Goal: Transaction & Acquisition: Book appointment/travel/reservation

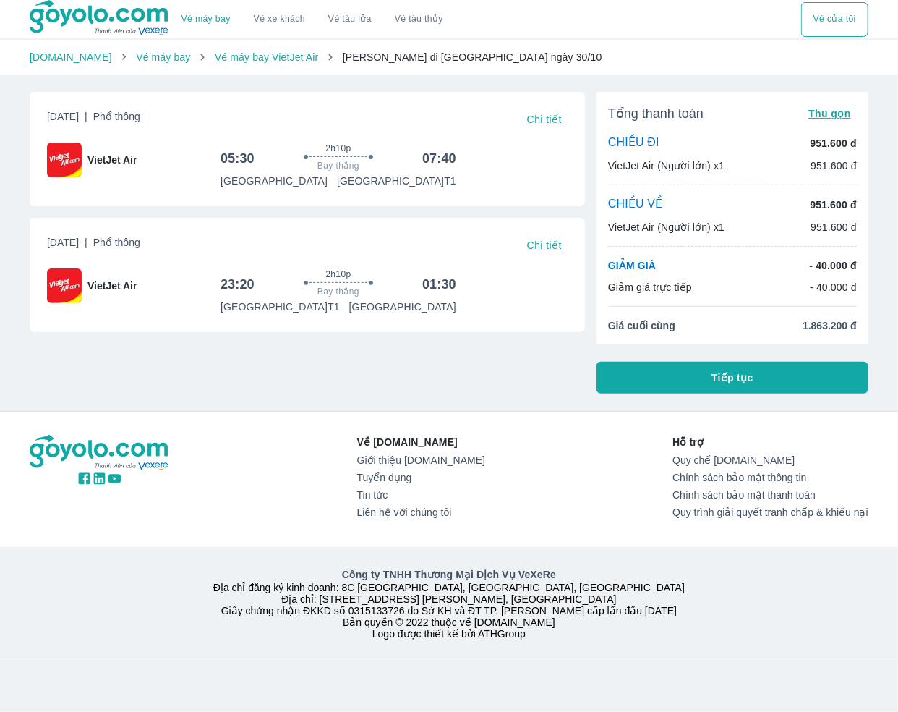
click at [215, 60] on link "Vé máy bay VietJet Air" at bounding box center [266, 57] width 103 height 12
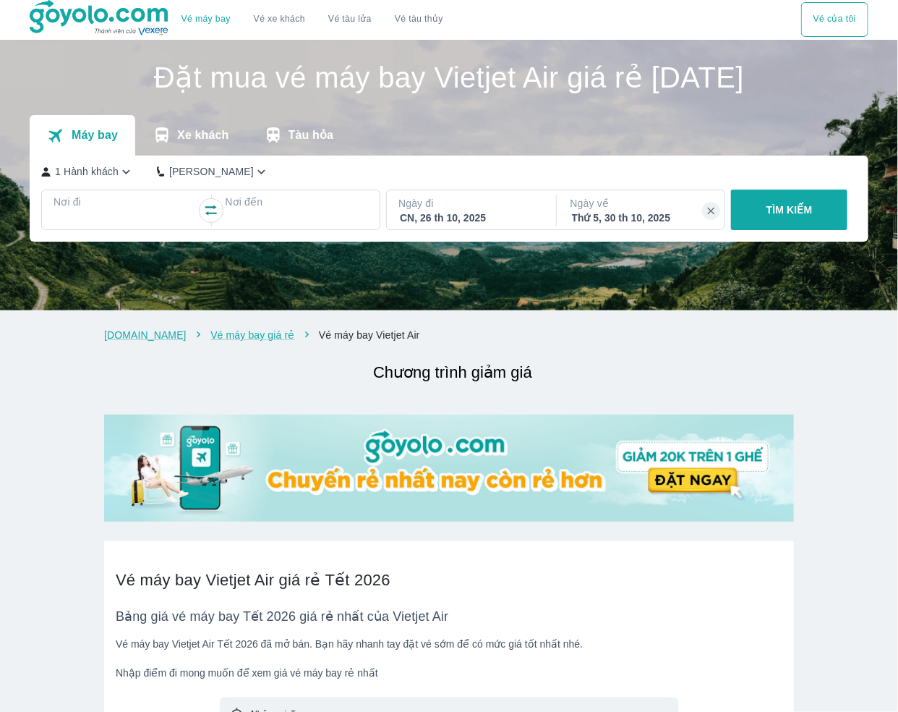
click at [785, 230] on div "TÌM KIẾM" at bounding box center [786, 209] width 122 height 41
click at [779, 206] on div "TÌM KIẾM" at bounding box center [786, 209] width 122 height 41
click at [113, 212] on div at bounding box center [125, 218] width 140 height 17
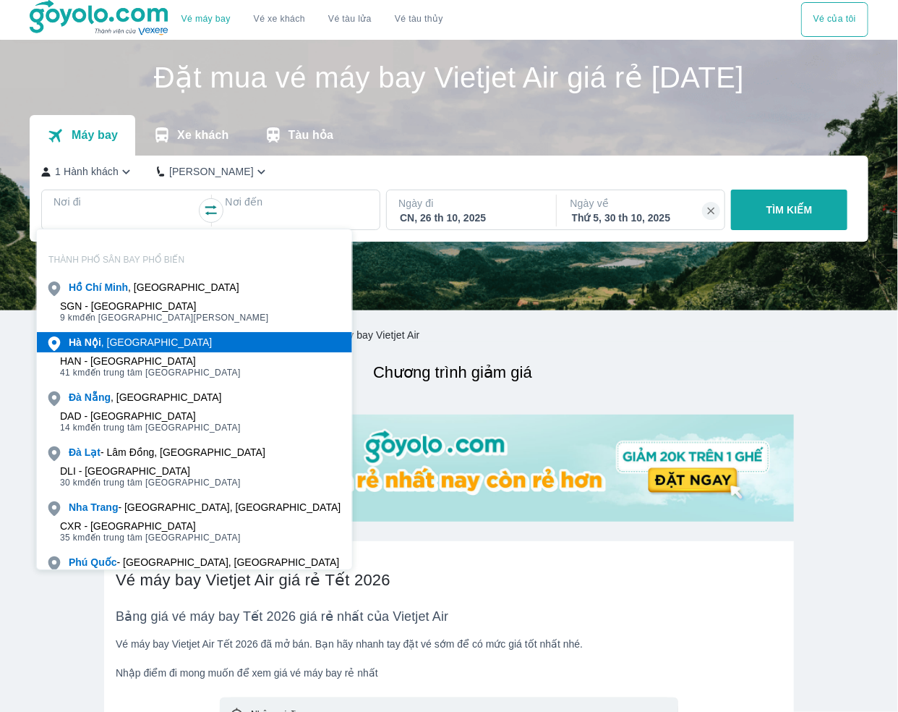
drag, startPoint x: 114, startPoint y: 363, endPoint x: 122, endPoint y: 333, distance: 30.7
click at [127, 342] on div "[GEOGRAPHIC_DATA] , [GEOGRAPHIC_DATA]" at bounding box center [140, 342] width 143 height 14
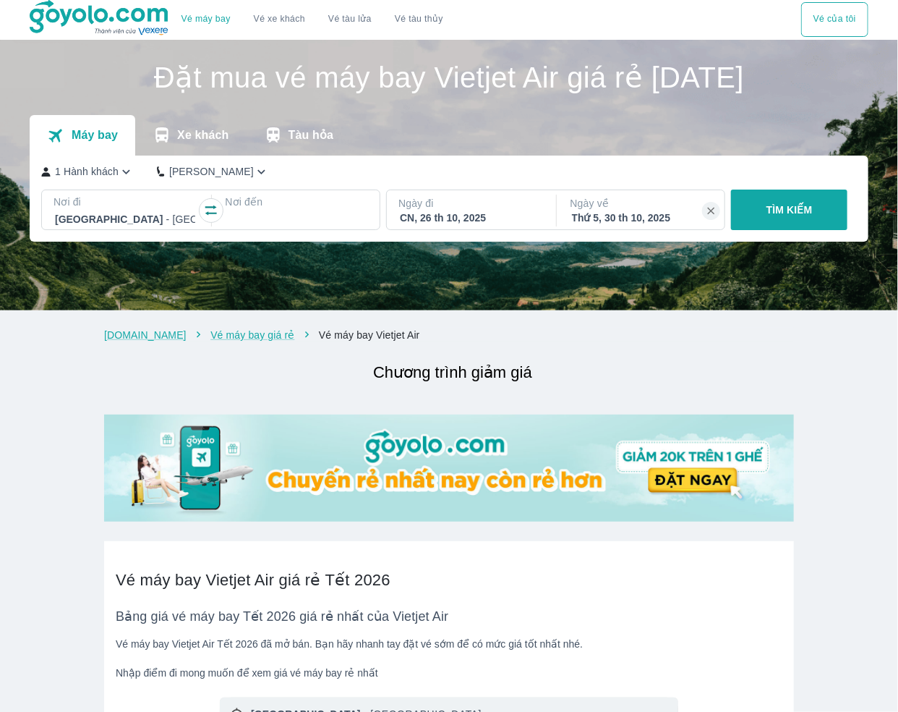
click at [298, 225] on div at bounding box center [296, 218] width 140 height 17
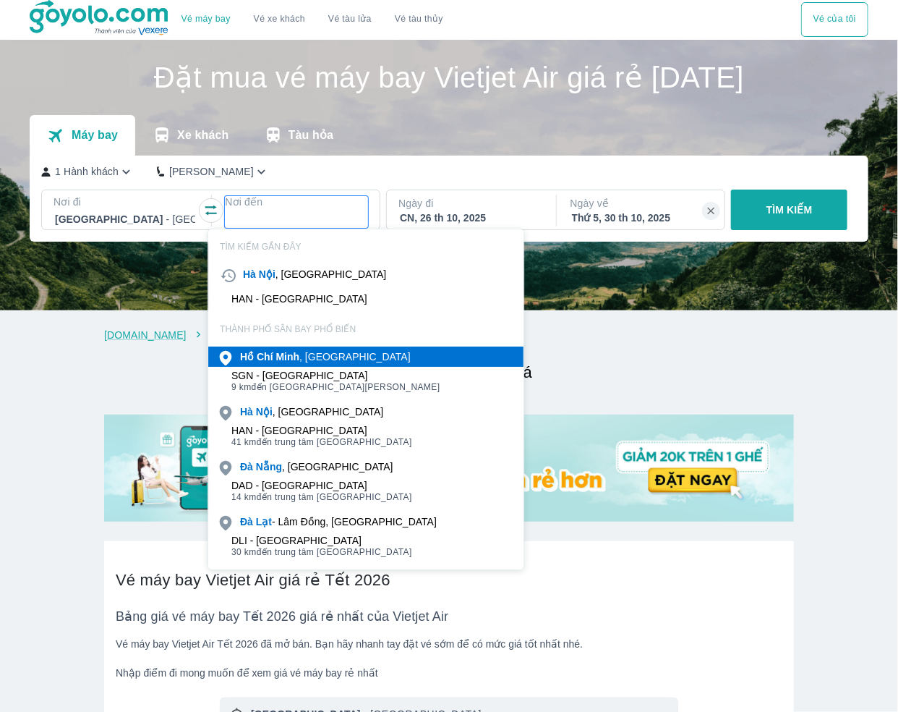
click at [279, 352] on b "Minh" at bounding box center [288, 357] width 24 height 12
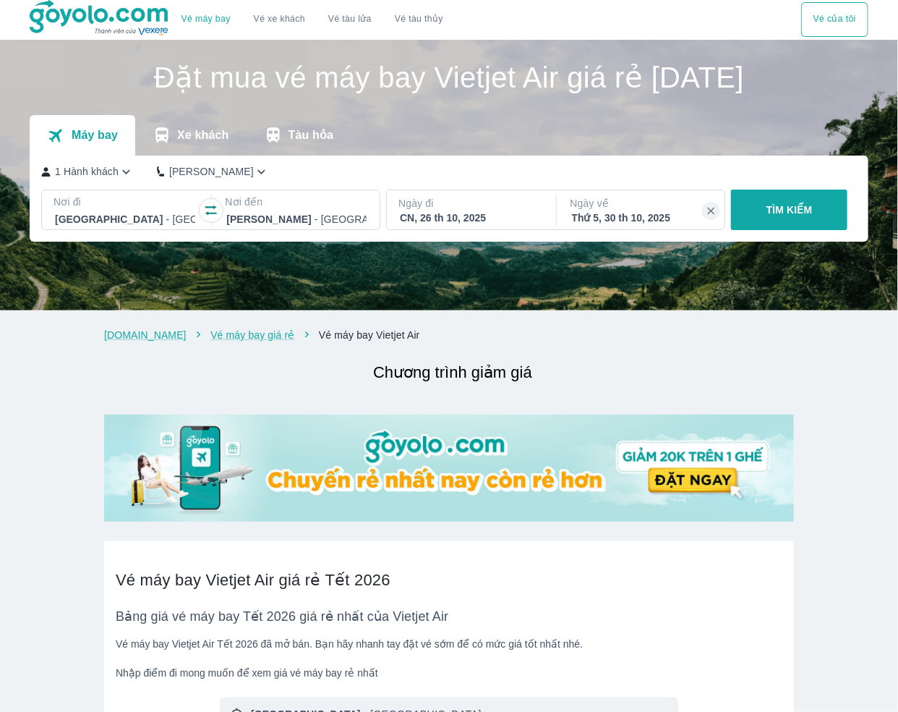
click at [801, 214] on p "TÌM KIẾM" at bounding box center [790, 210] width 46 height 14
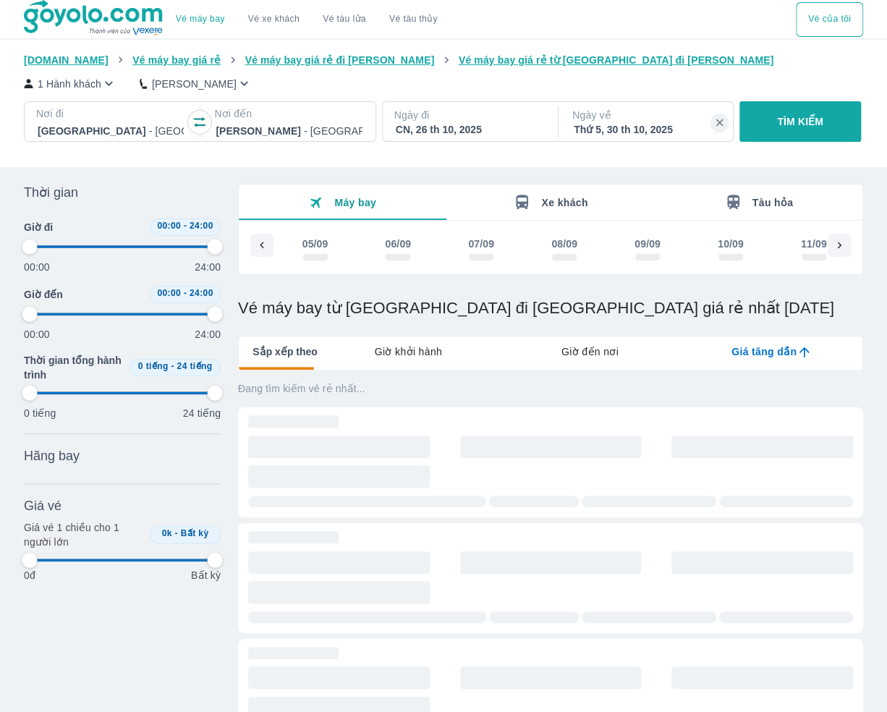
scroll to position [0, 4083]
type input "97.9166666666667"
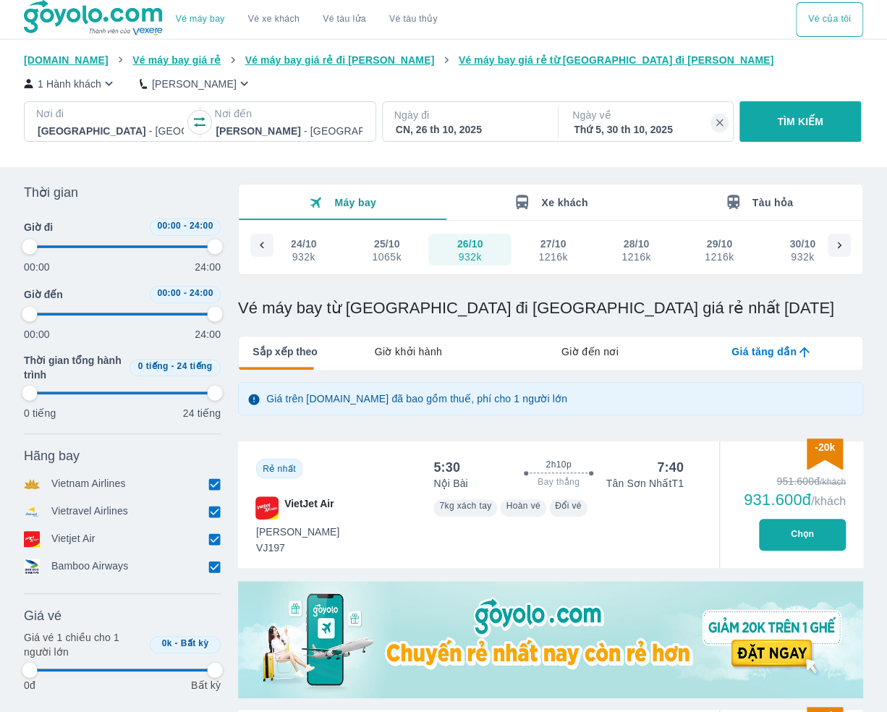
type input "97.9166666666667"
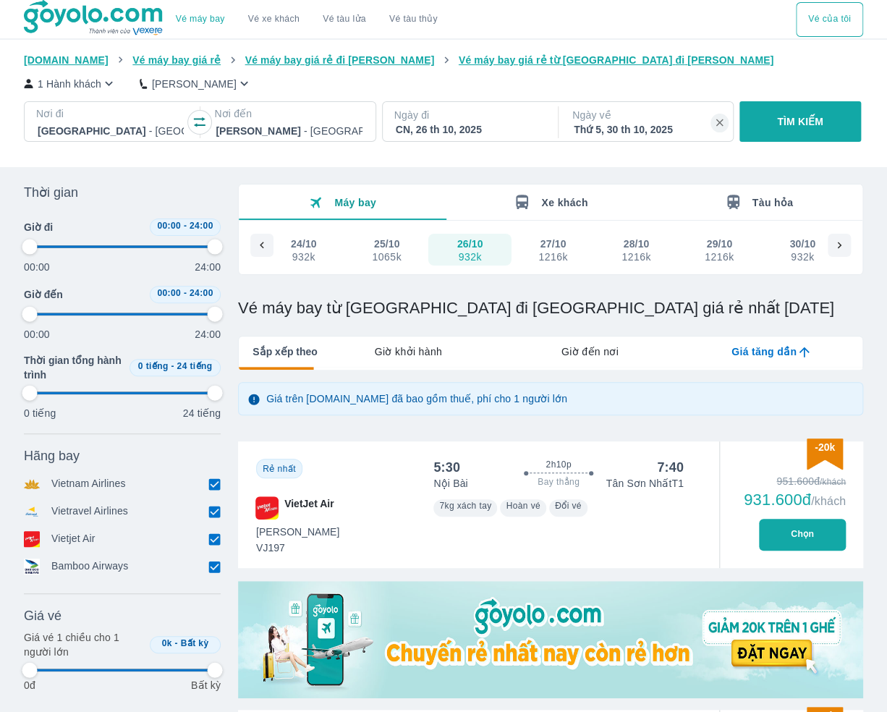
type input "97.9166666666667"
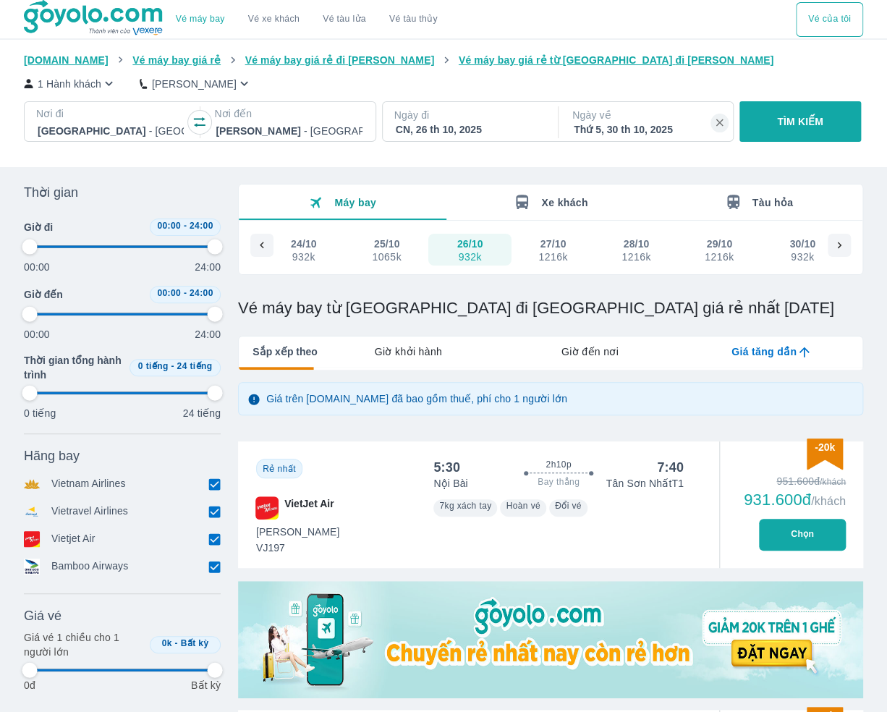
type input "97.9166666666667"
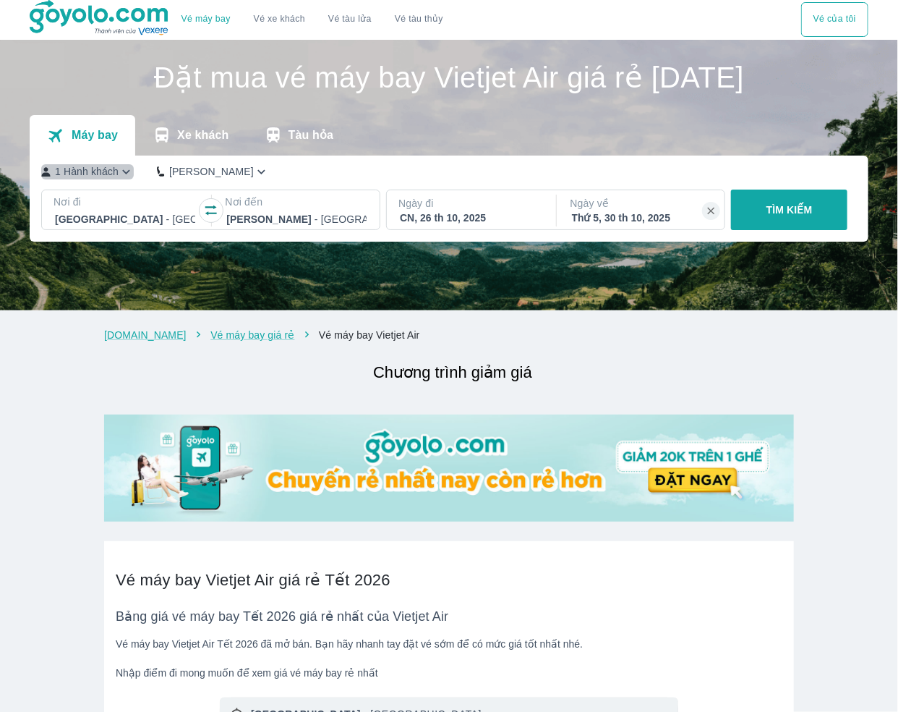
click at [97, 179] on p "1 Hành khách" at bounding box center [87, 171] width 64 height 14
click at [72, 176] on p "1 Hành khách" at bounding box center [87, 171] width 64 height 14
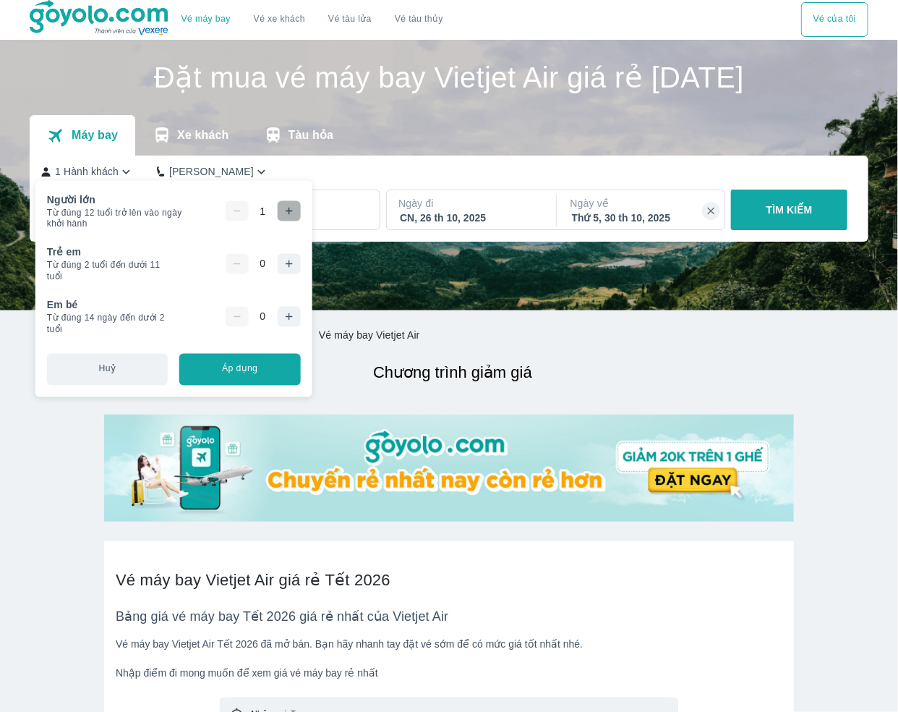
click at [287, 213] on icon "button" at bounding box center [289, 211] width 12 height 12
click at [349, 164] on div "1 Hành khách Phổ Thông" at bounding box center [445, 171] width 809 height 15
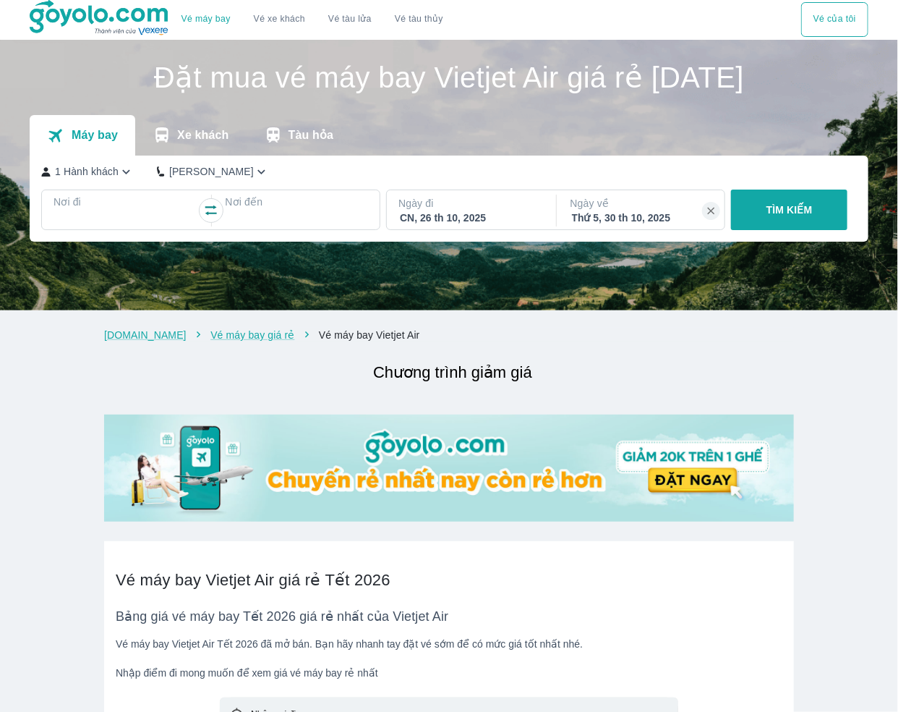
click at [91, 172] on p "1 Hành khách" at bounding box center [87, 171] width 64 height 14
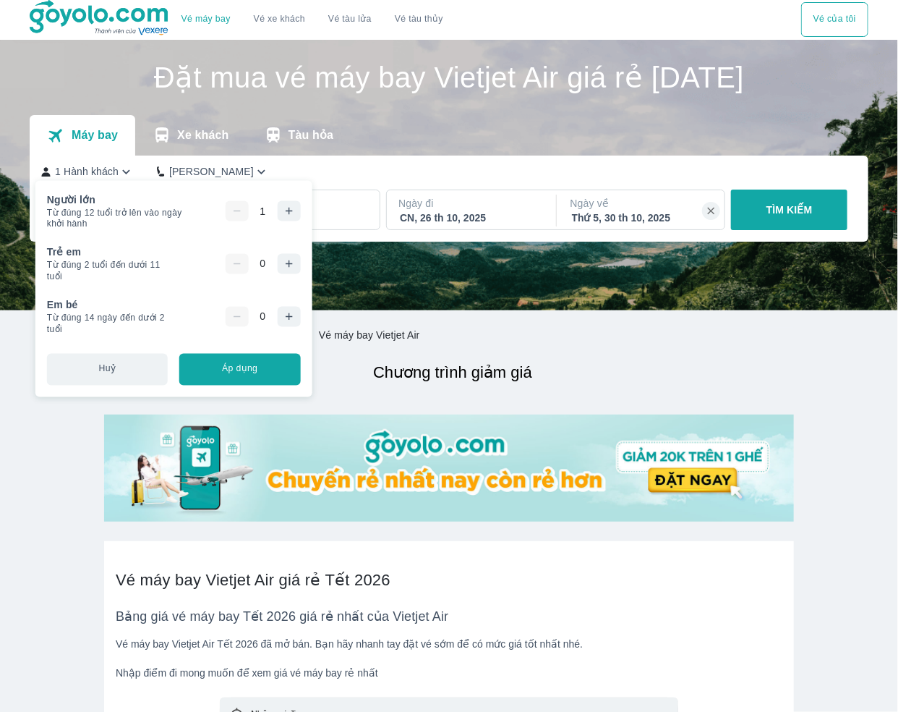
click at [291, 213] on icon "button" at bounding box center [289, 211] width 12 height 12
click at [273, 372] on button "Áp dụng" at bounding box center [239, 369] width 121 height 32
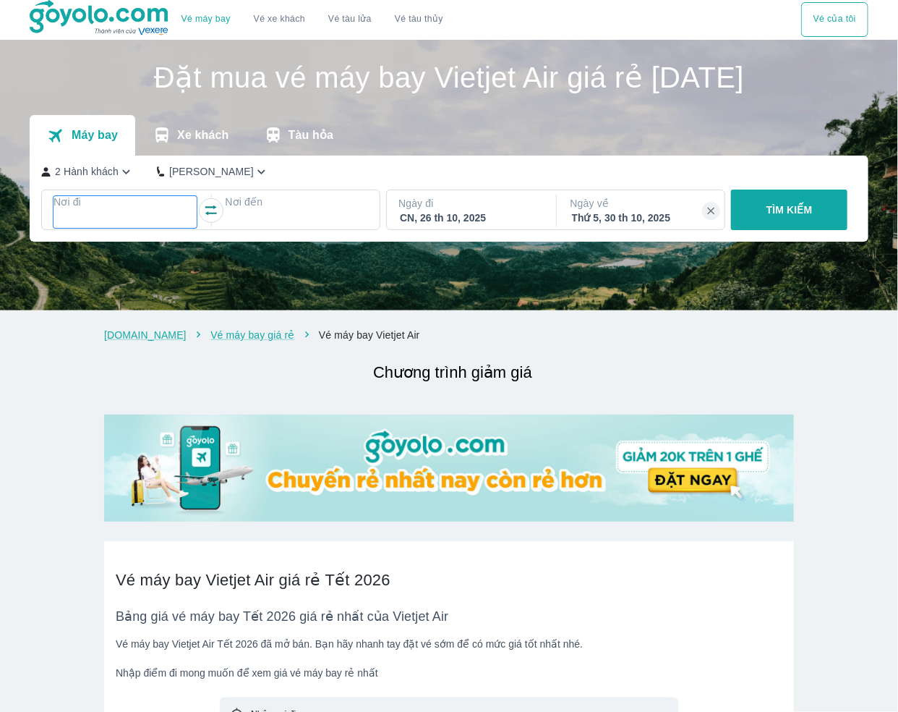
click at [109, 205] on p "Nơi đi" at bounding box center [125, 202] width 143 height 14
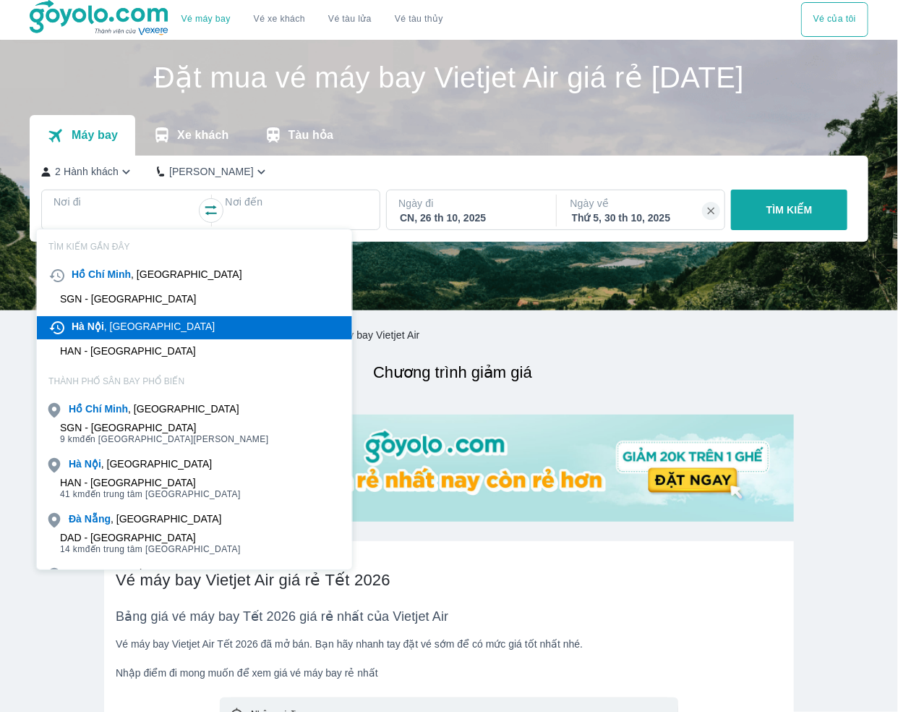
click at [111, 329] on div "[GEOGRAPHIC_DATA] , [GEOGRAPHIC_DATA]" at bounding box center [143, 326] width 143 height 14
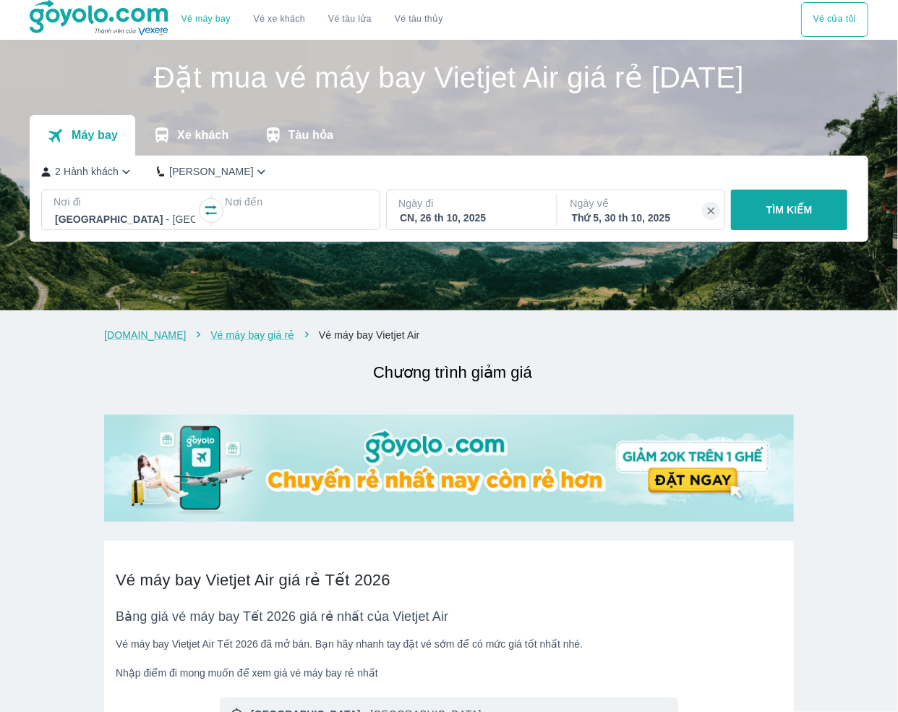
click at [286, 210] on div at bounding box center [296, 219] width 143 height 20
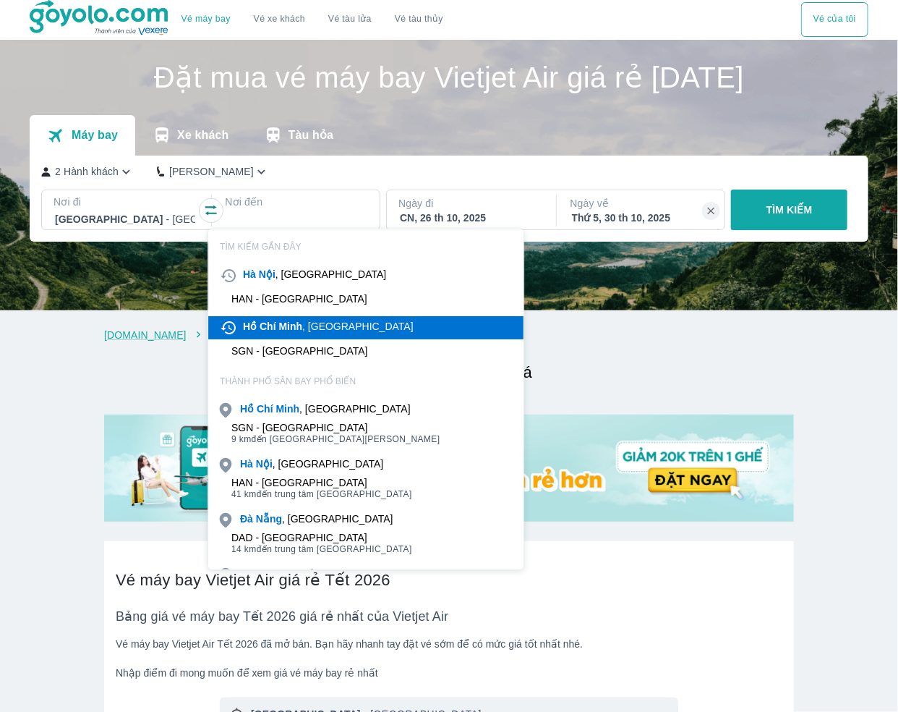
click at [295, 332] on b "Minh" at bounding box center [291, 326] width 24 height 12
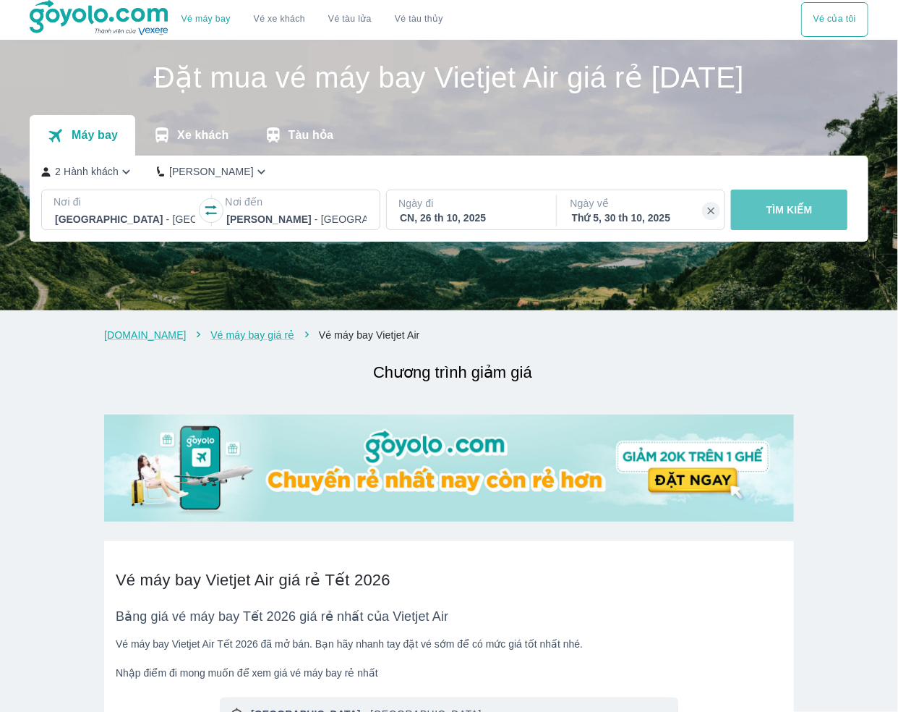
click at [790, 213] on p "TÌM KIẾM" at bounding box center [790, 210] width 46 height 14
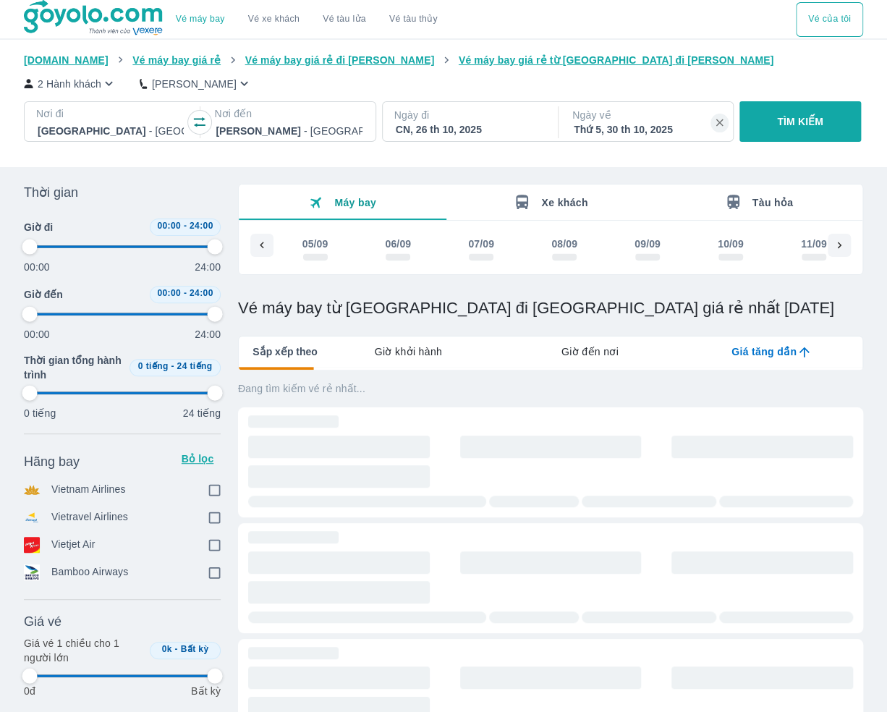
scroll to position [0, 4083]
type input "97.9166666666667"
checkbox input "true"
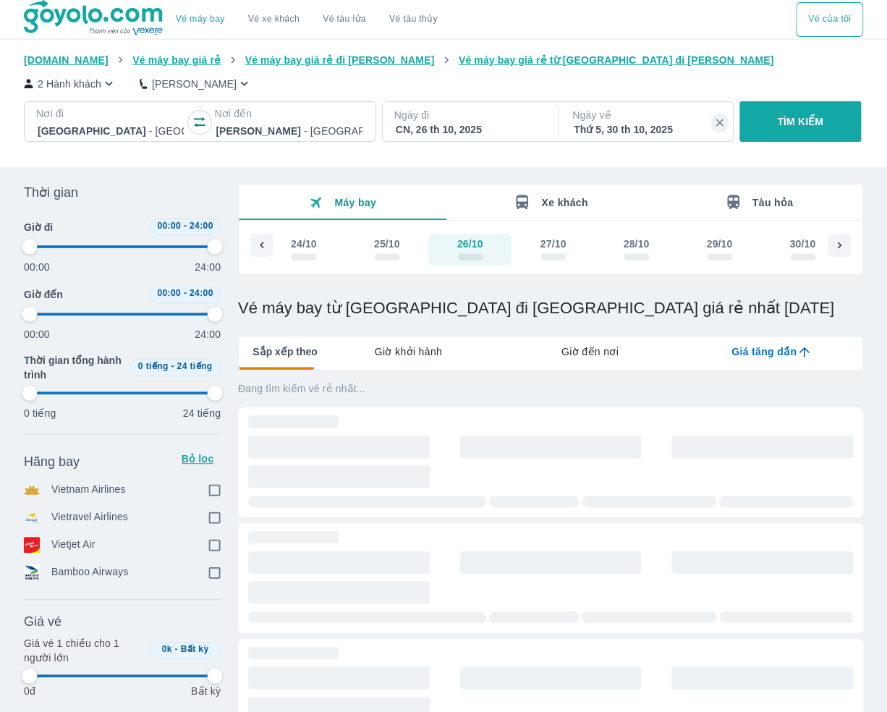
checkbox input "true"
type input "97.9166666666667"
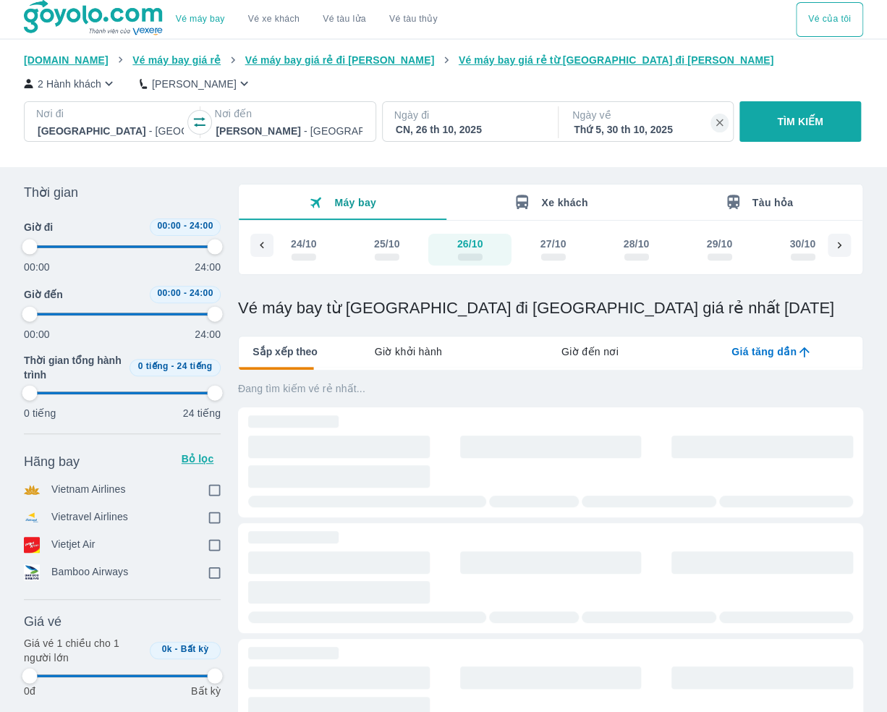
type input "97.9166666666667"
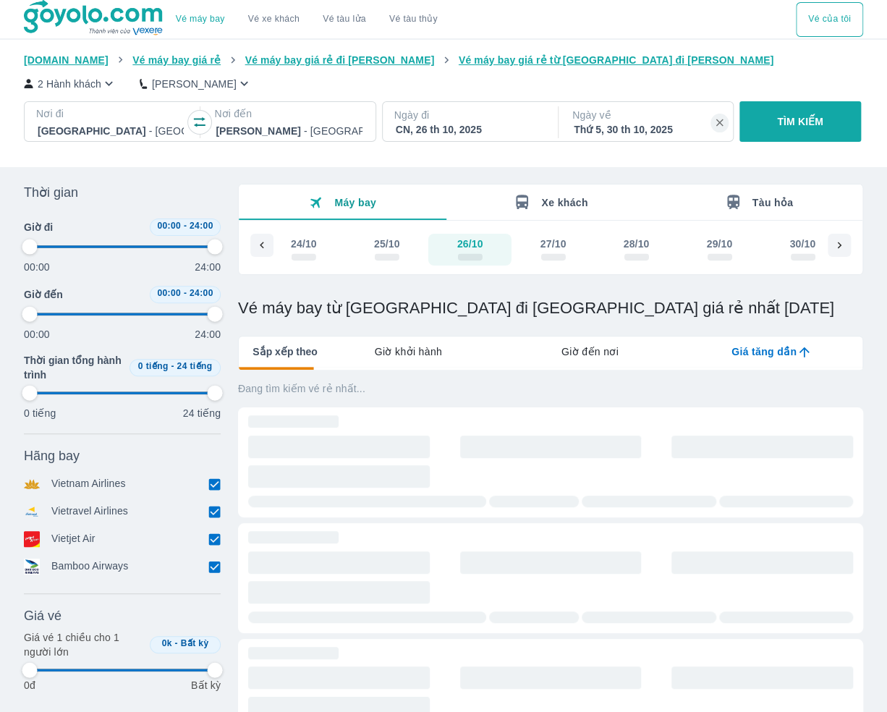
type input "97.9166666666667"
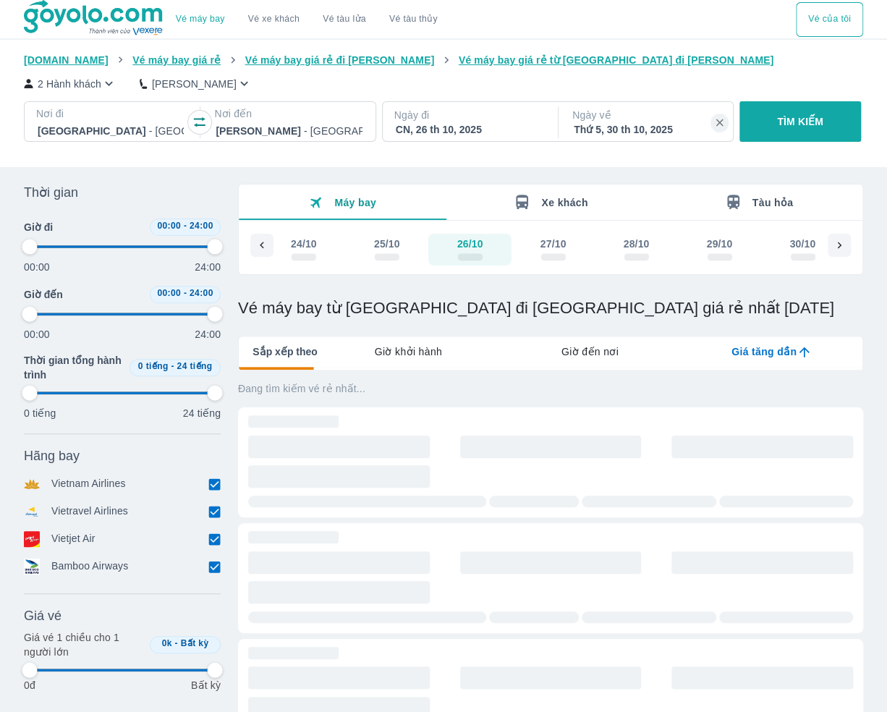
type input "97.9166666666667"
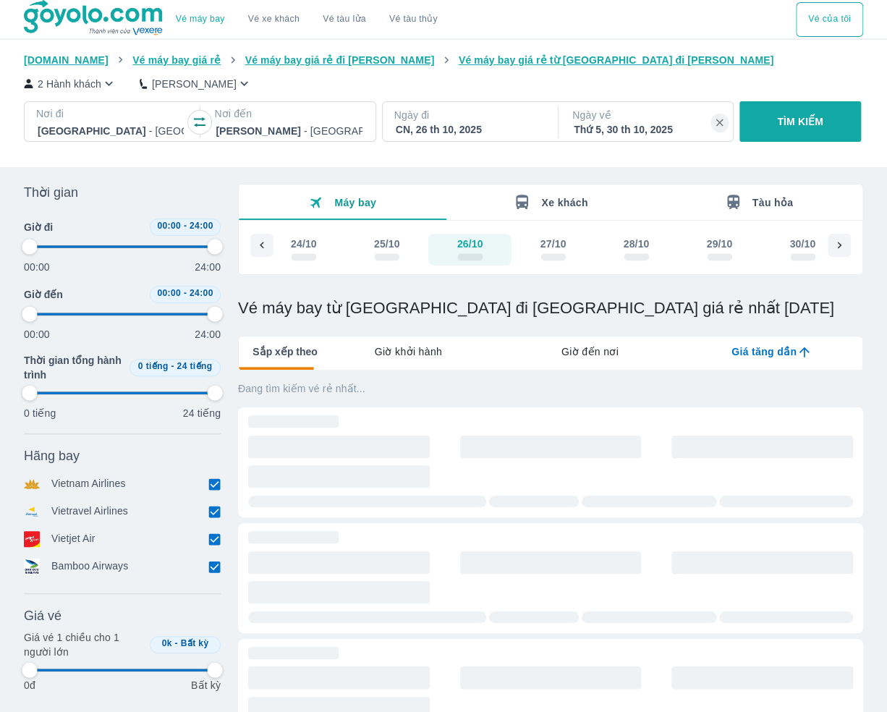
type input "97.9166666666667"
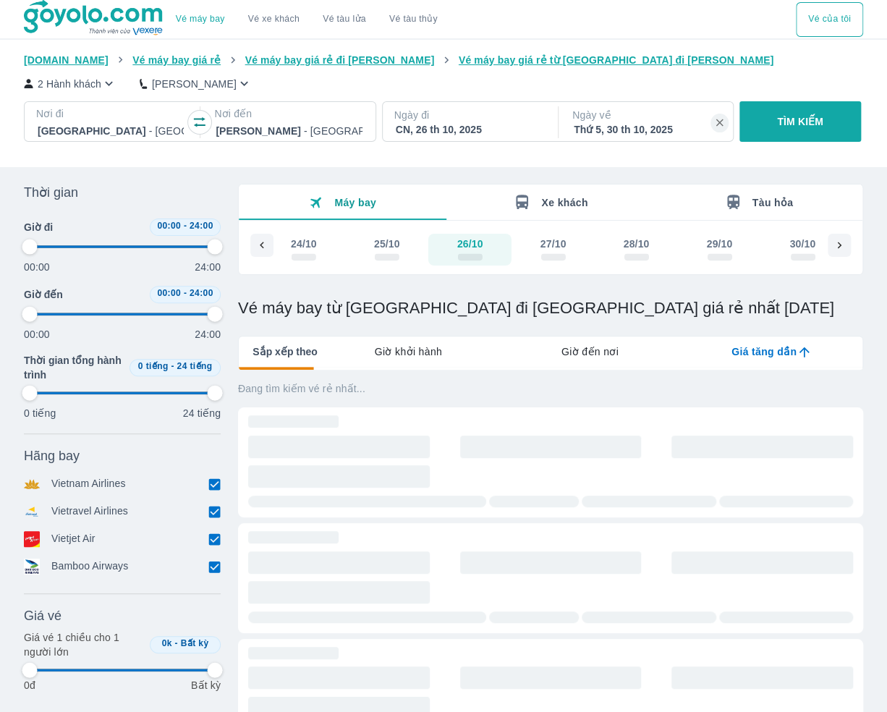
type input "97.9166666666667"
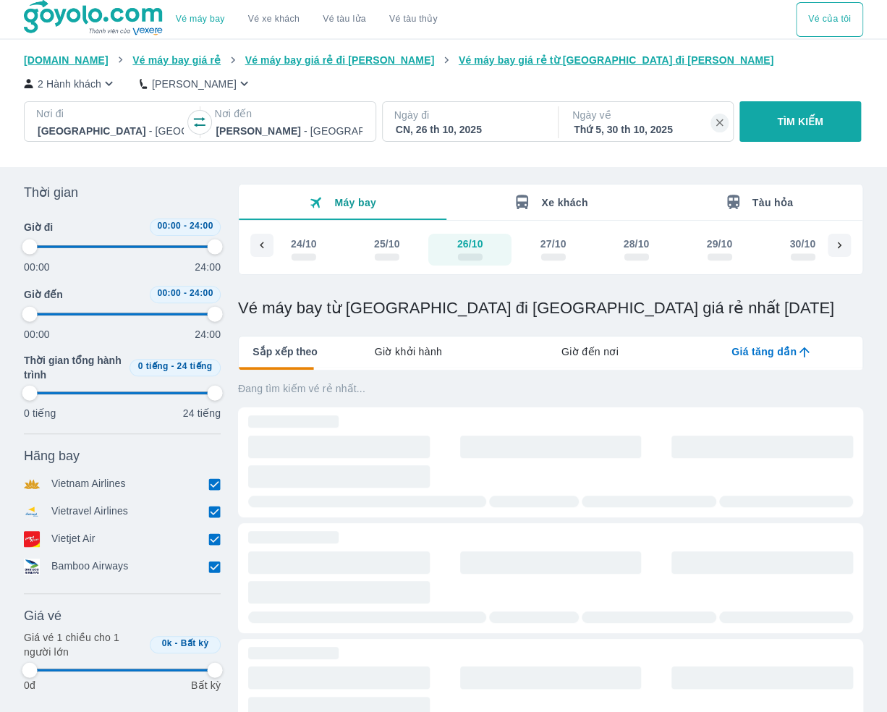
type input "97.9166666666667"
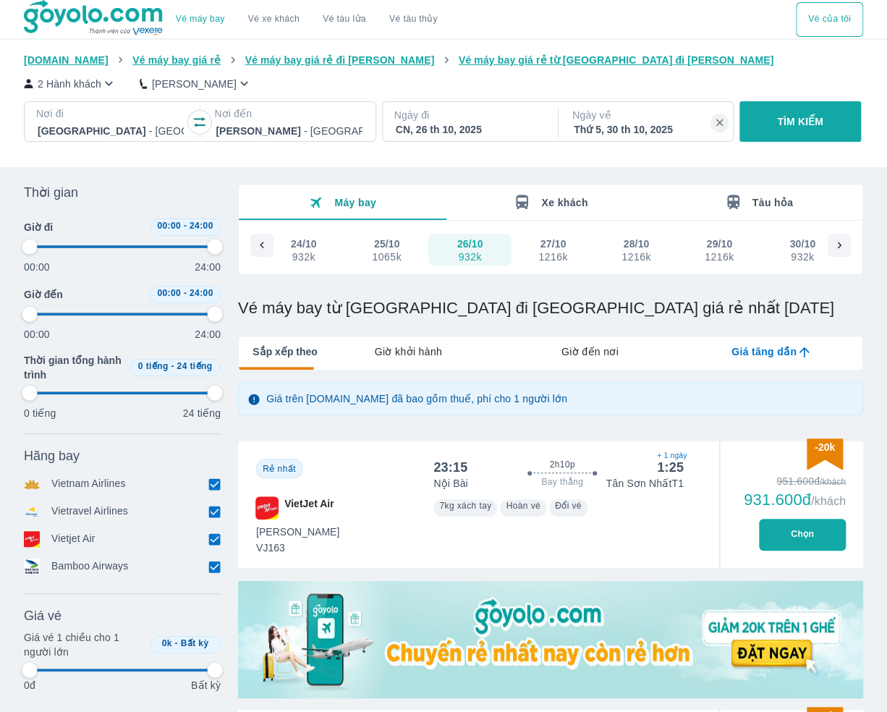
type input "97.9166666666667"
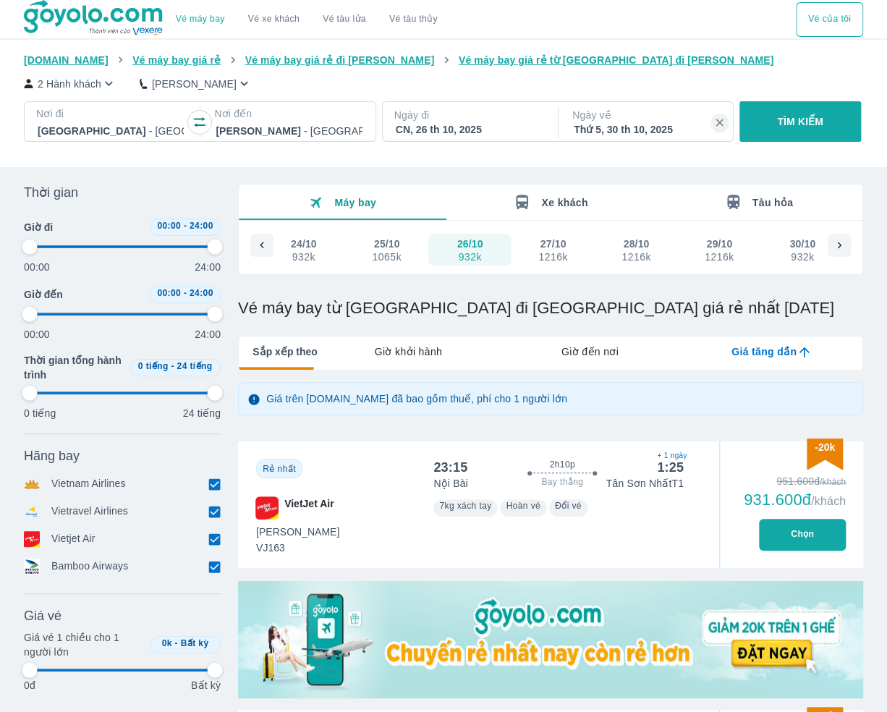
type input "97.9166666666667"
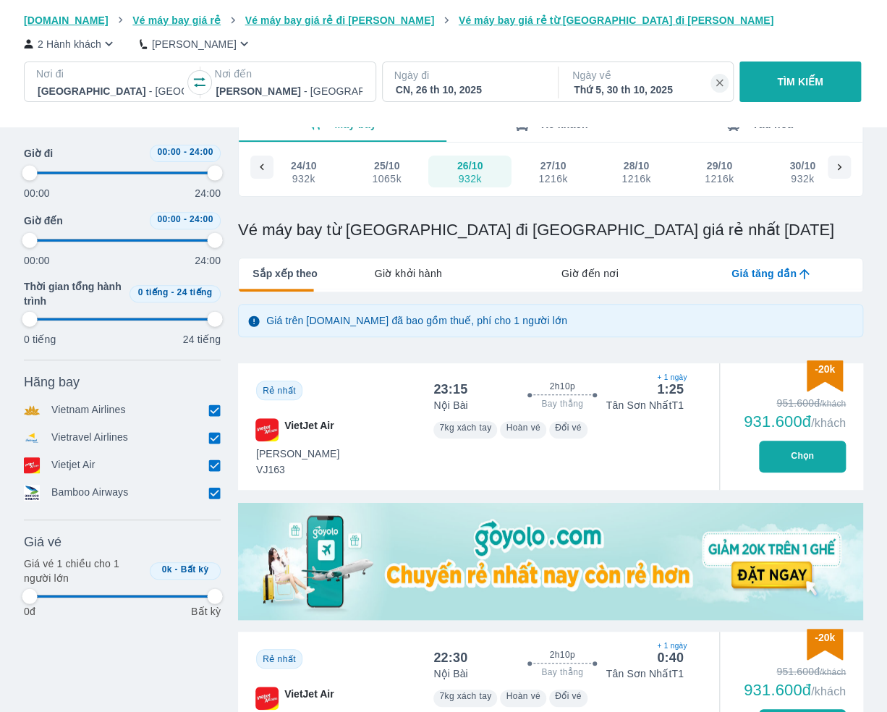
scroll to position [145, 0]
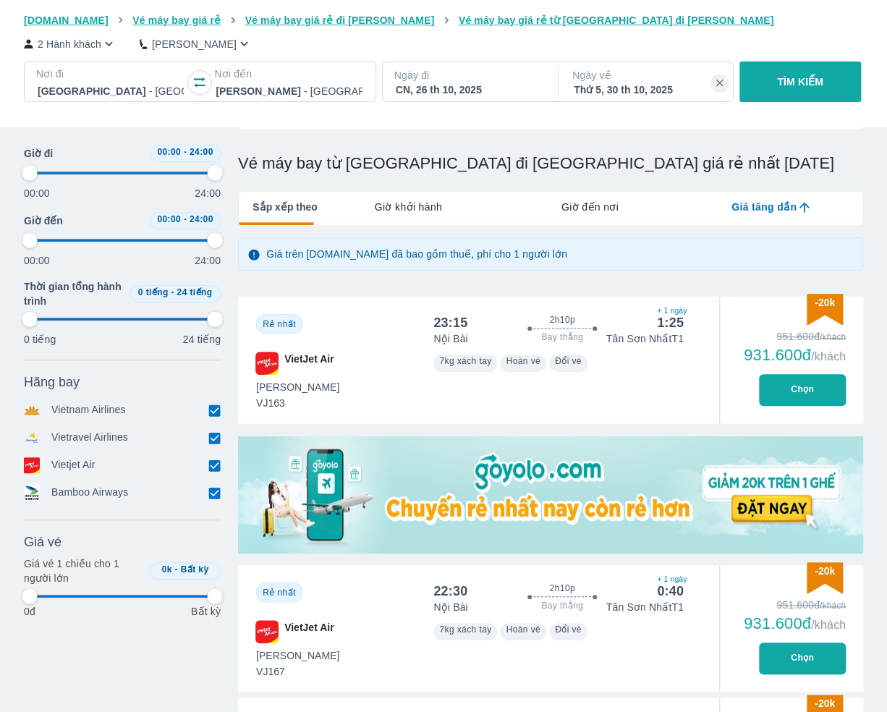
type input "97.9166666666667"
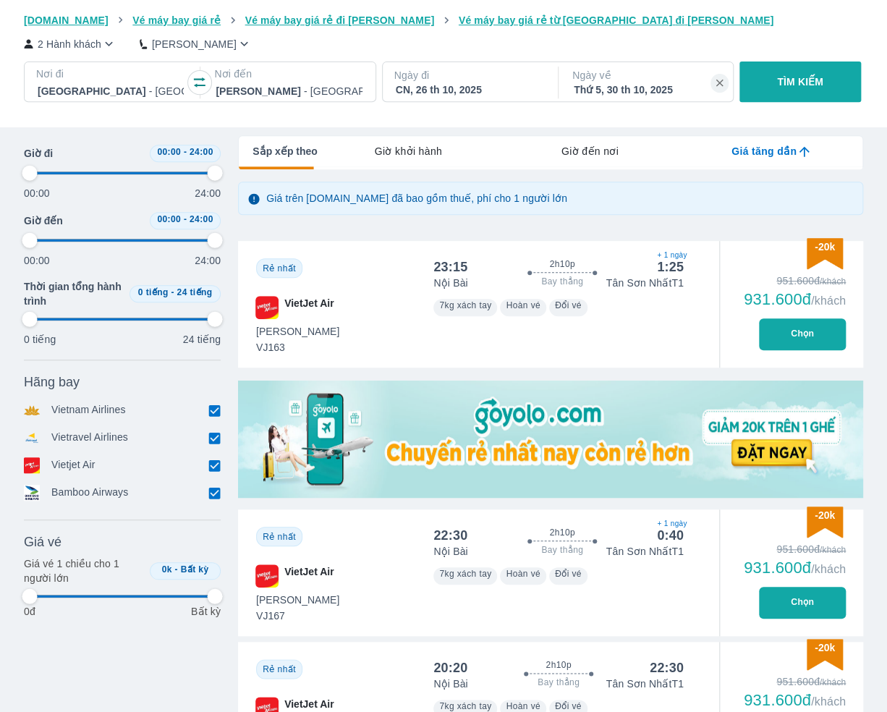
scroll to position [289, 0]
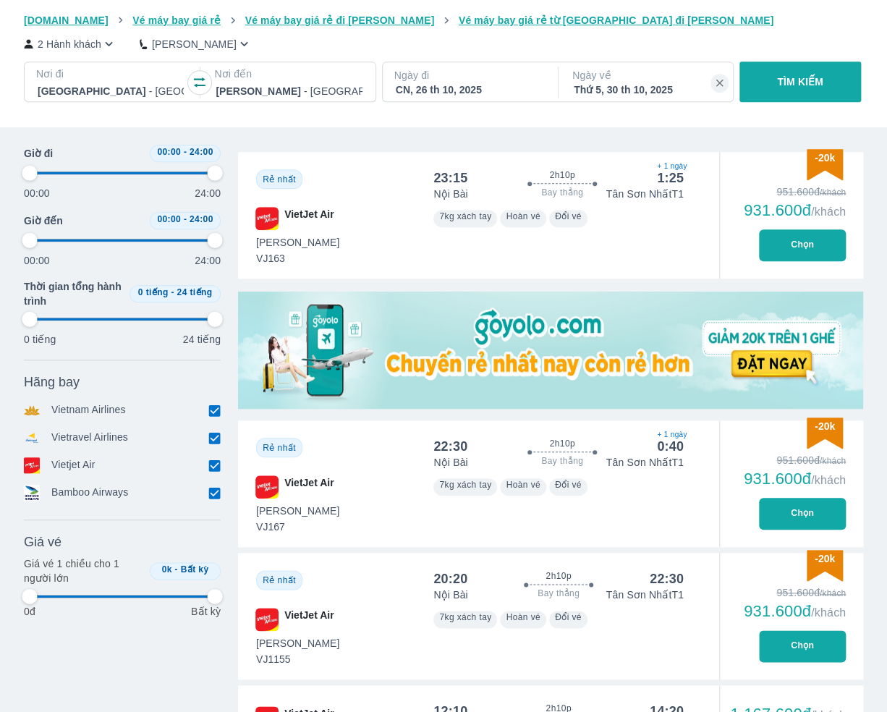
type input "97.9166666666667"
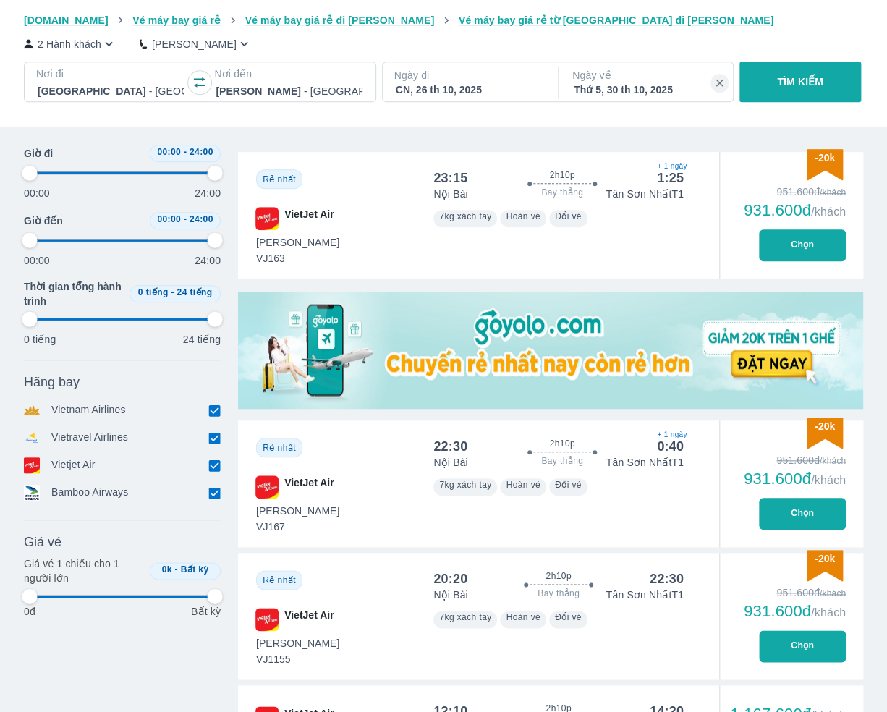
type input "97.9166666666667"
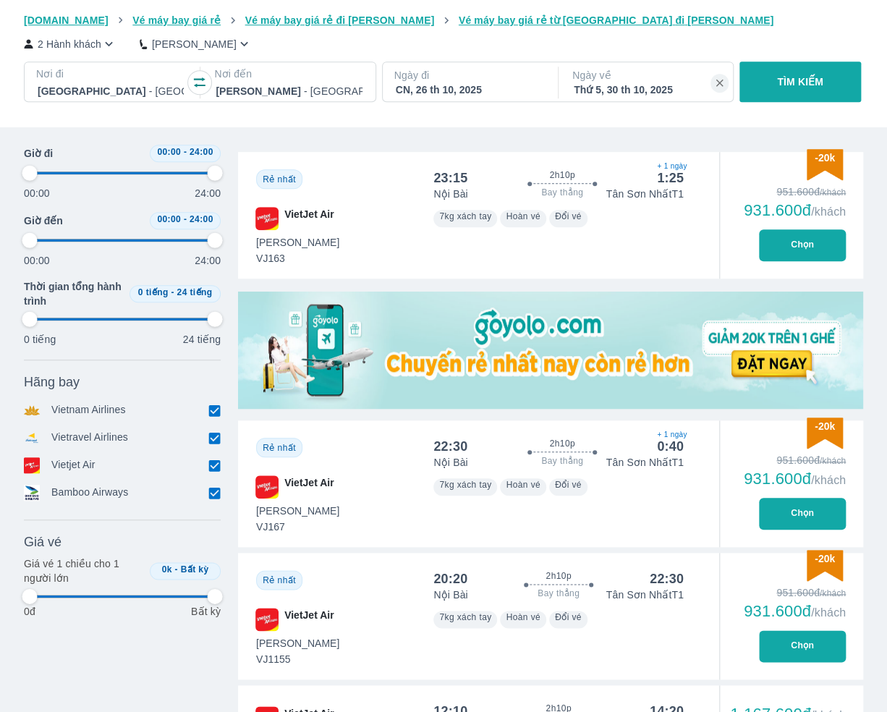
type input "97.9166666666667"
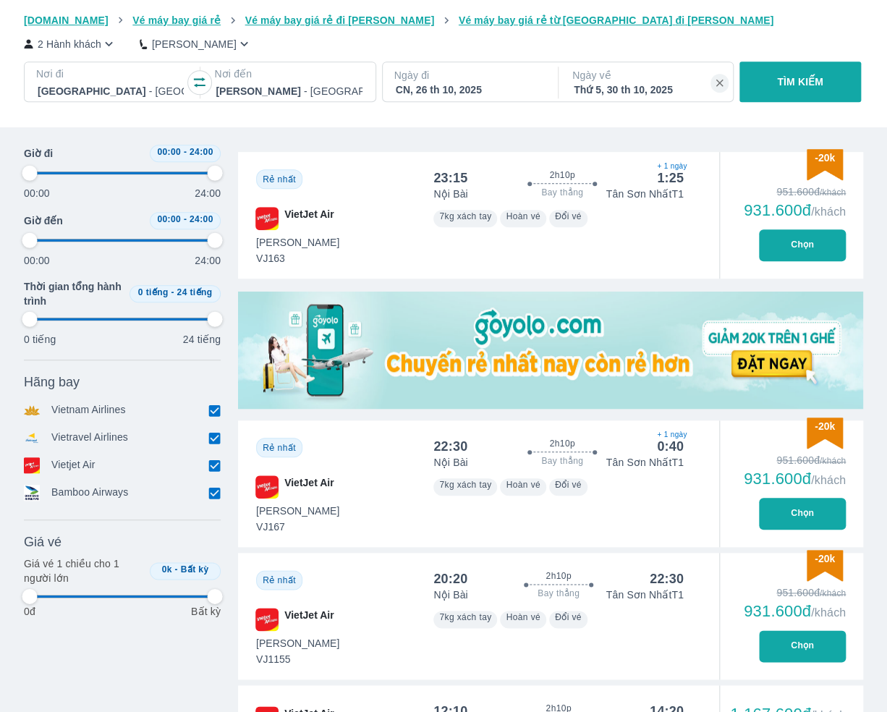
type input "97.9166666666667"
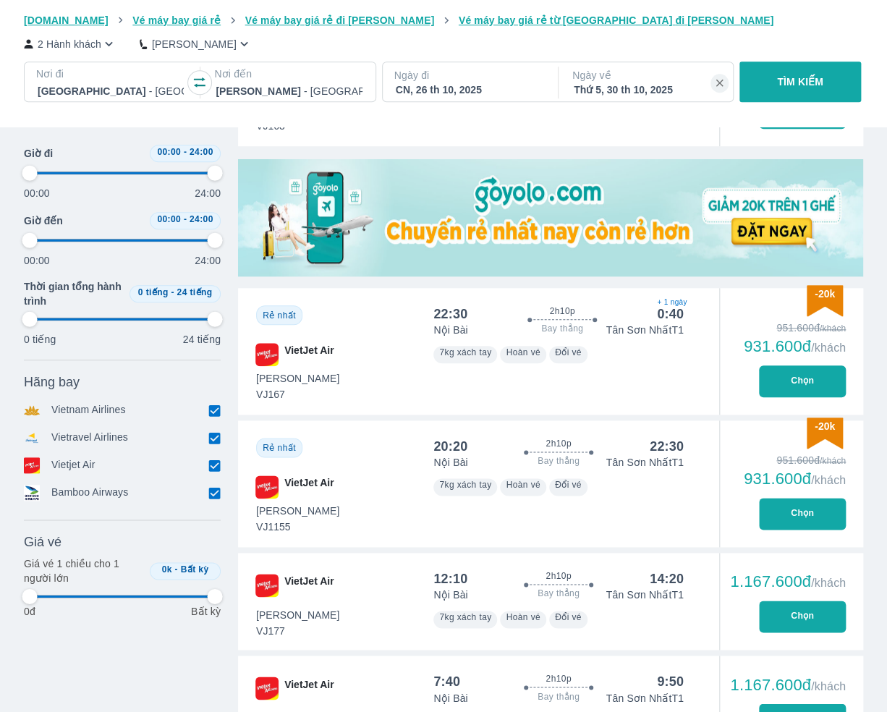
scroll to position [434, 0]
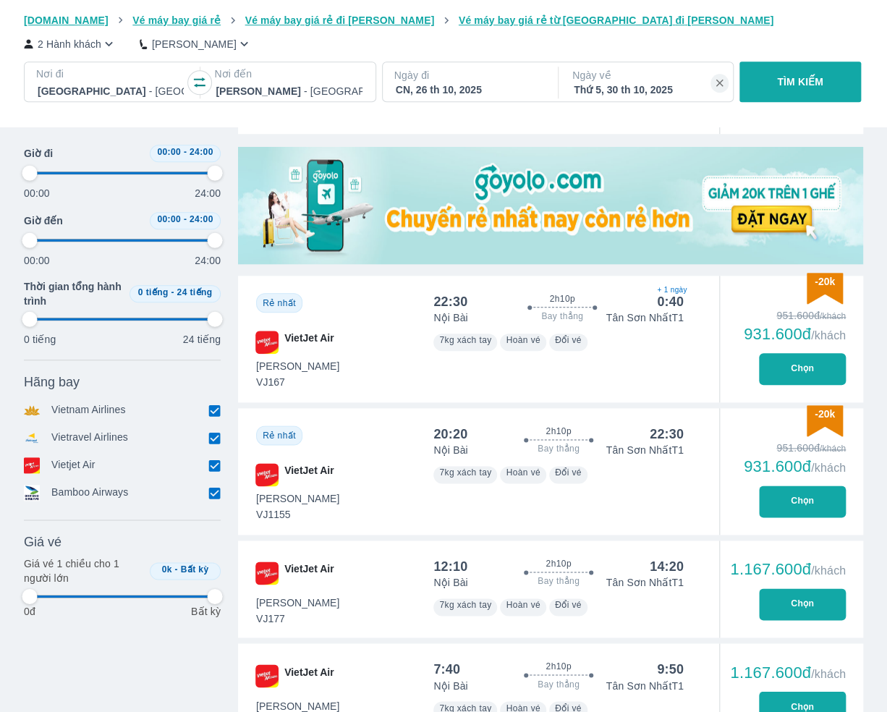
type input "97.9166666666667"
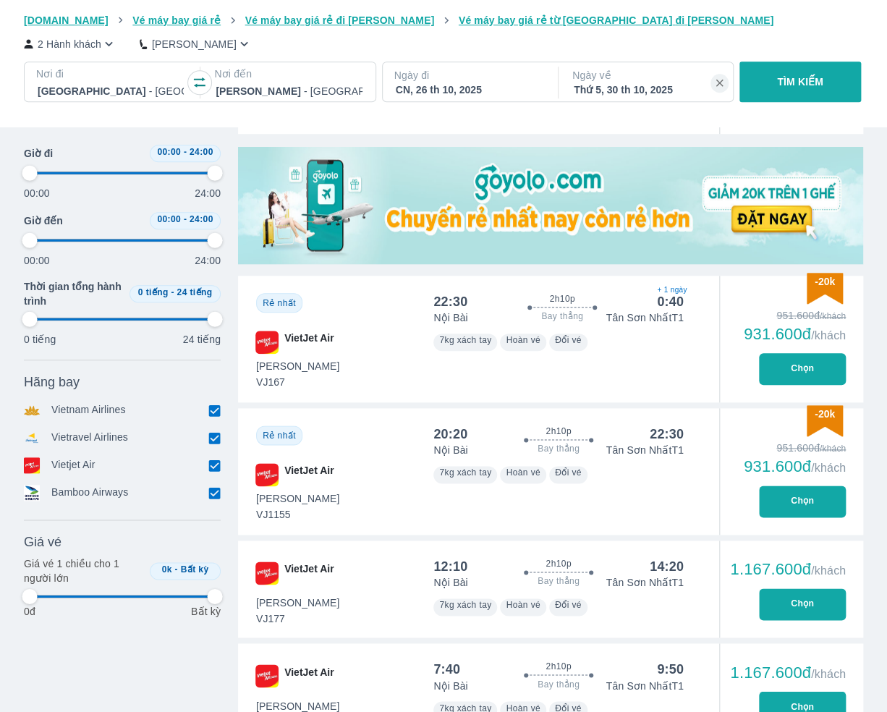
type input "97.9166666666667"
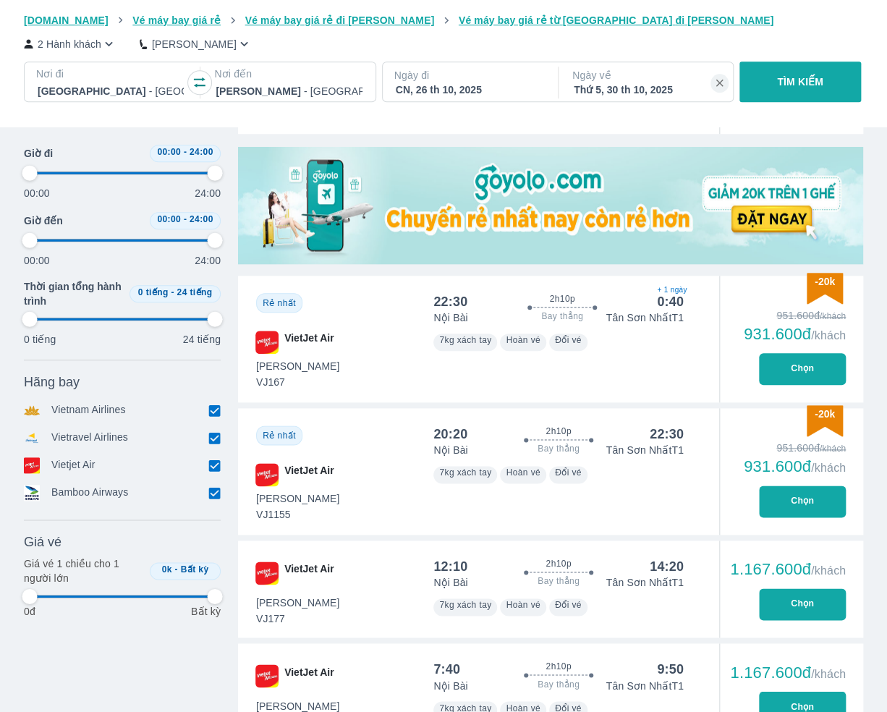
type input "97.9166666666667"
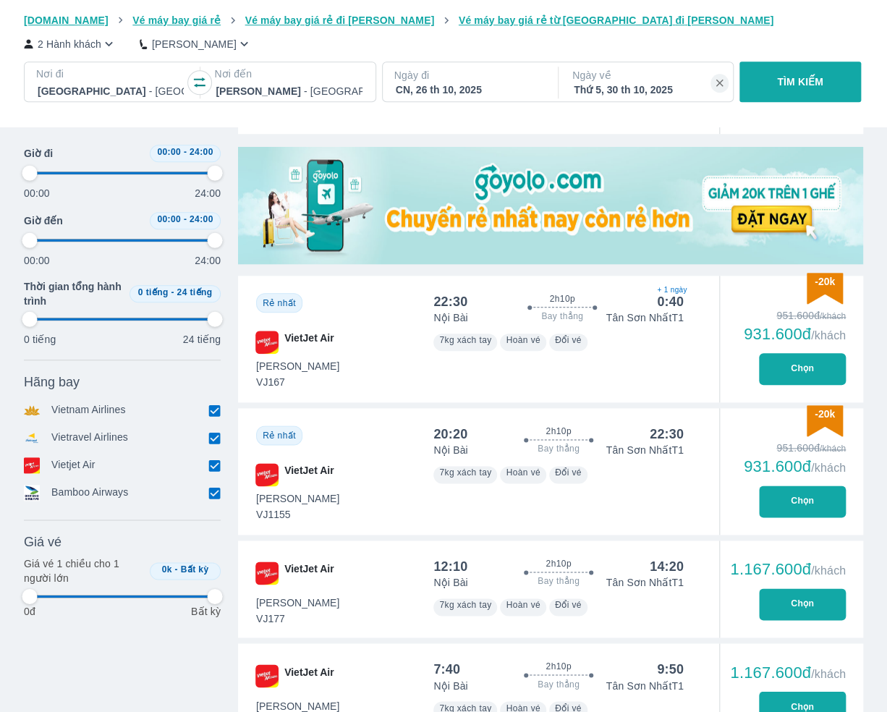
type input "97.9166666666667"
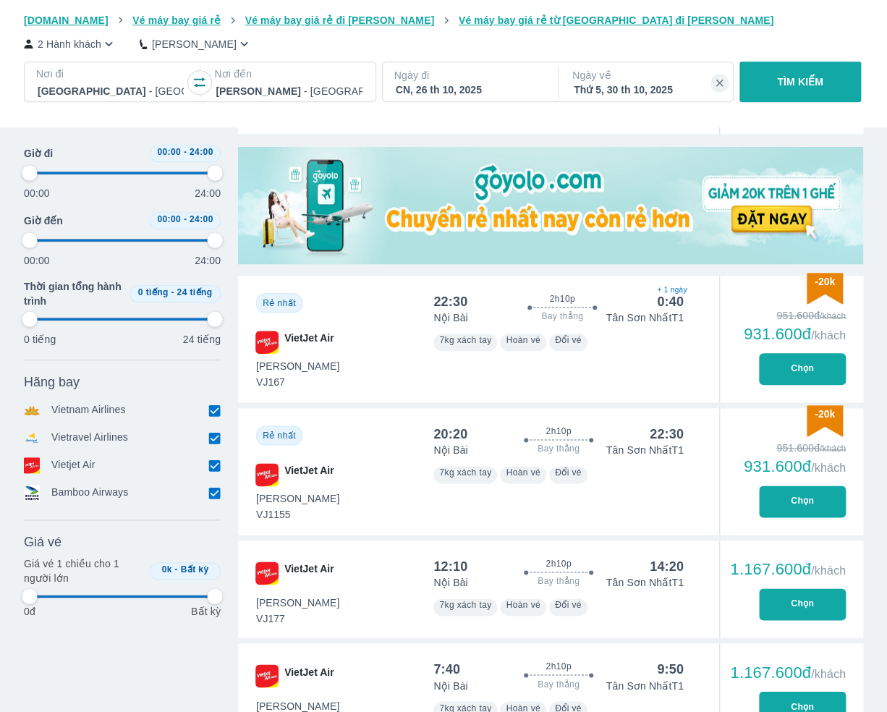
type input "97.9166666666667"
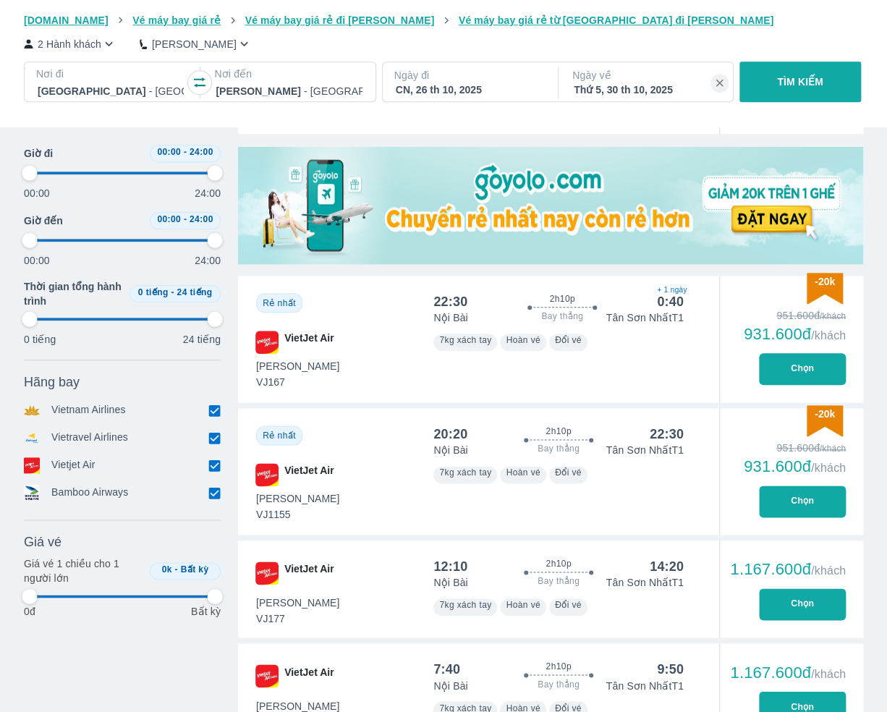
type input "97.9166666666667"
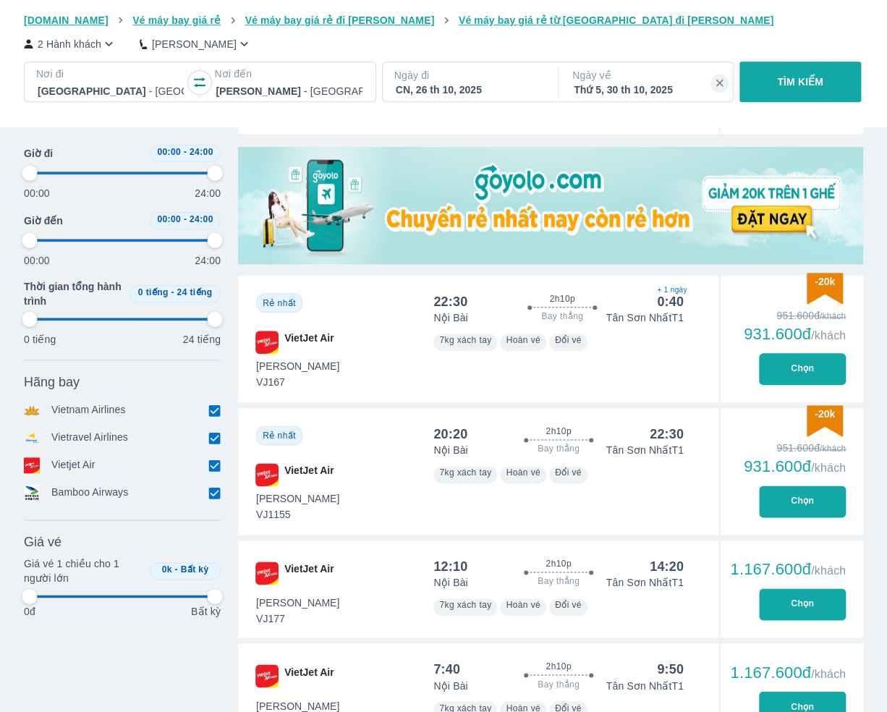
type input "97.9166666666667"
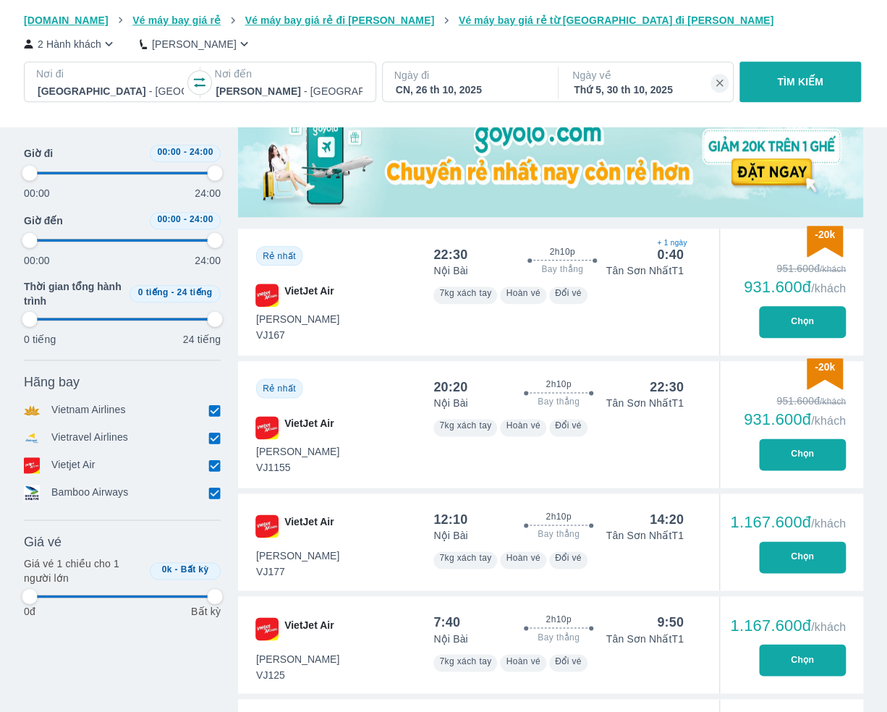
type input "97.9166666666667"
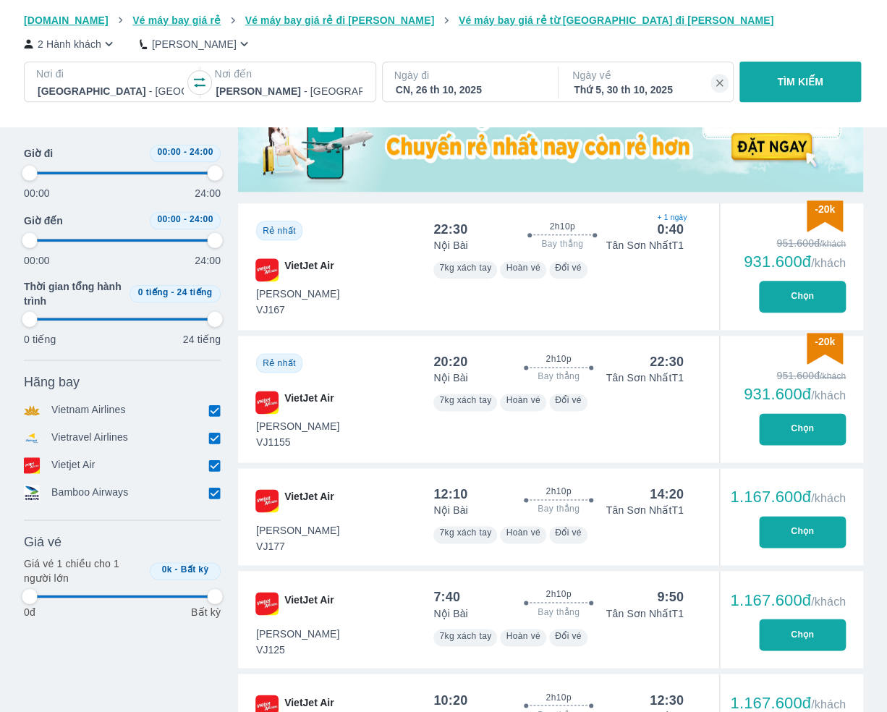
type input "97.9166666666667"
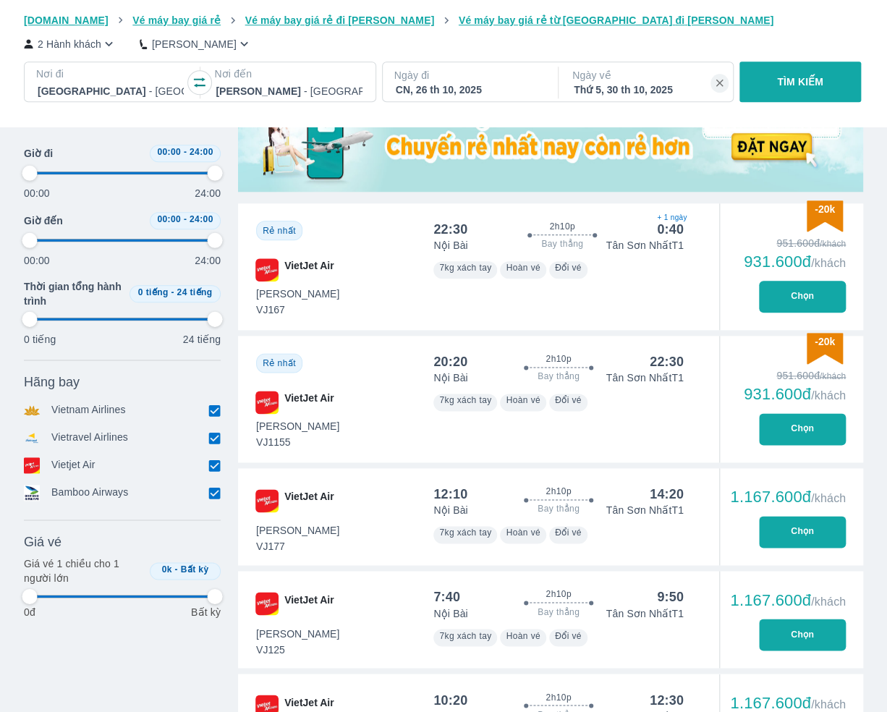
type input "97.9166666666667"
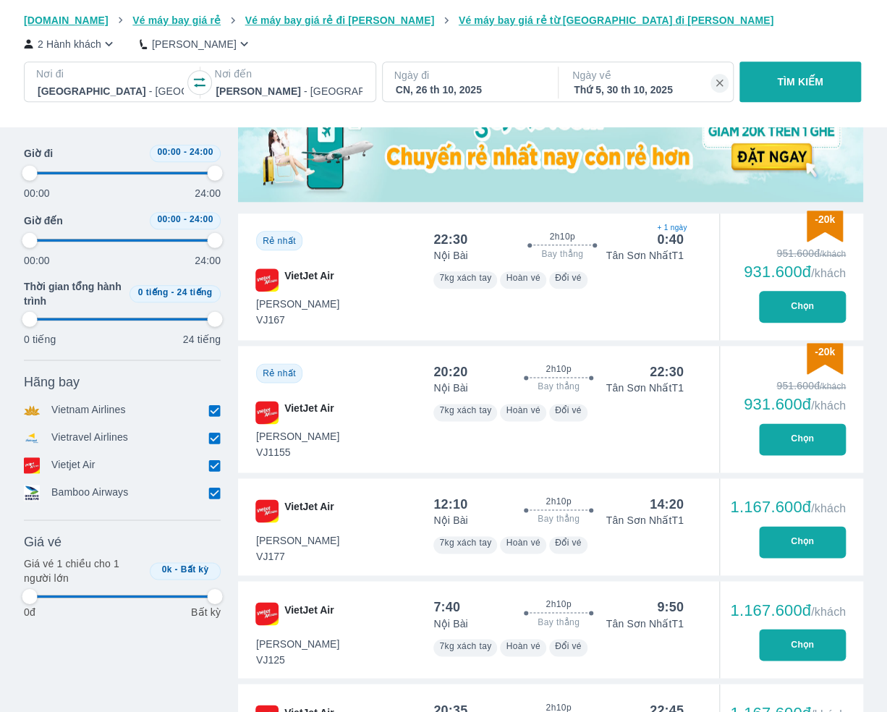
scroll to position [434, 0]
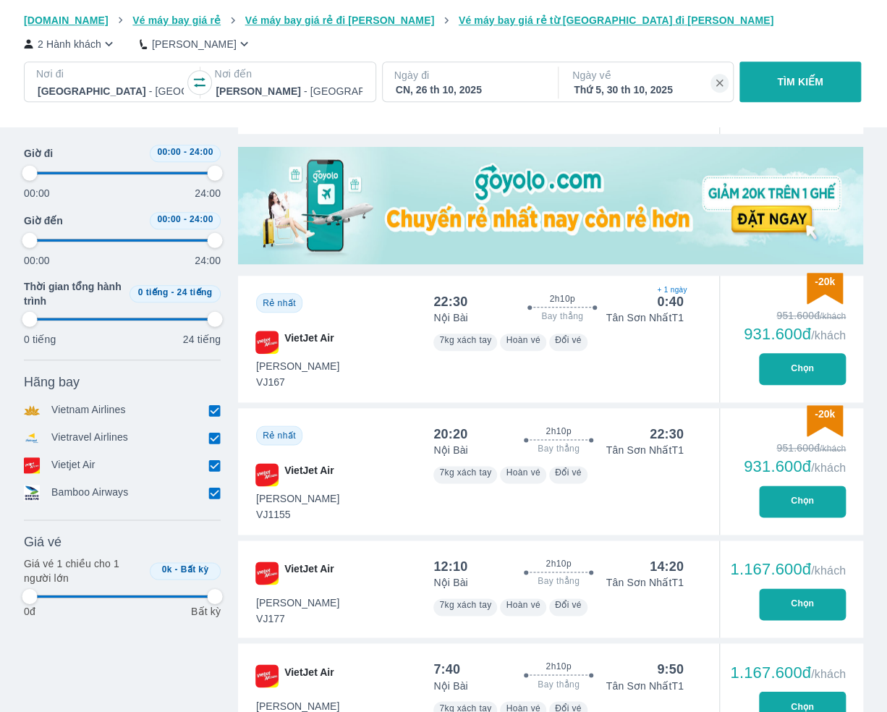
type input "97.9166666666667"
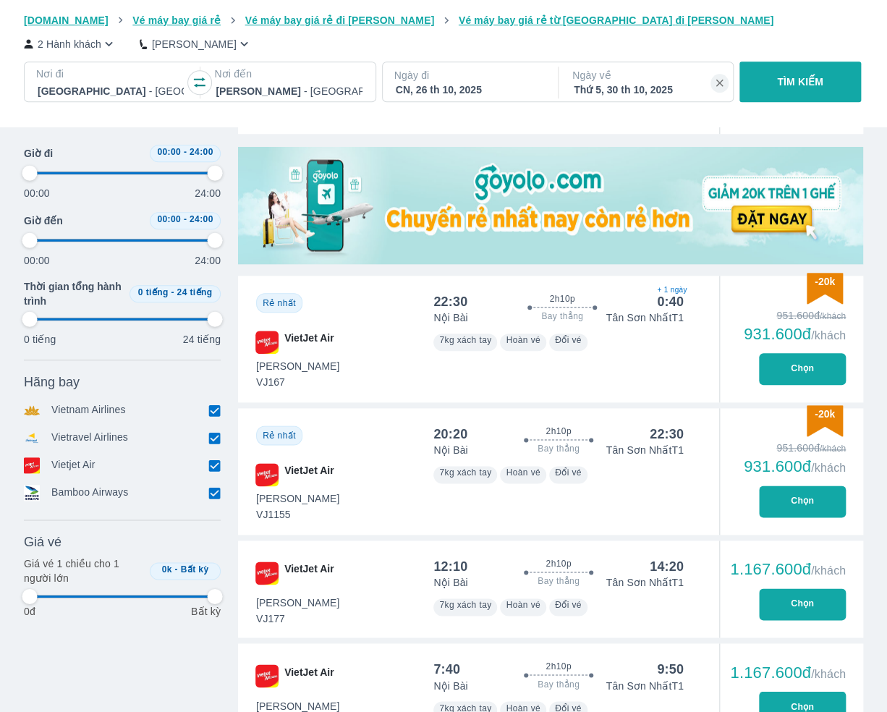
type input "97.9166666666667"
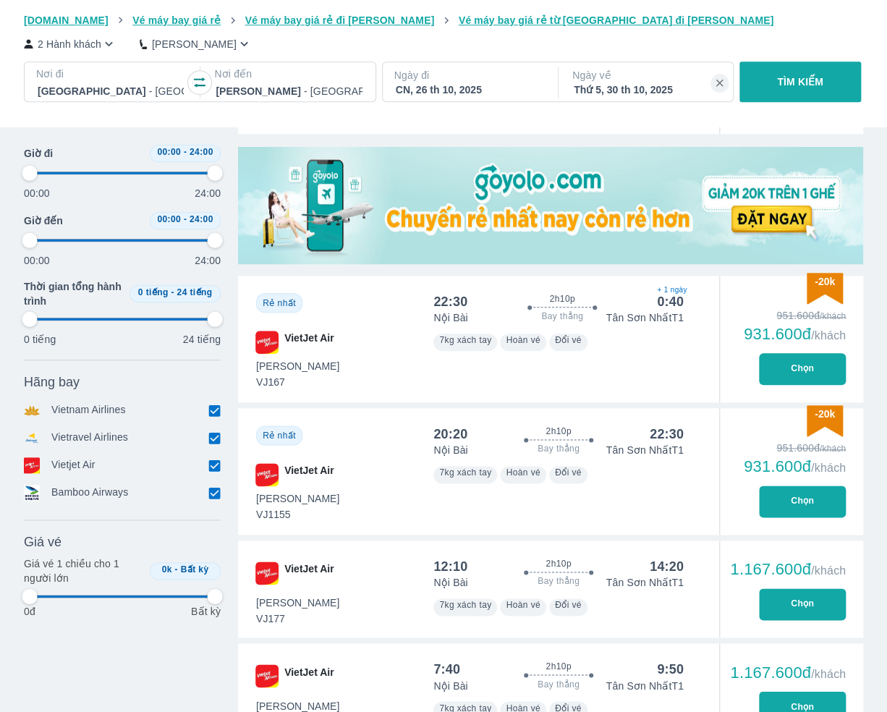
type input "97.9166666666667"
click at [796, 503] on button "Chọn" at bounding box center [802, 501] width 87 height 32
type input "97.9166666666667"
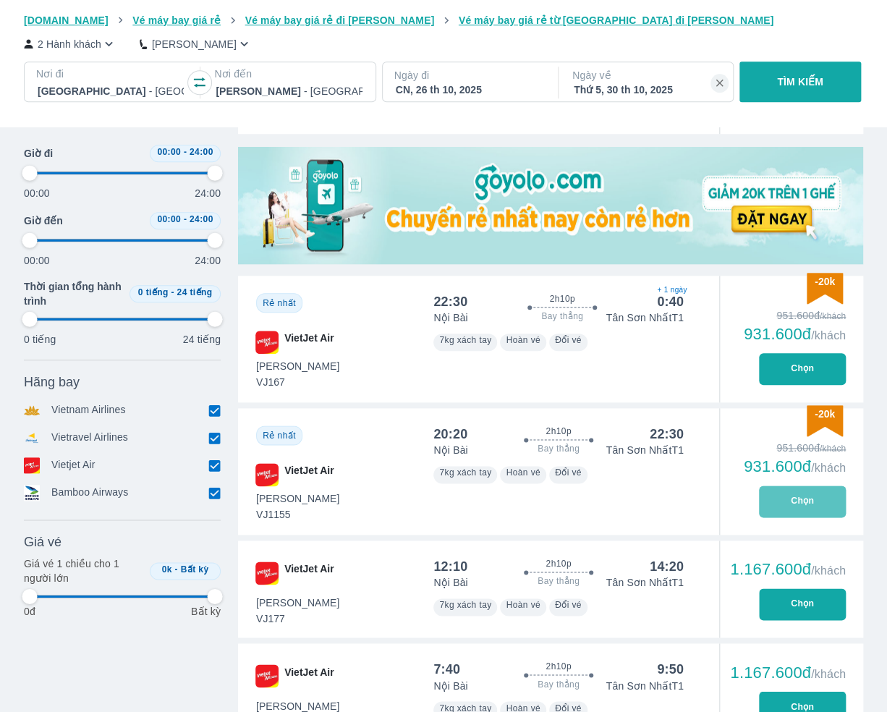
type input "97.9166666666667"
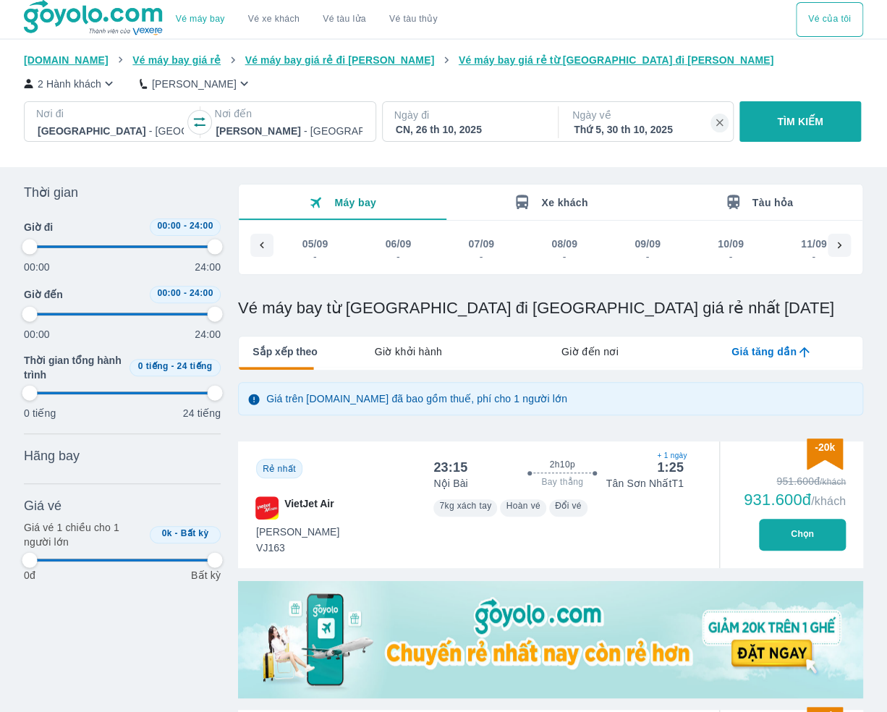
scroll to position [0, 4083]
type input "97.9166666666667"
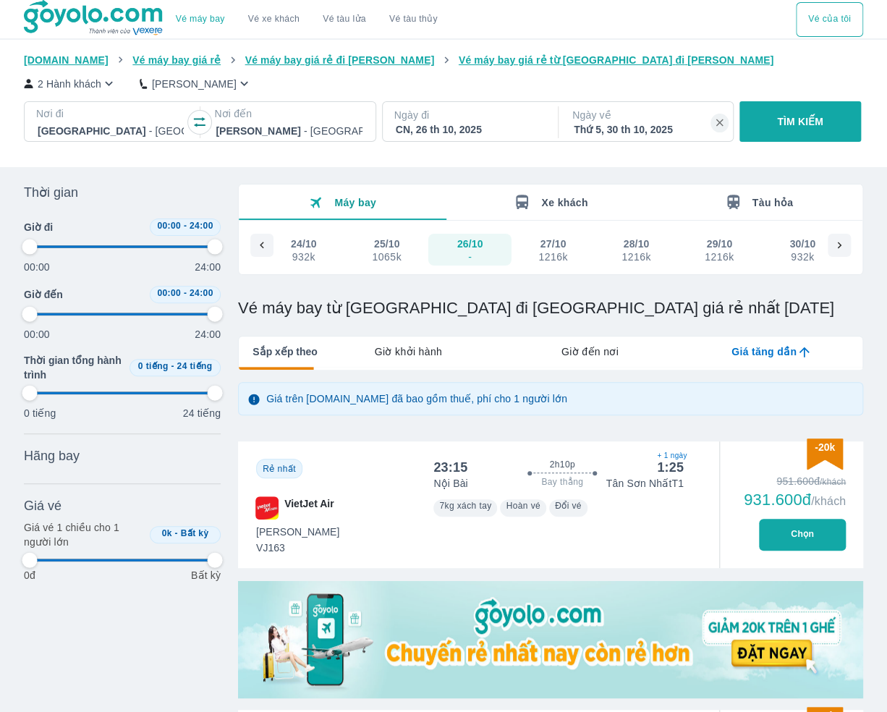
type input "97.9166666666667"
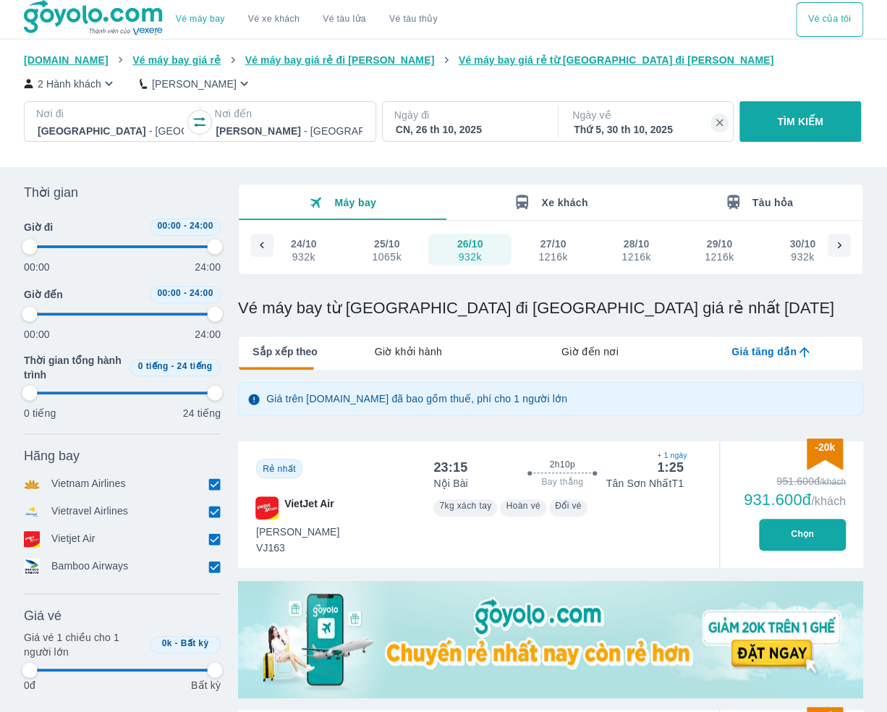
type input "97.9166666666667"
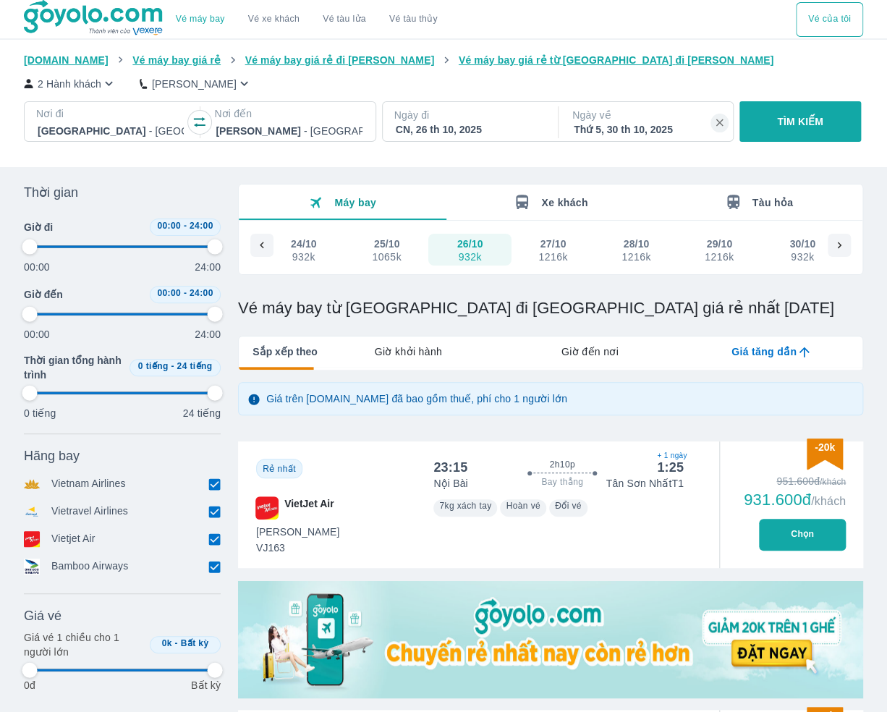
type input "97.9166666666667"
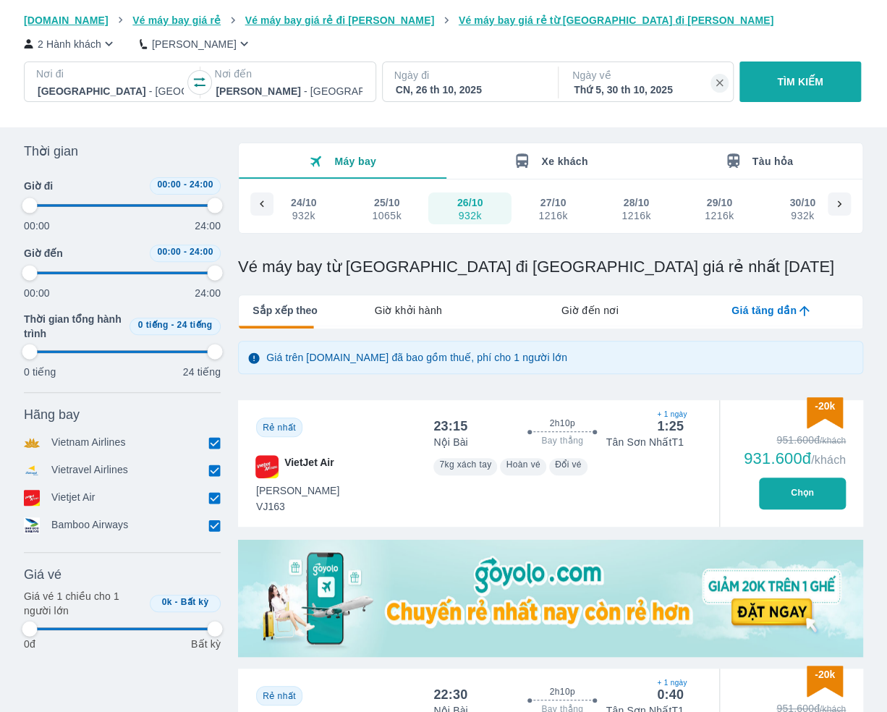
click at [460, 126] on div "Goyolo.com Vé máy bay giá rẻ Vé máy bay giá rẻ đi Hồ Chí Minh Vé máy bay giá rẻ…" at bounding box center [443, 63] width 887 height 127
type input "97.9166666666667"
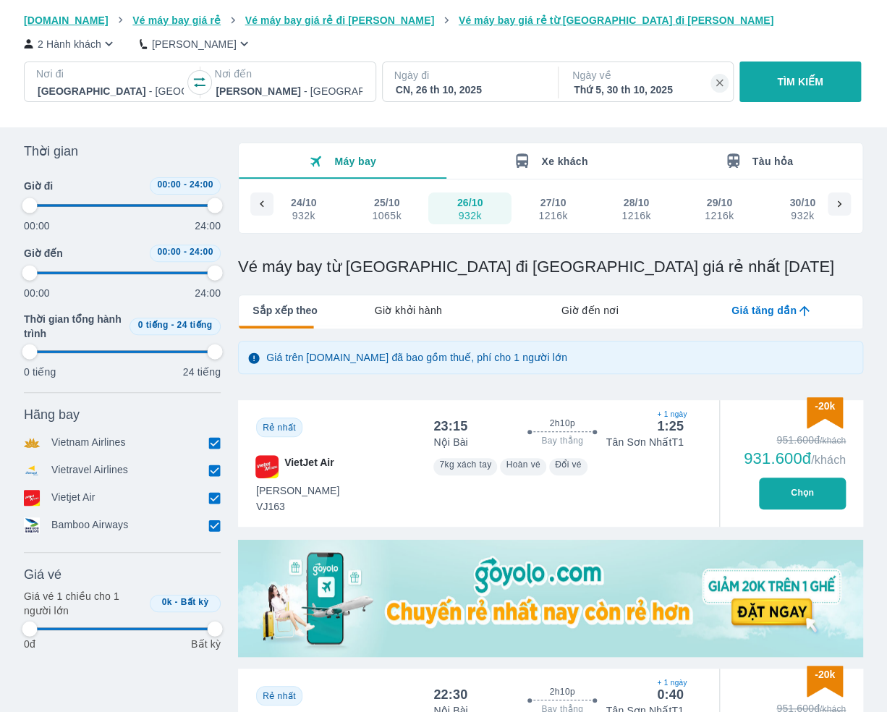
type input "97.9166666666667"
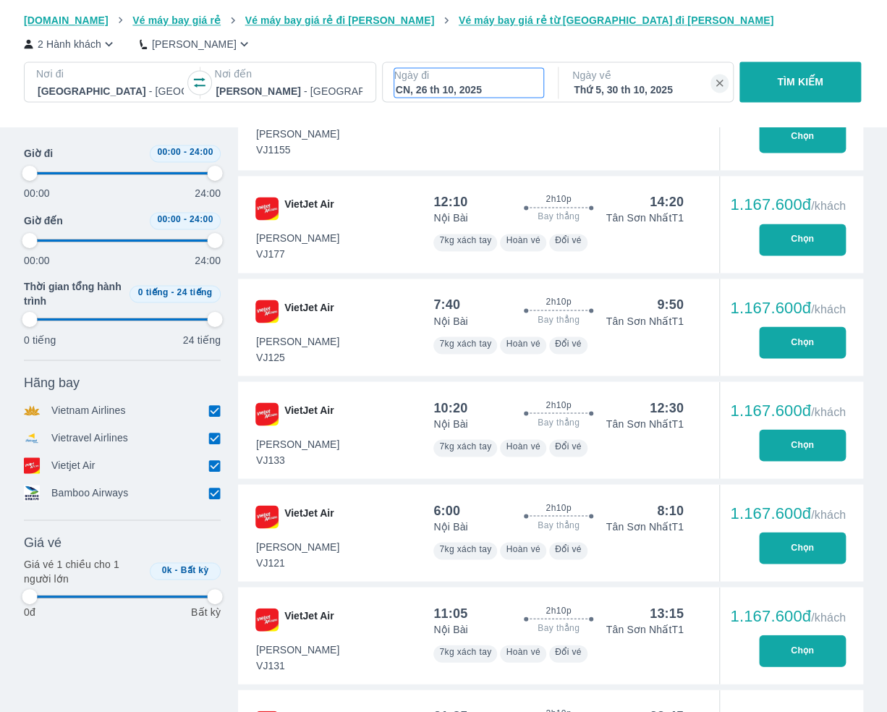
scroll to position [842, 0]
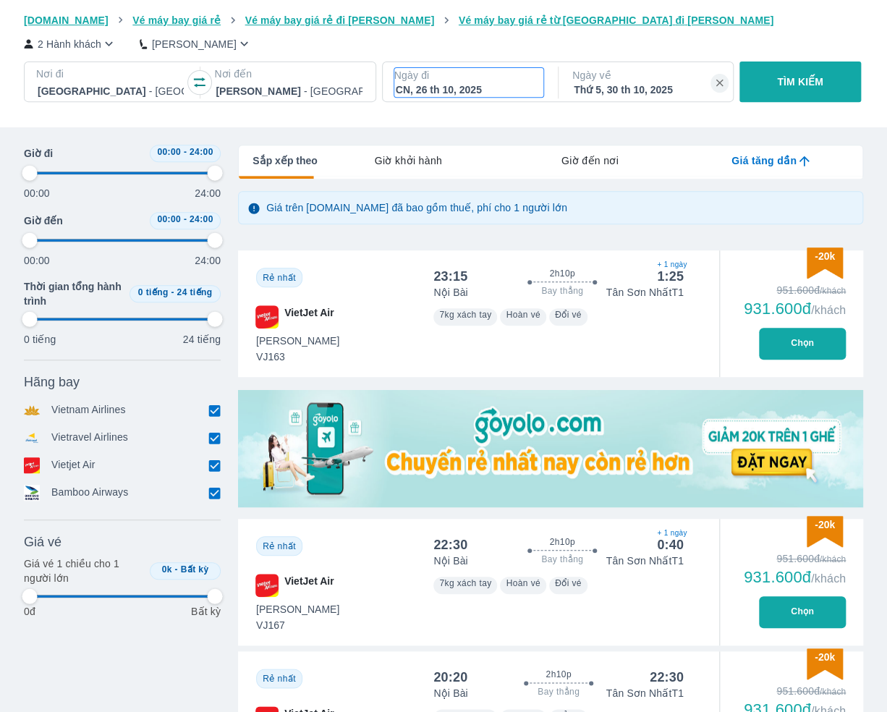
type input "97.9166666666667"
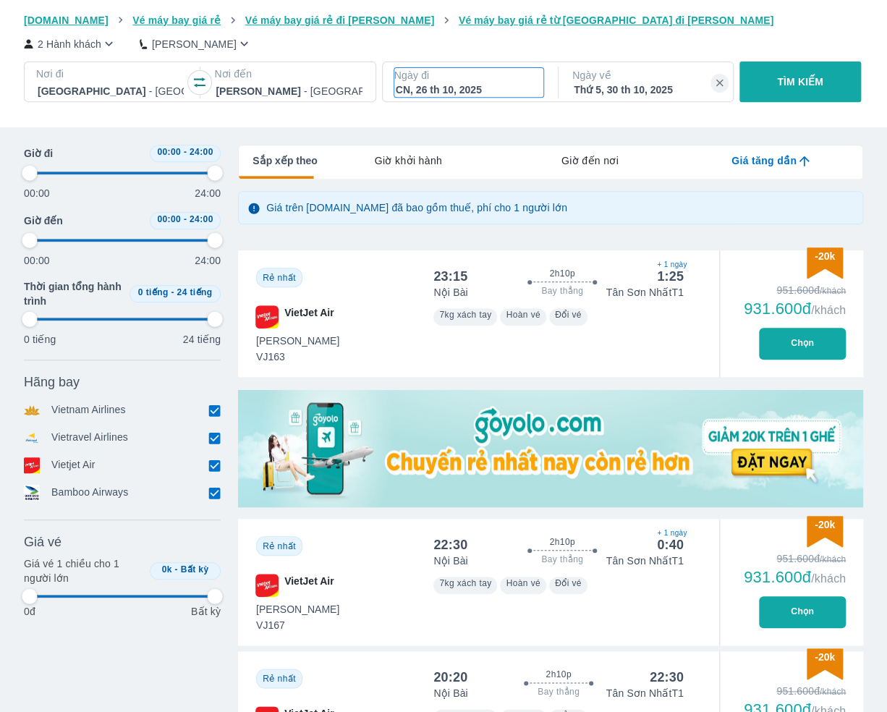
type input "97.9166666666667"
click at [464, 89] on div "CN, 26 th 10, 2025" at bounding box center [469, 89] width 146 height 14
type input "97.9166666666667"
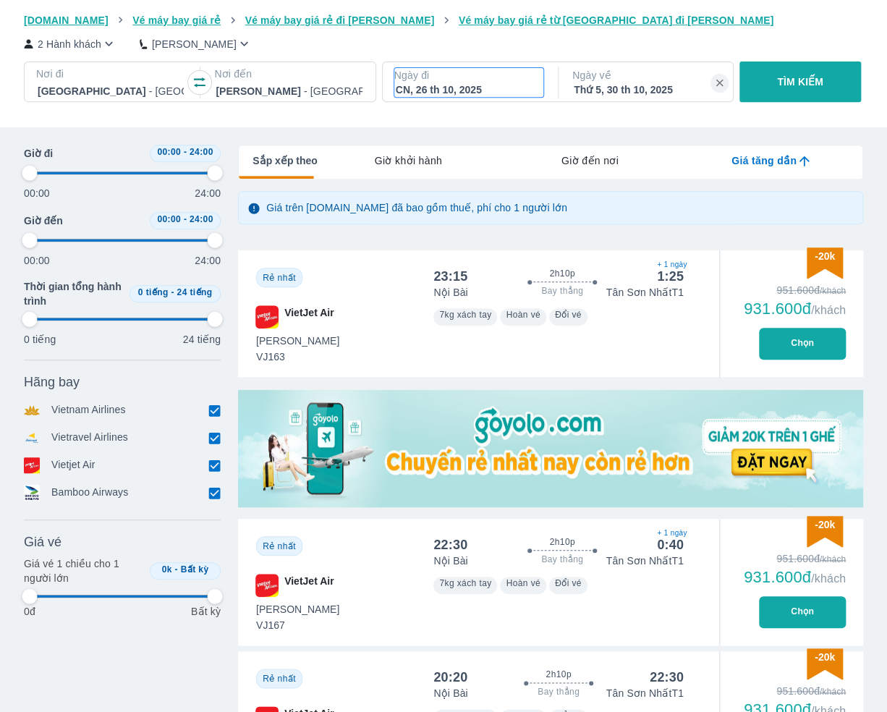
type input "97.9166666666667"
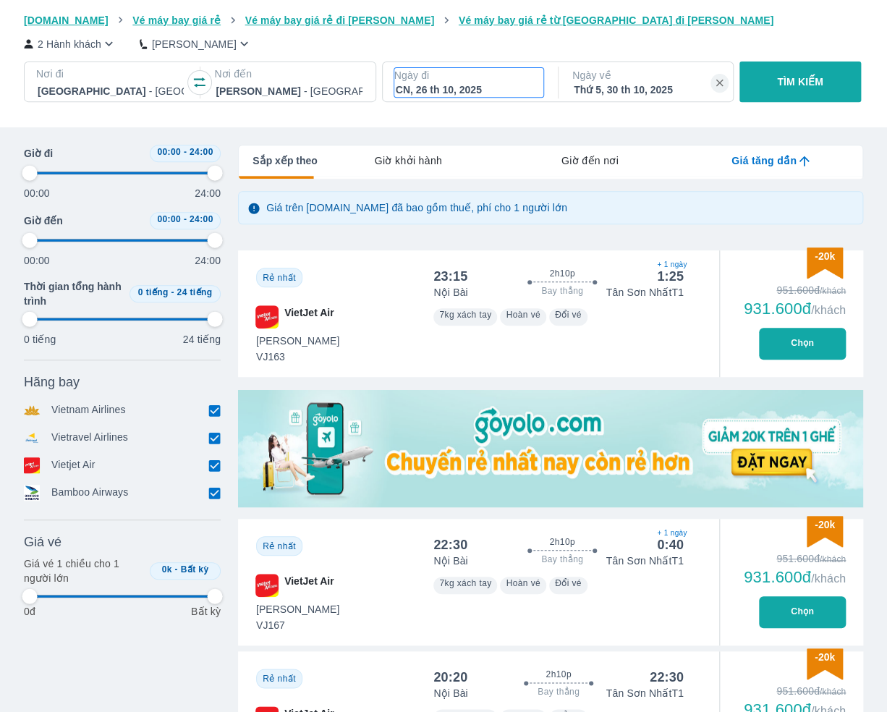
type input "97.9166666666667"
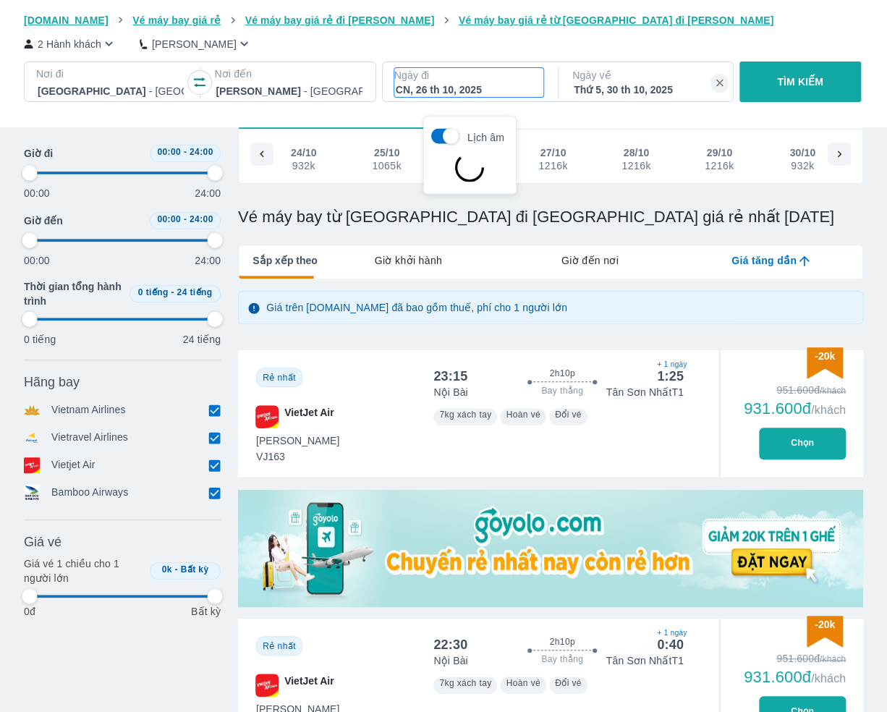
scroll to position [83, 0]
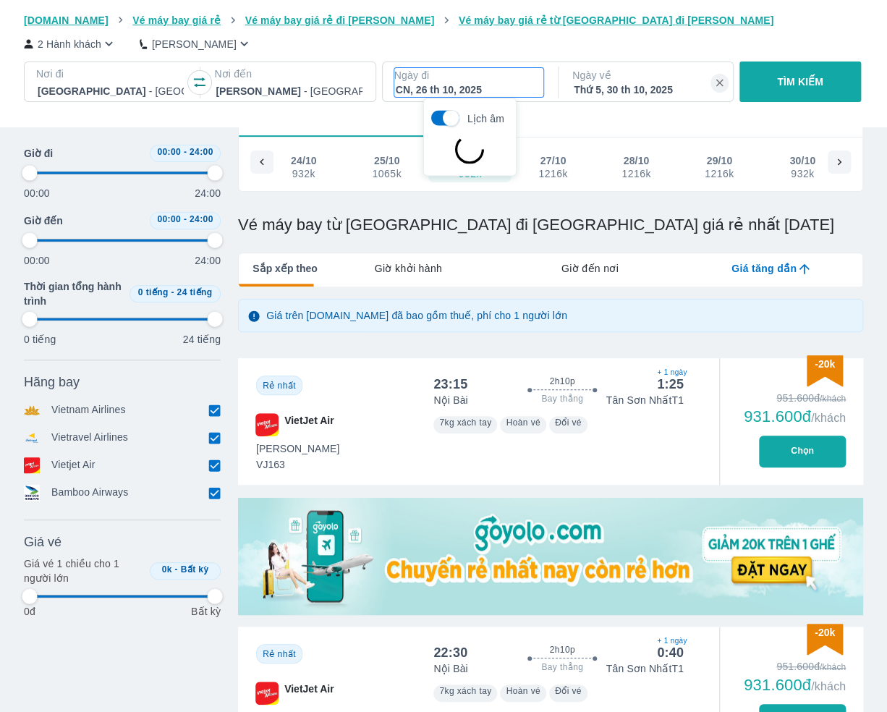
type input "97.9166666666667"
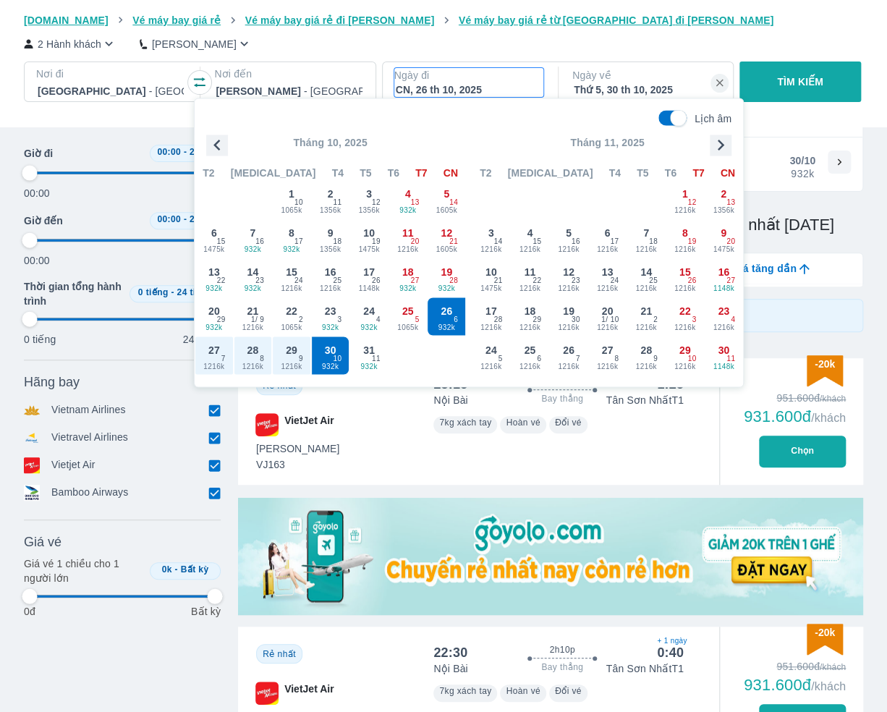
type input "97.9166666666667"
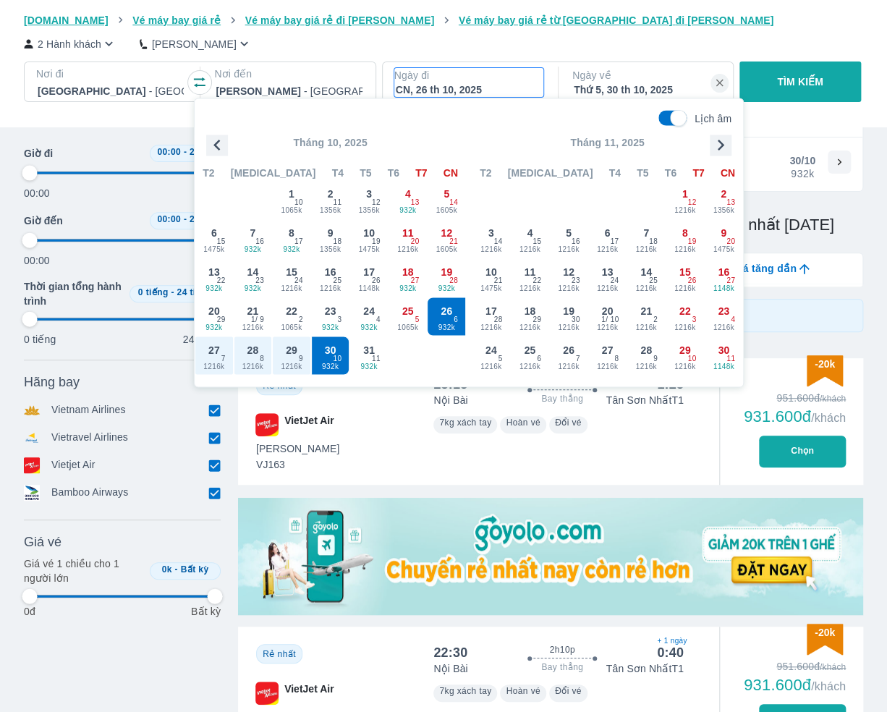
type input "97.9166666666667"
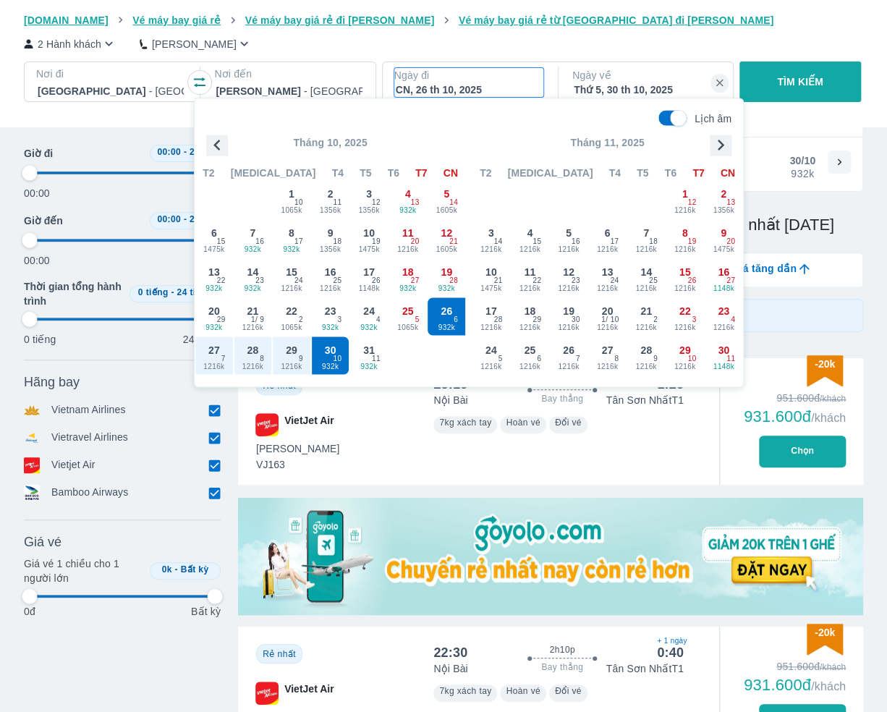
type input "97.9166666666667"
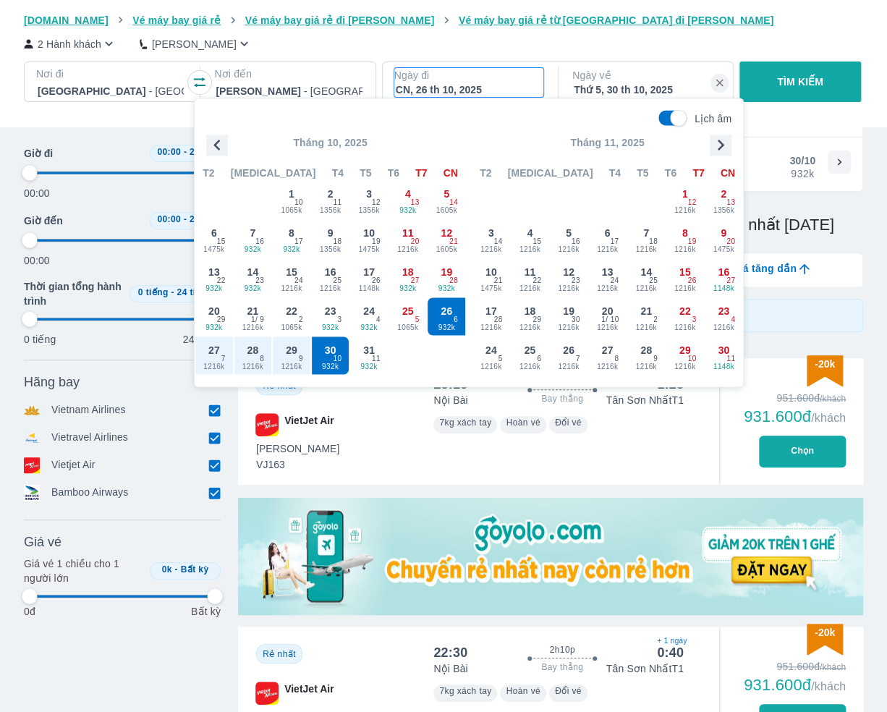
type input "97.9166666666667"
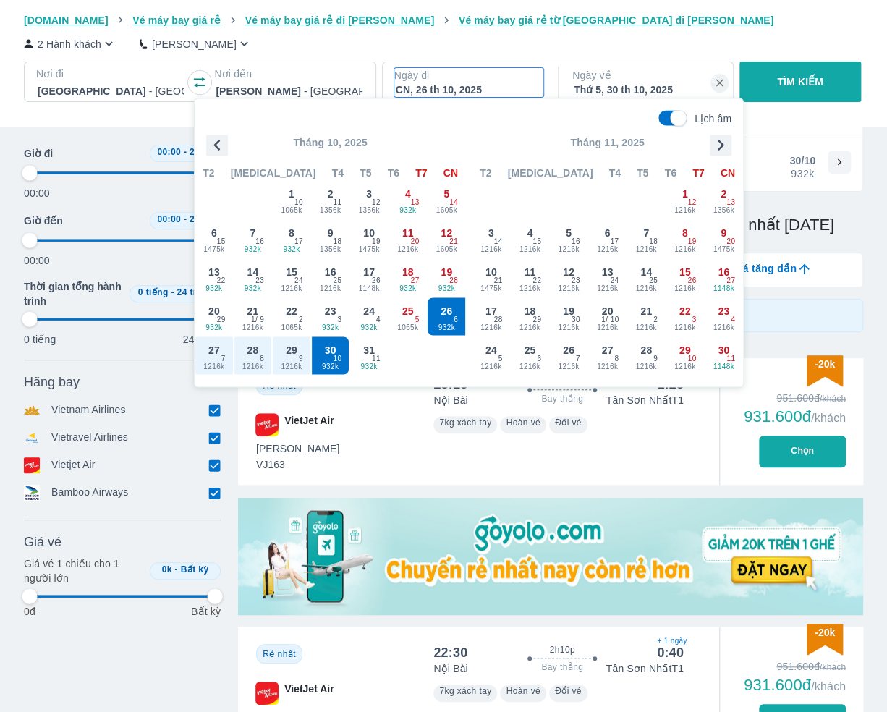
type input "97.9166666666667"
click at [644, 82] on p "Ngày về" at bounding box center [646, 75] width 149 height 14
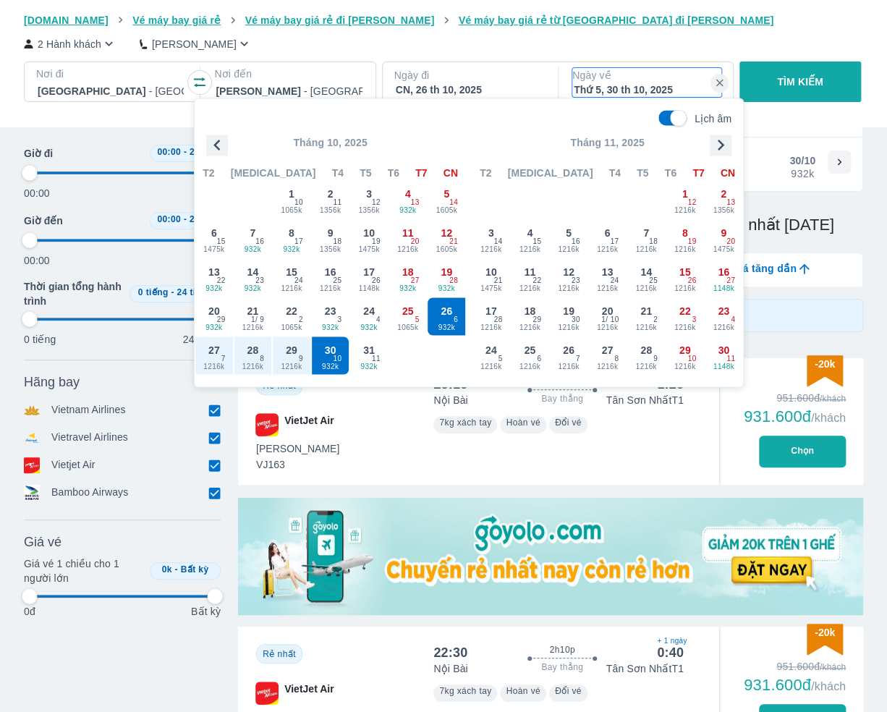
type input "97.9166666666667"
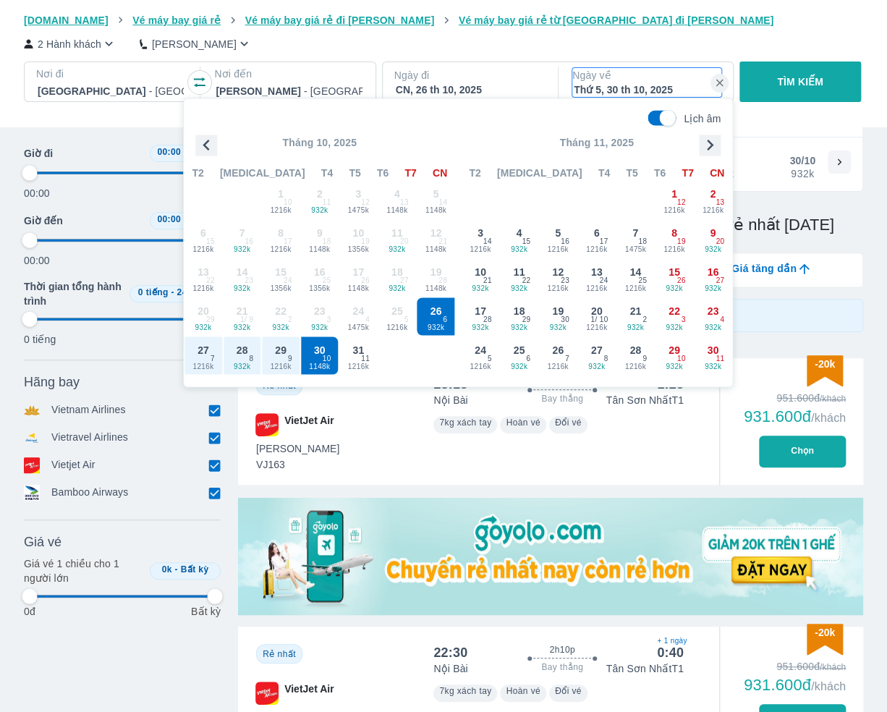
click at [605, 85] on div "Thứ 5, 30 th 10, 2025" at bounding box center [647, 89] width 146 height 14
click at [447, 85] on div "CN, 26 th 10, 2025" at bounding box center [469, 89] width 146 height 14
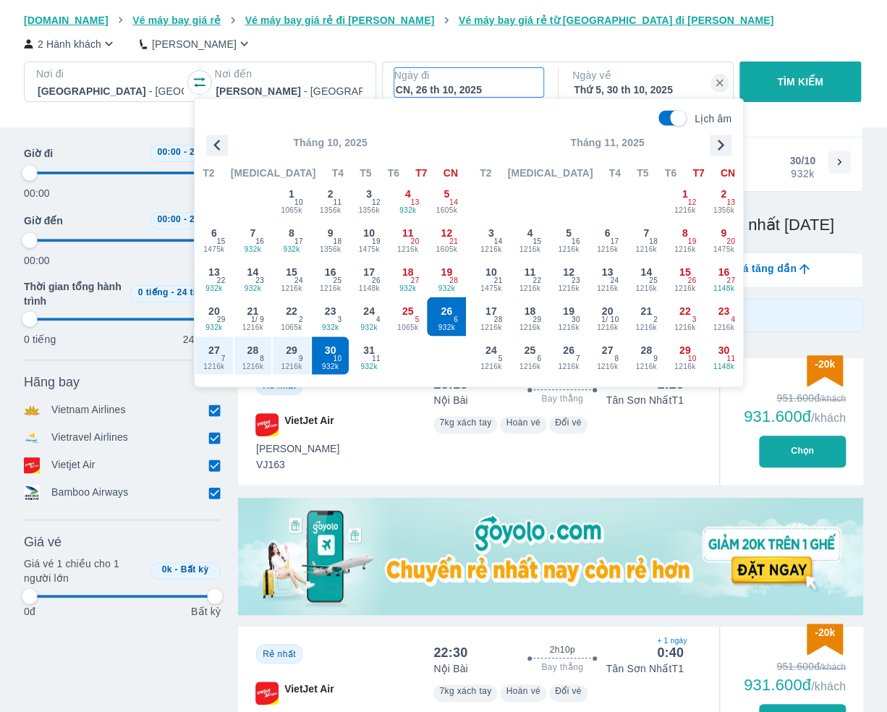
click at [443, 320] on div "26 932k 6" at bounding box center [446, 316] width 38 height 38
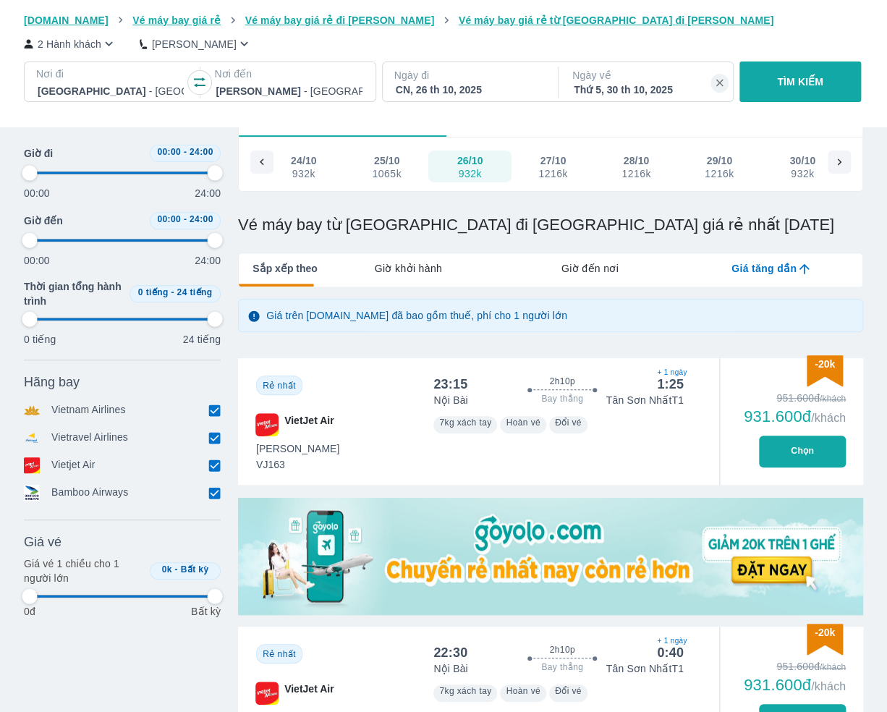
click at [623, 74] on p "Ngày về" at bounding box center [646, 75] width 149 height 14
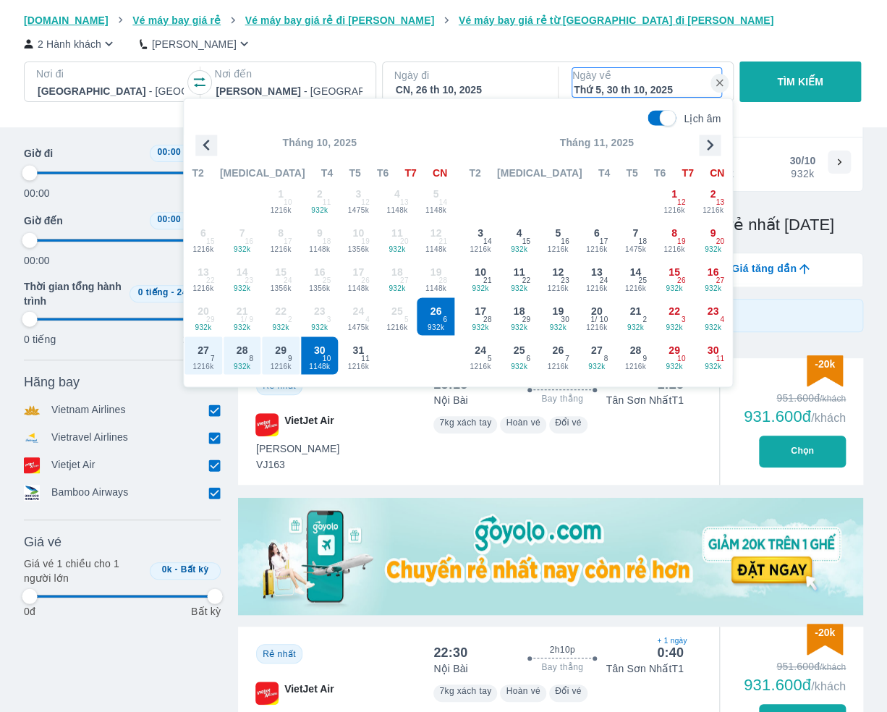
click at [412, 80] on p "Ngày đi" at bounding box center [468, 75] width 149 height 14
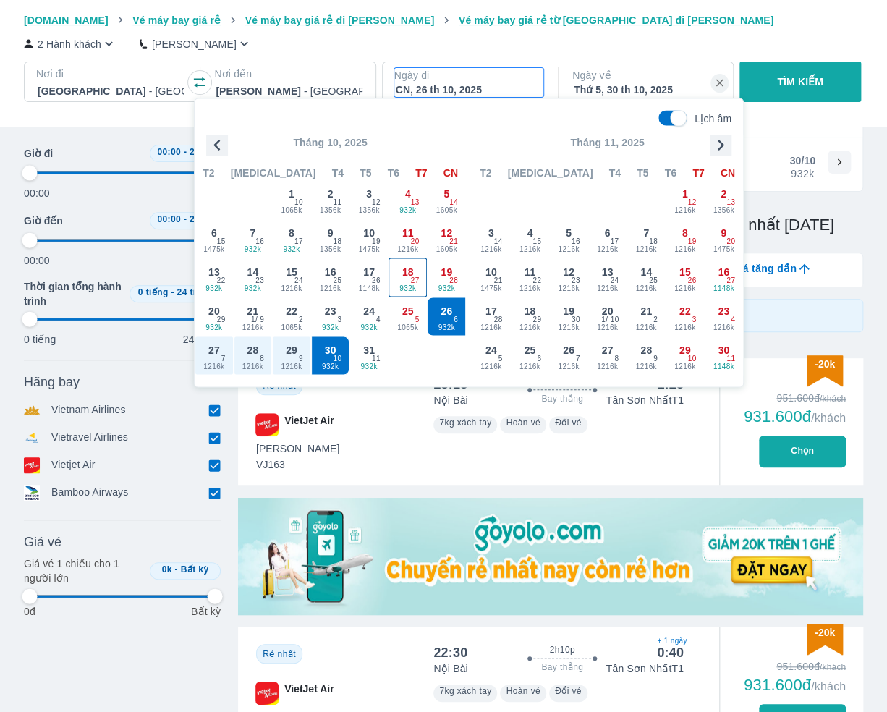
click at [401, 283] on span "932k" at bounding box center [408, 289] width 38 height 12
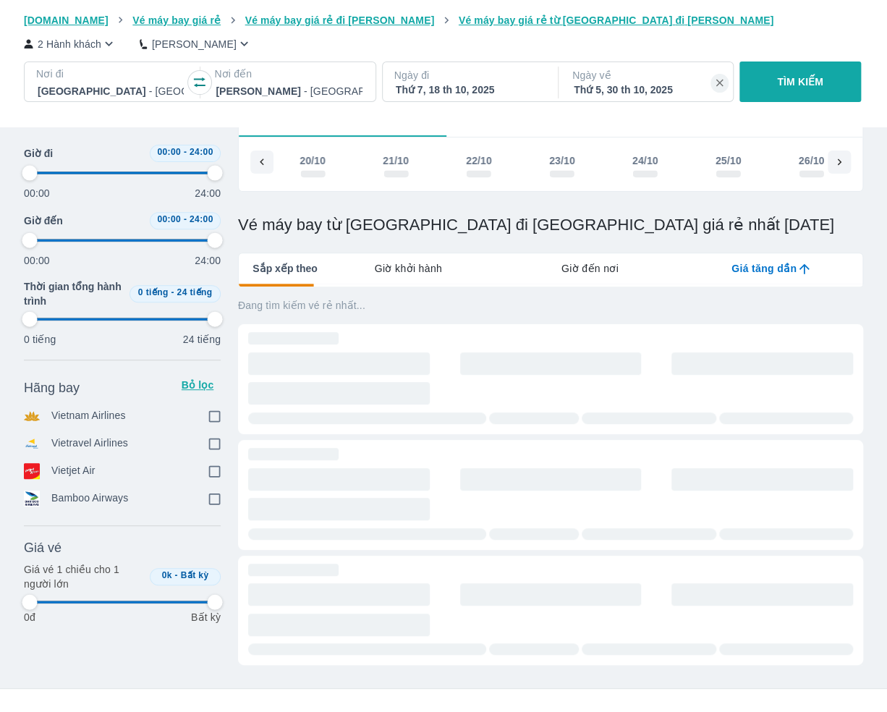
scroll to position [0, 3574]
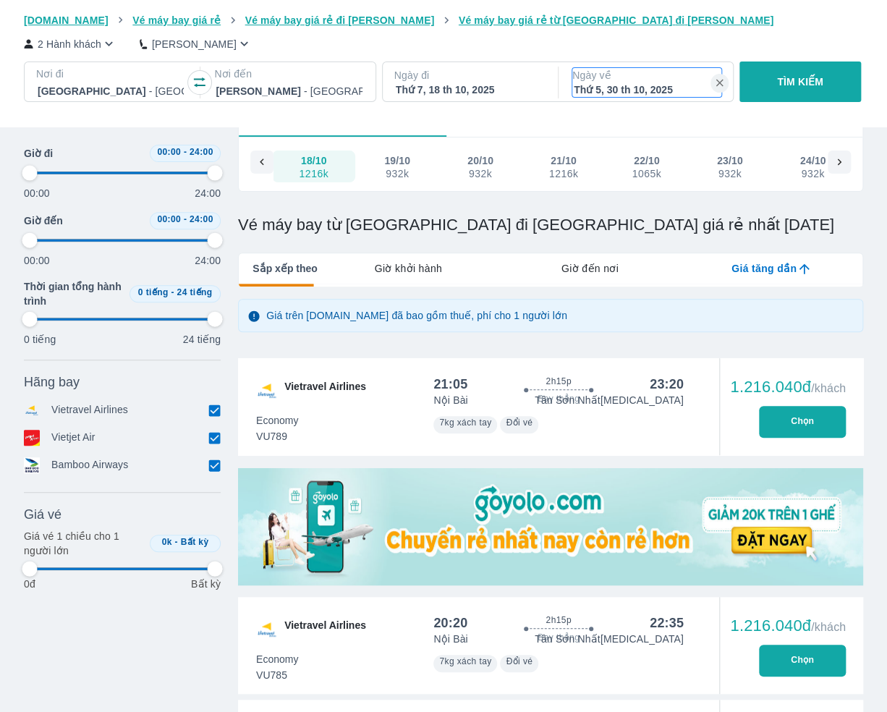
click at [631, 90] on div "Thứ 5, 30 th 10, 2025" at bounding box center [647, 89] width 146 height 14
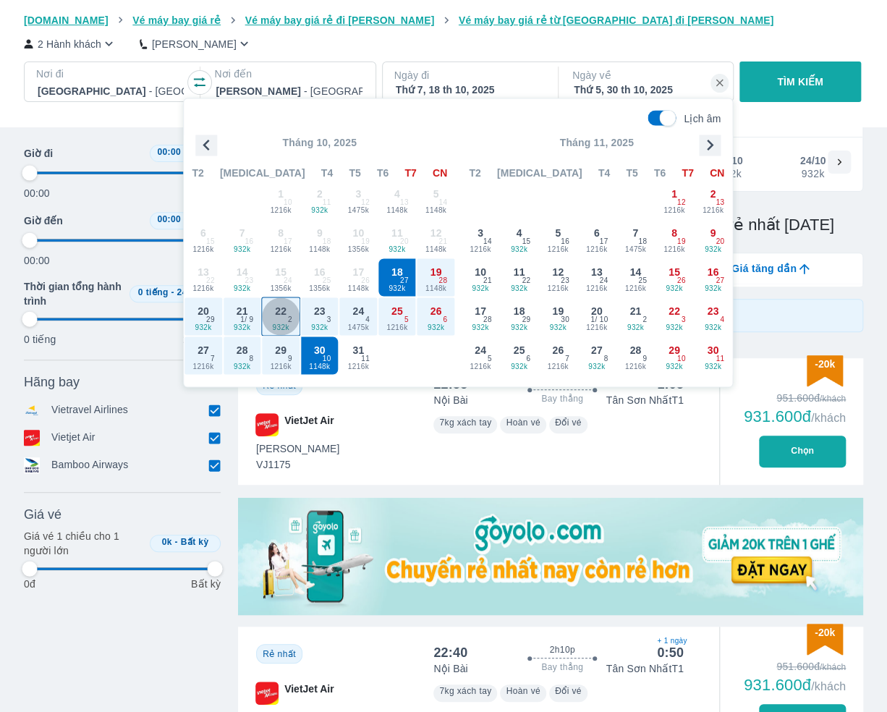
click at [278, 328] on span "932k" at bounding box center [281, 328] width 38 height 12
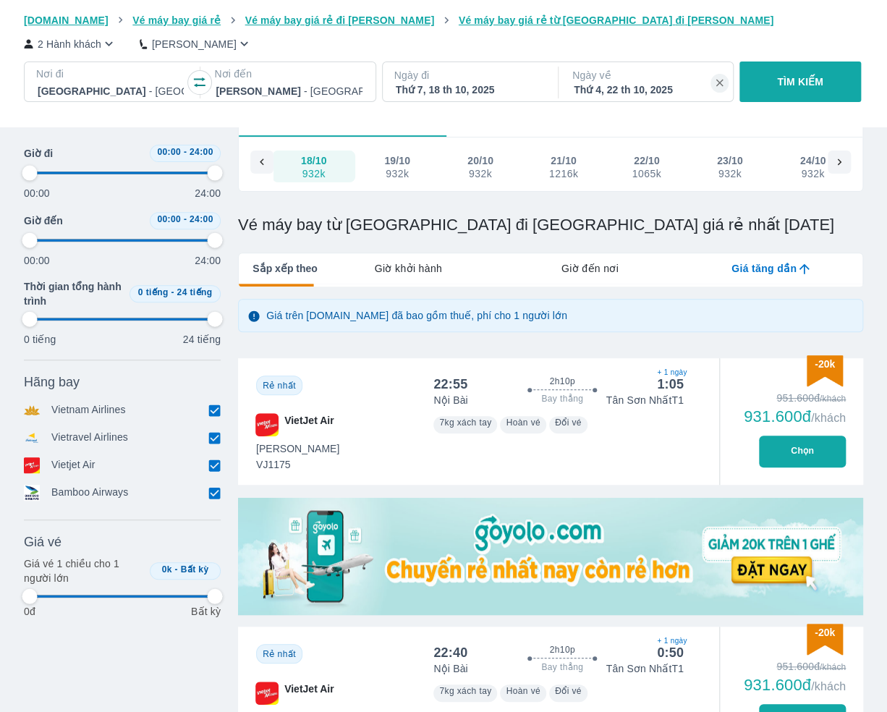
click at [807, 90] on button "TÌM KIẾM" at bounding box center [799, 81] width 121 height 41
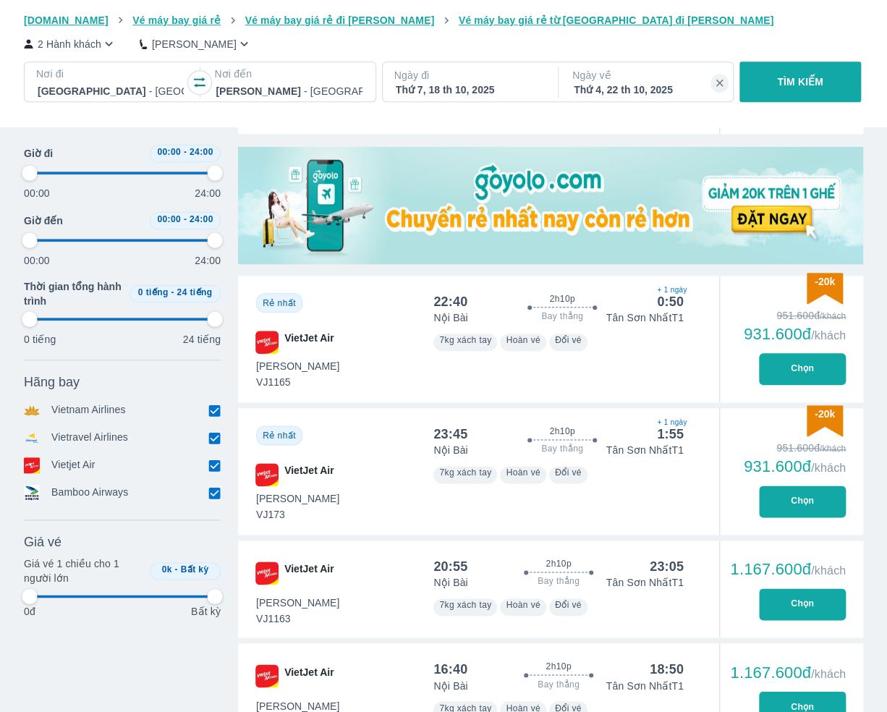
scroll to position [217, 0]
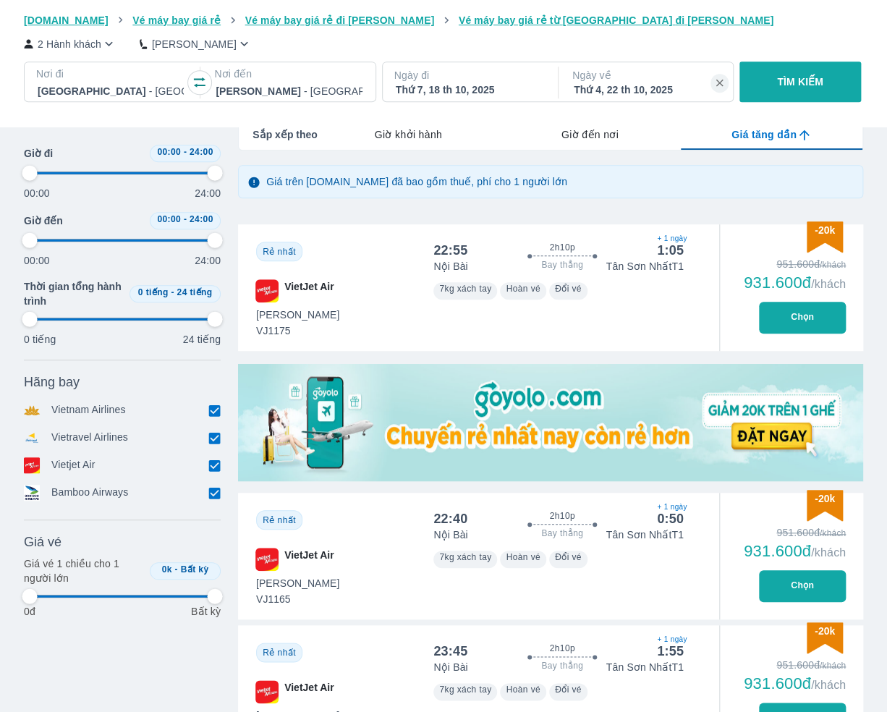
click at [442, 84] on div "Thứ 7, 18 th 10, 2025" at bounding box center [469, 89] width 146 height 14
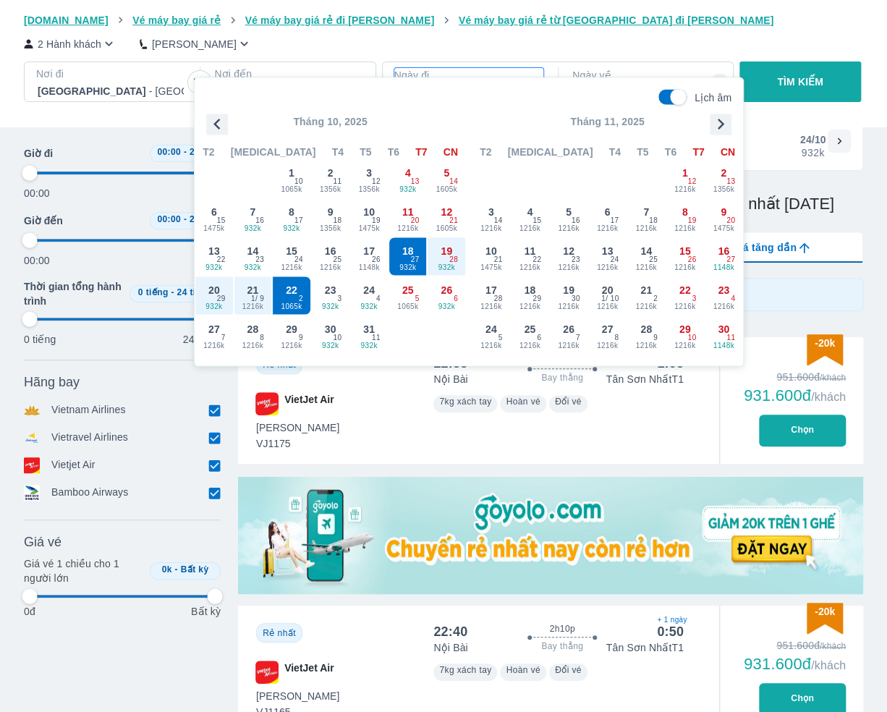
scroll to position [83, 0]
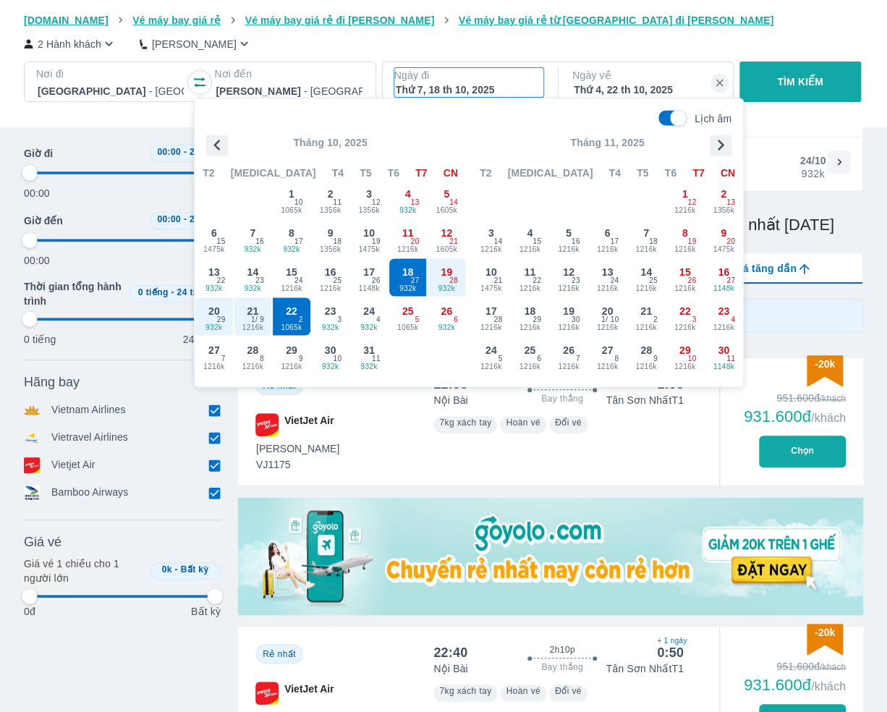
click at [442, 84] on div "Thứ 7, 18 th 10, 2025" at bounding box center [469, 89] width 146 height 14
click at [598, 89] on div "Thứ 4, 22 th 10, 2025" at bounding box center [647, 89] width 146 height 14
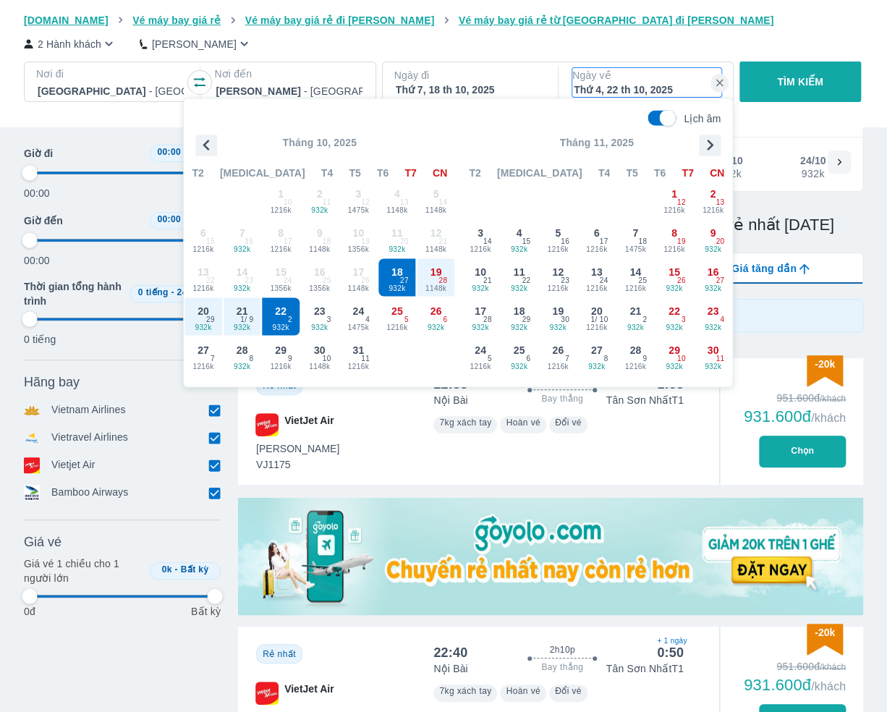
click at [810, 75] on p "TÌM KIẾM" at bounding box center [800, 81] width 46 height 14
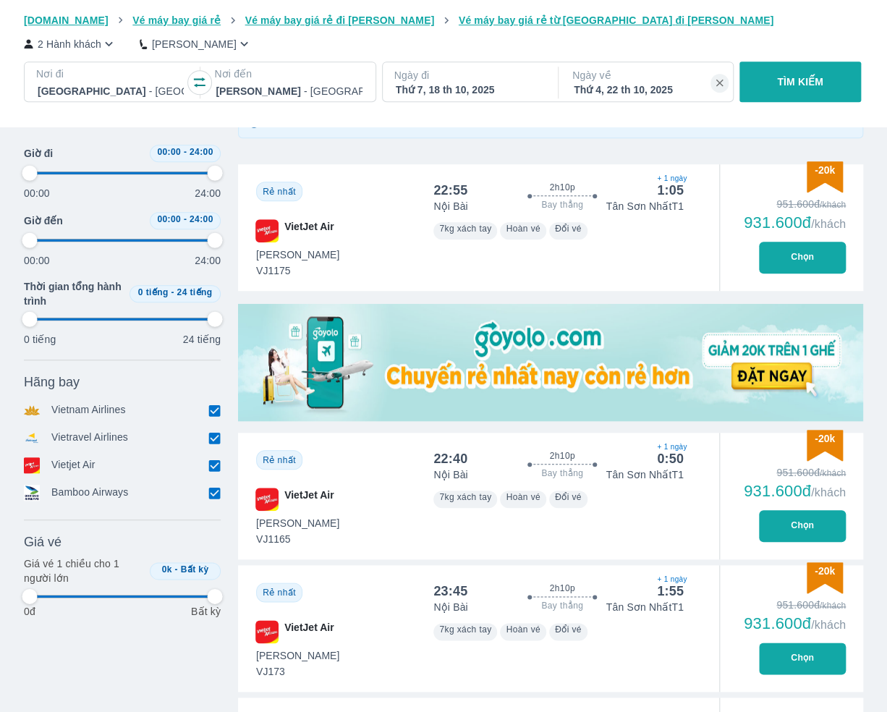
scroll to position [289, 0]
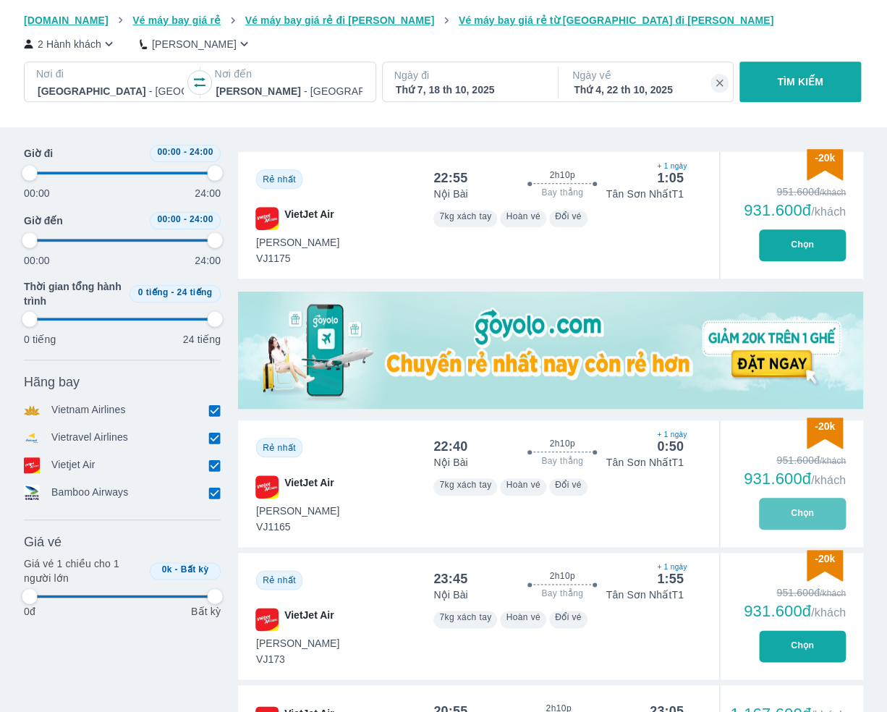
click at [785, 516] on button "Chọn" at bounding box center [802, 514] width 87 height 32
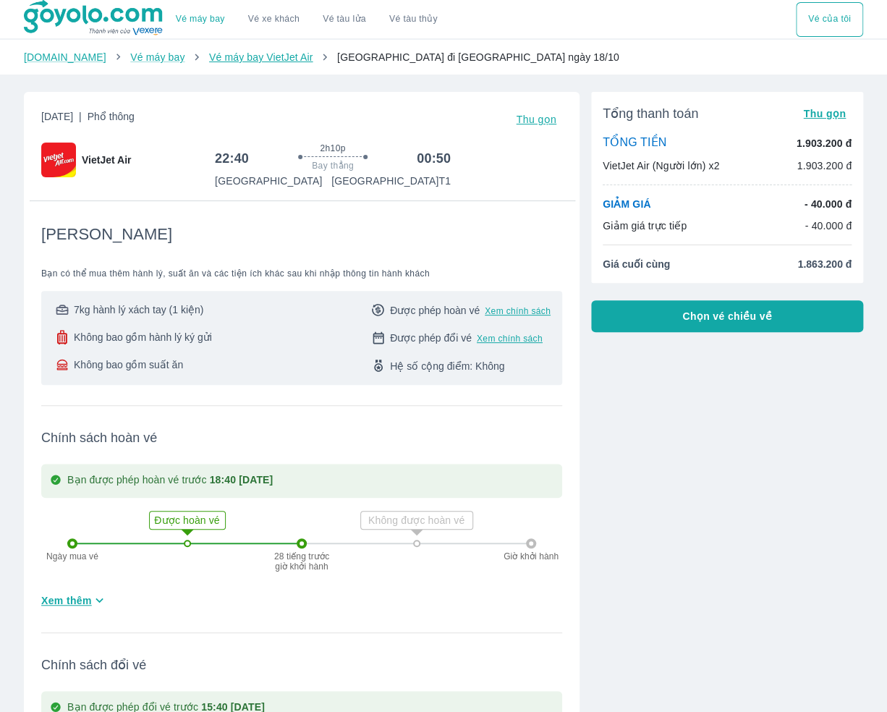
click at [220, 61] on link "Vé máy bay VietJet Air" at bounding box center [260, 57] width 103 height 12
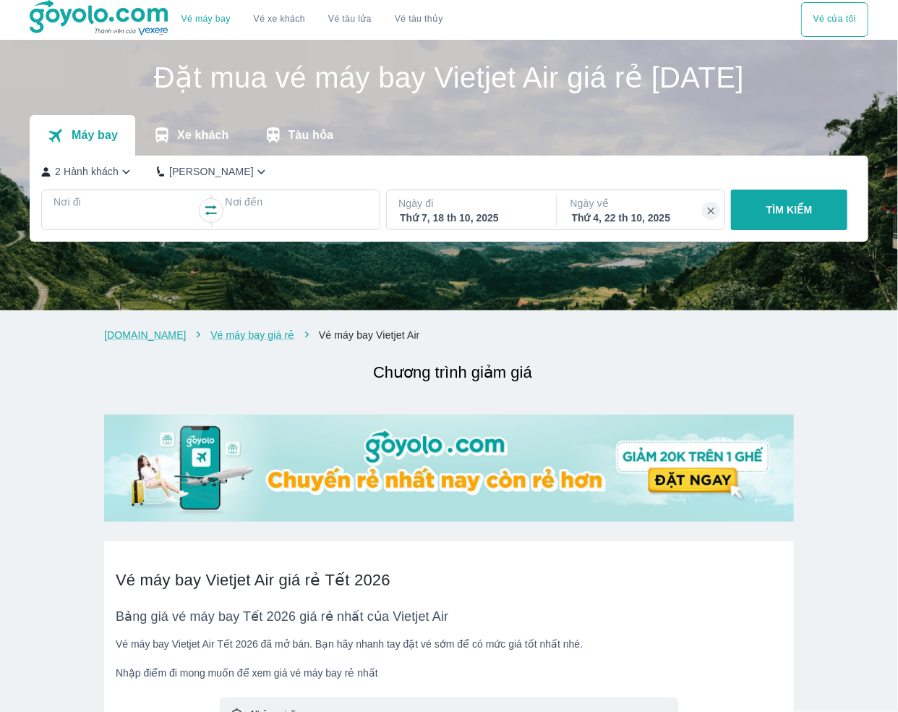
click at [99, 132] on p "Máy bay" at bounding box center [95, 135] width 46 height 14
click at [73, 19] on img at bounding box center [100, 18] width 140 height 36
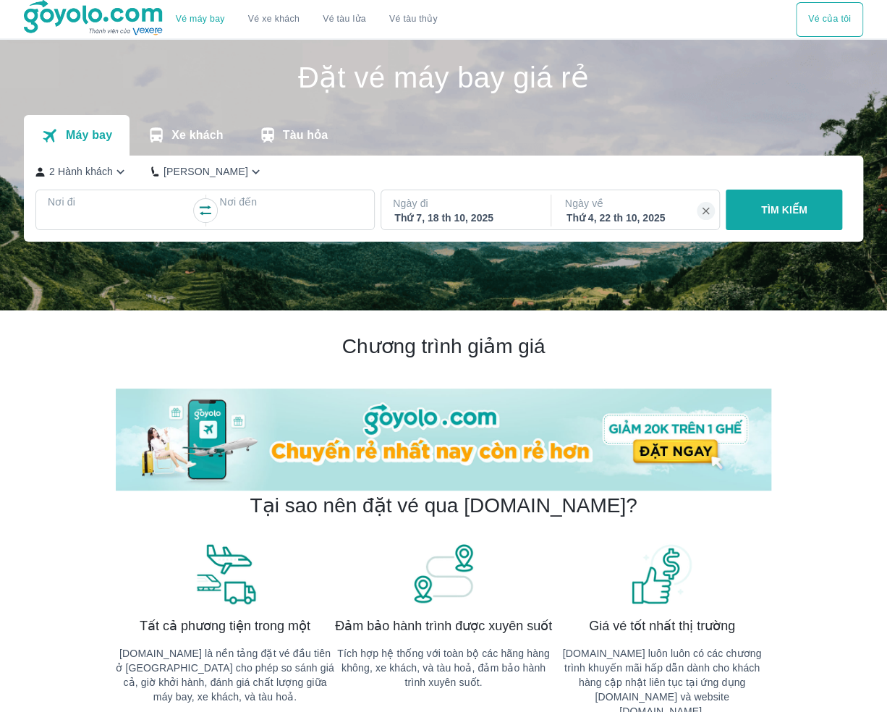
click at [215, 17] on link "Vé máy bay" at bounding box center [200, 19] width 49 height 11
click at [115, 205] on p "Nơi đi" at bounding box center [119, 202] width 143 height 14
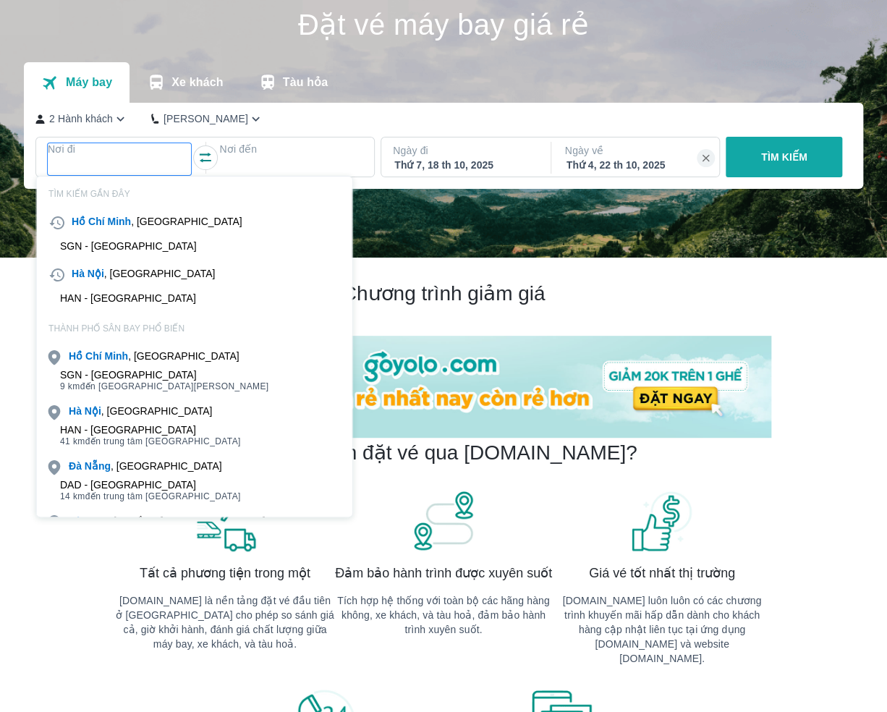
scroll to position [83, 0]
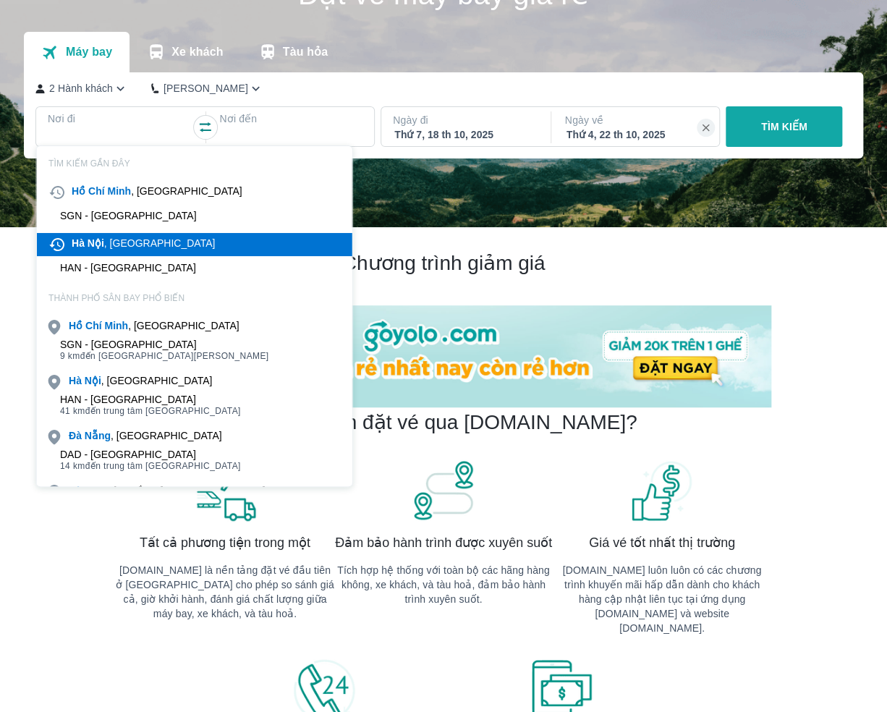
drag, startPoint x: 131, startPoint y: 222, endPoint x: 136, endPoint y: 231, distance: 10.0
click at [144, 247] on div "[GEOGRAPHIC_DATA] , [GEOGRAPHIC_DATA]" at bounding box center [143, 243] width 143 height 14
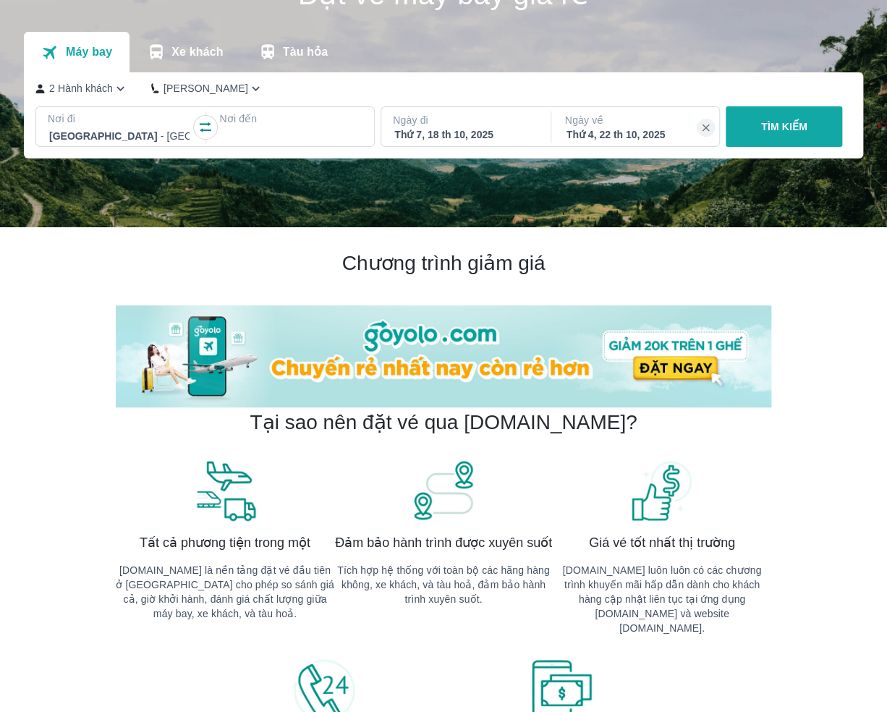
click at [301, 119] on p "Nơi đến" at bounding box center [290, 118] width 143 height 14
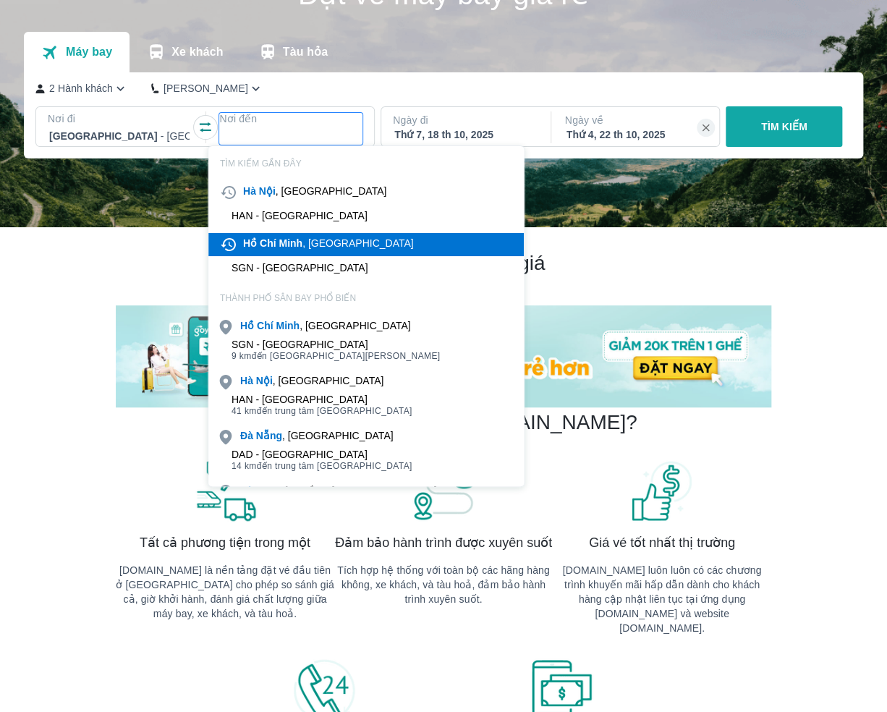
click at [292, 242] on b "Minh" at bounding box center [291, 243] width 24 height 12
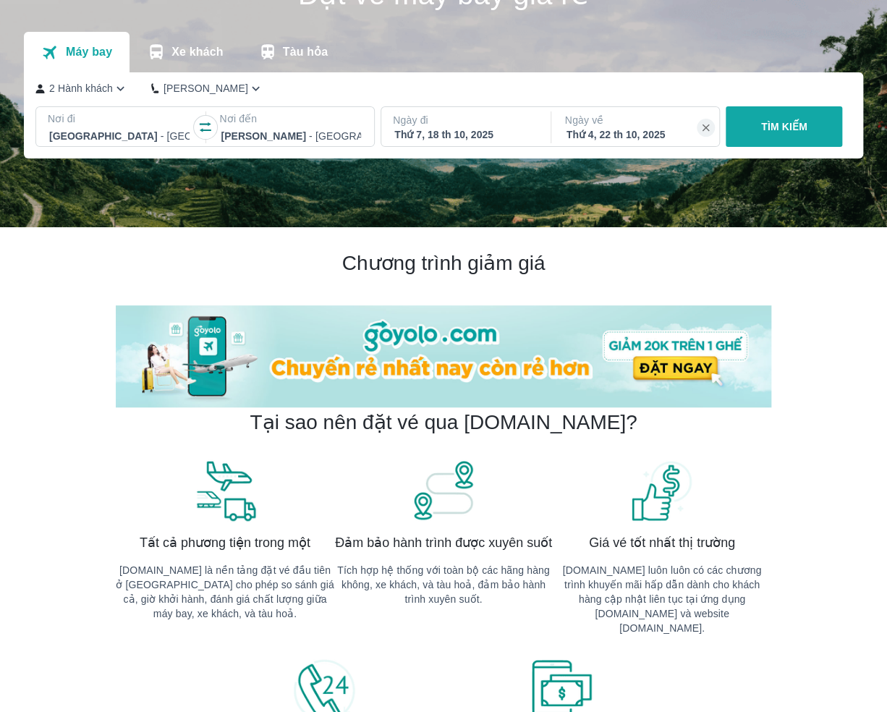
click at [477, 132] on div "Thứ 7, 18 th 10, 2025" at bounding box center [464, 134] width 140 height 14
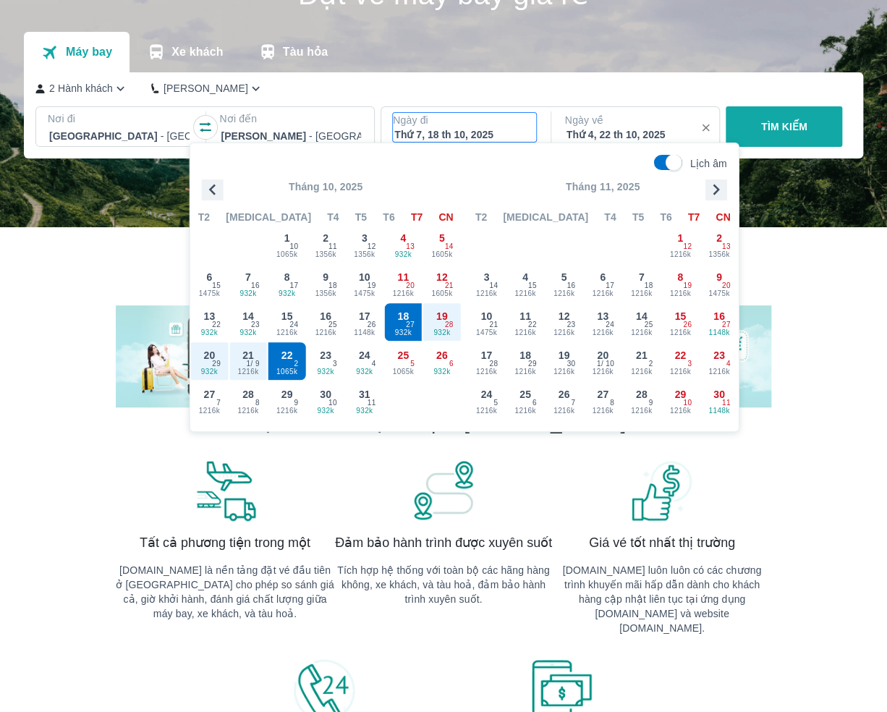
click at [706, 123] on icon "button" at bounding box center [705, 128] width 13 height 13
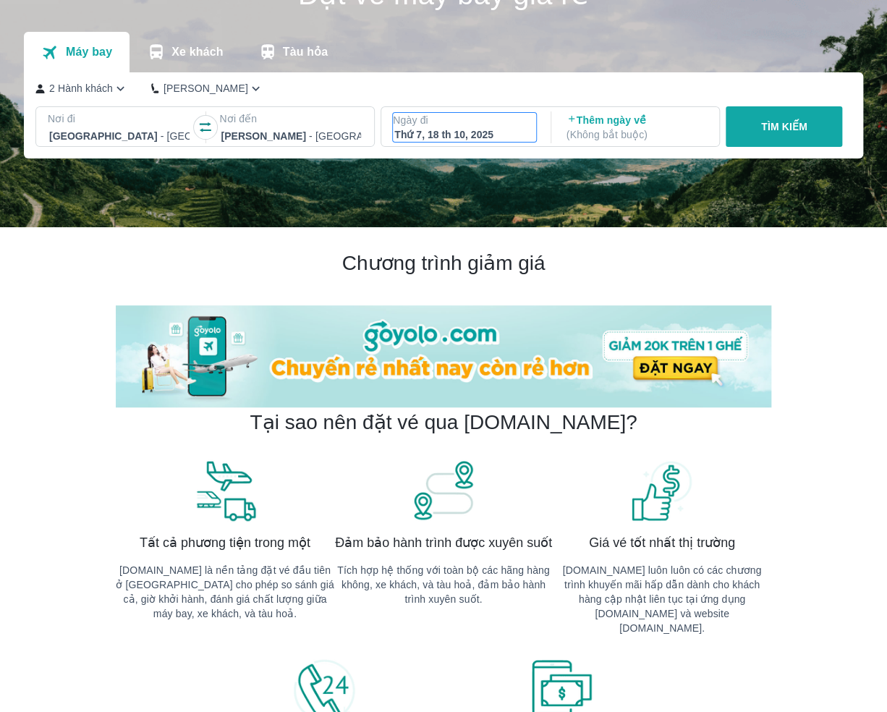
click at [489, 127] on div "Thứ 7, 18 th 10, 2025" at bounding box center [464, 134] width 140 height 14
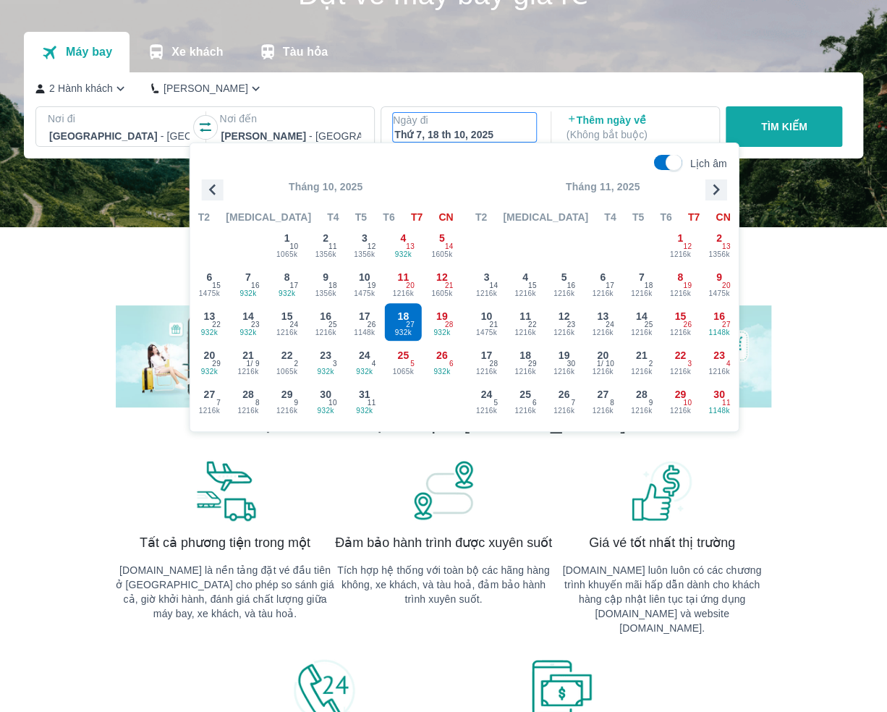
click at [215, 180] on icon "button" at bounding box center [213, 190] width 22 height 22
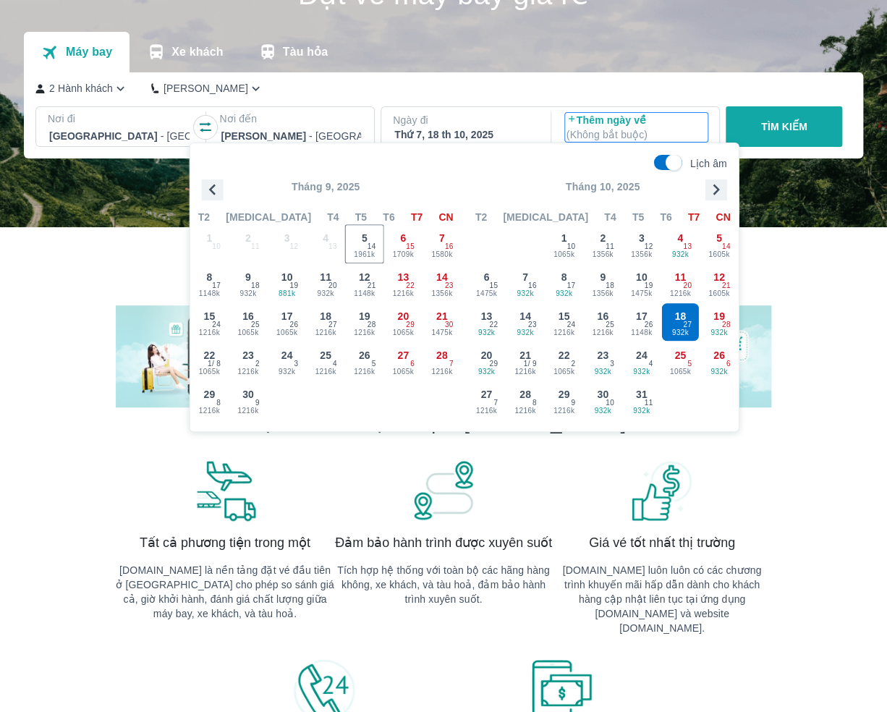
click at [594, 123] on p "Thêm ngày về ( Không bắt buộc )" at bounding box center [636, 127] width 140 height 29
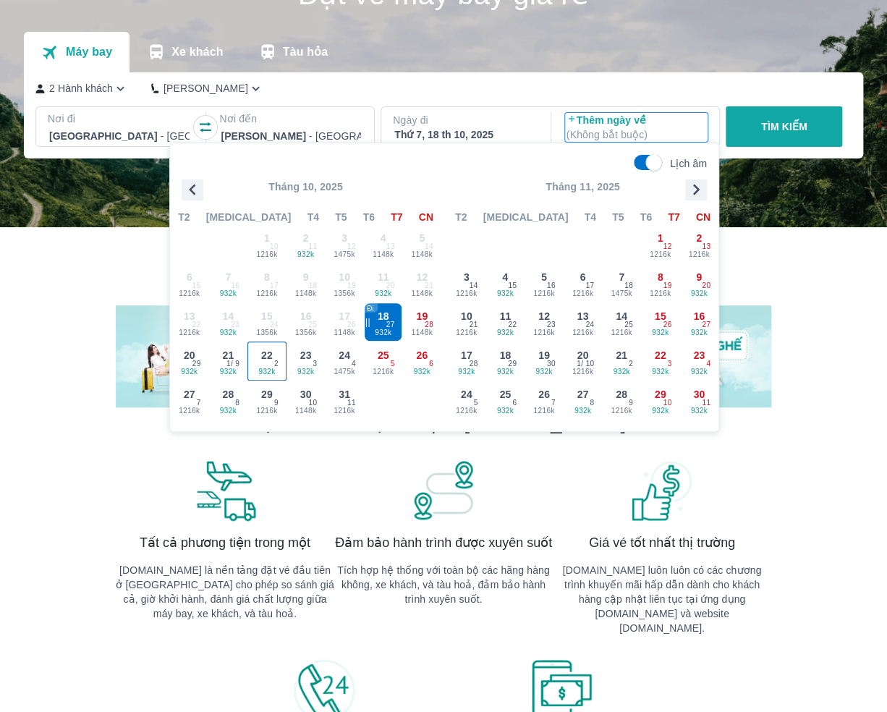
click at [281, 370] on span "932k" at bounding box center [267, 372] width 38 height 12
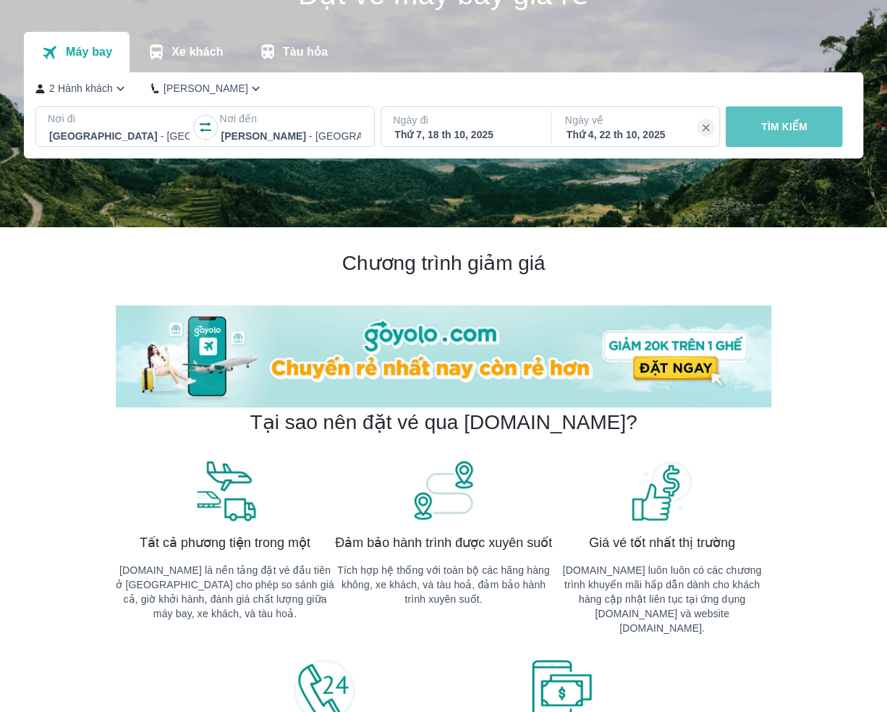
click at [784, 130] on p "TÌM KIẾM" at bounding box center [784, 126] width 46 height 14
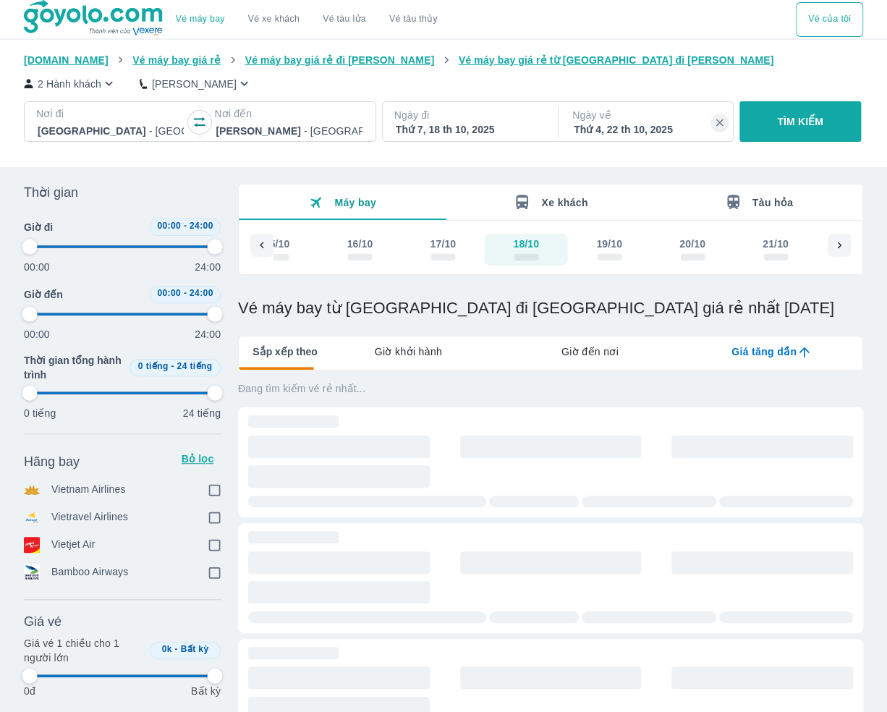
type input "97.9166666666667"
checkbox input "true"
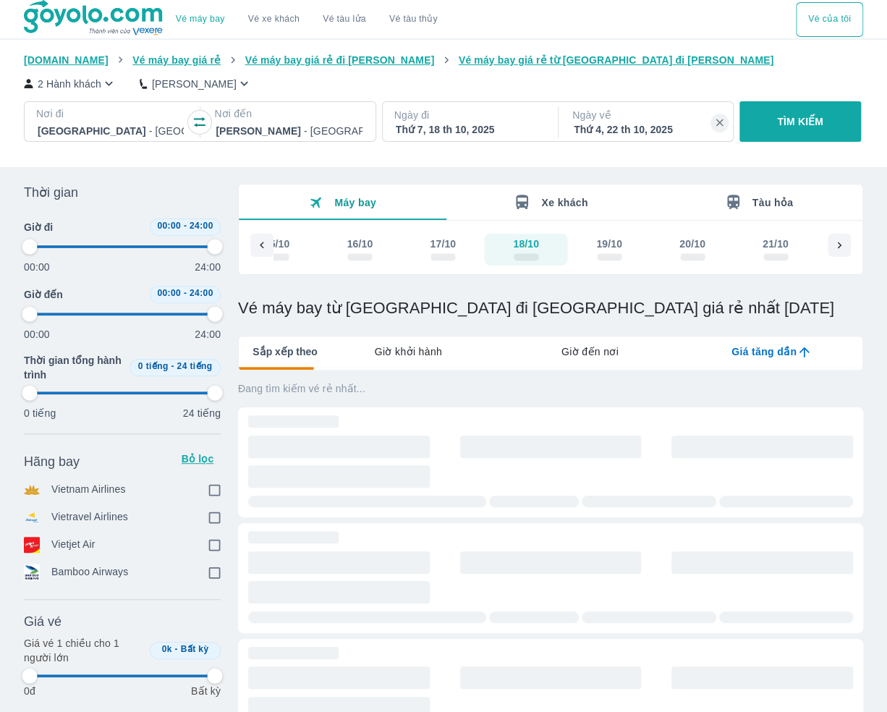
checkbox input "true"
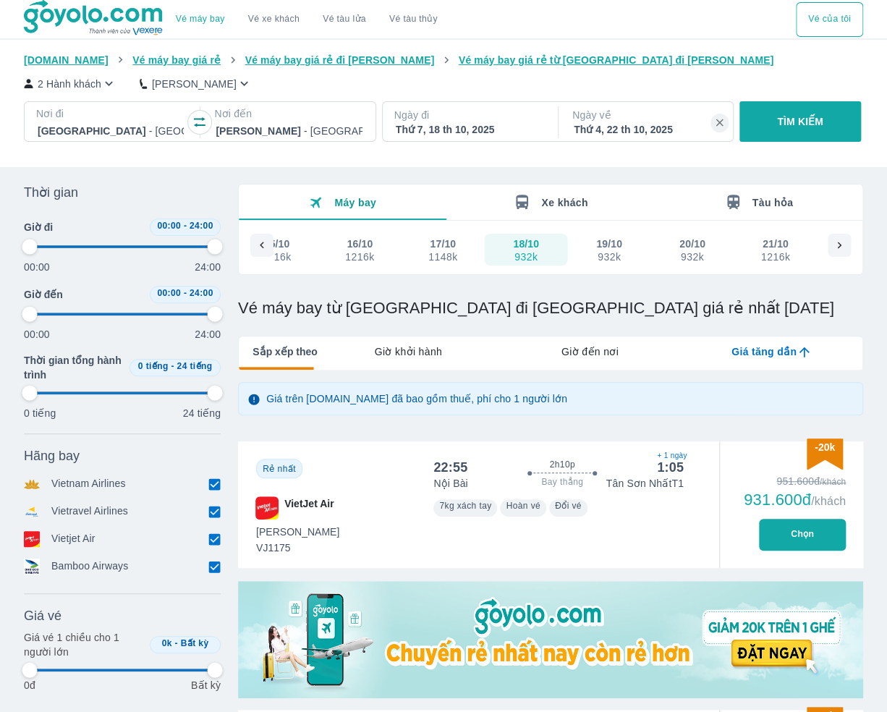
type input "97.9166666666667"
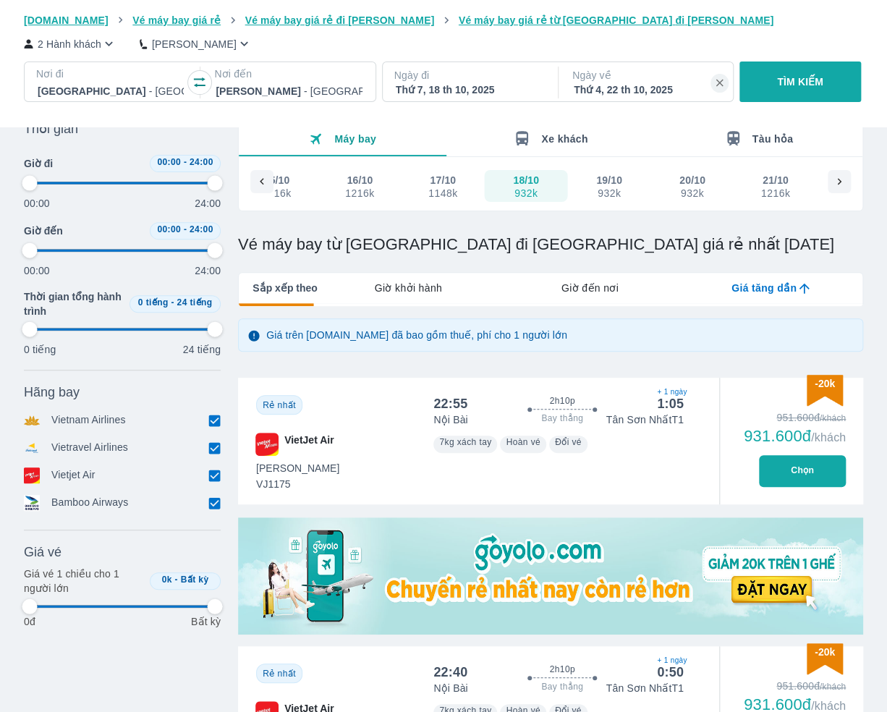
scroll to position [145, 0]
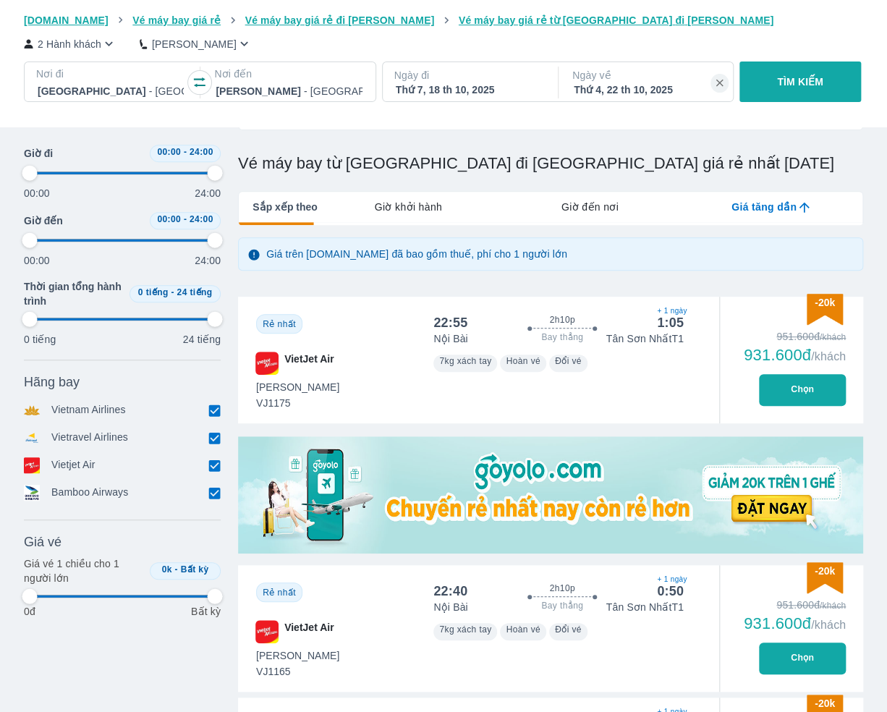
type input "97.9166666666667"
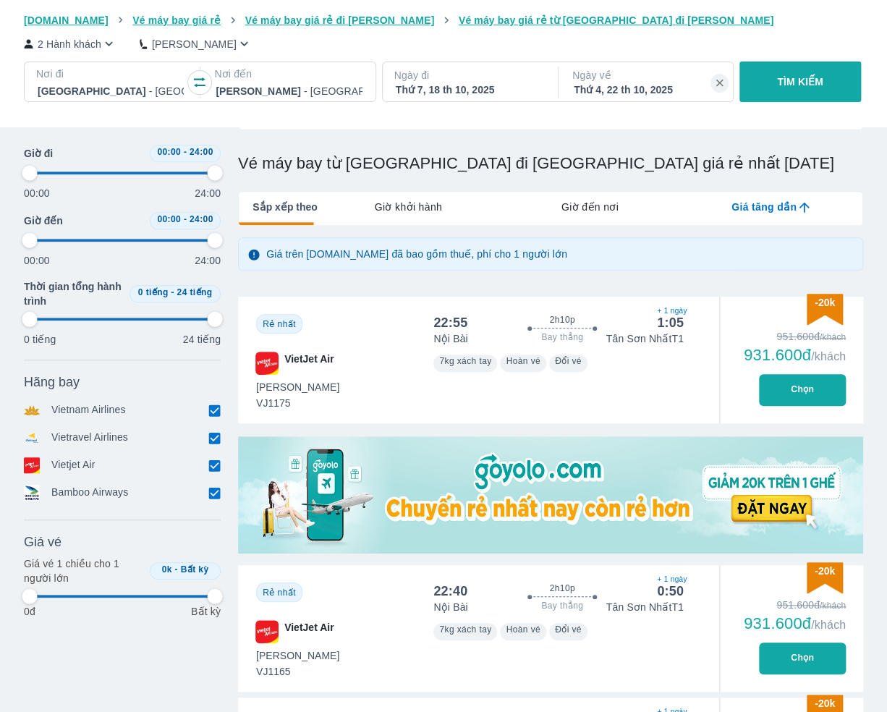
type input "97.9166666666667"
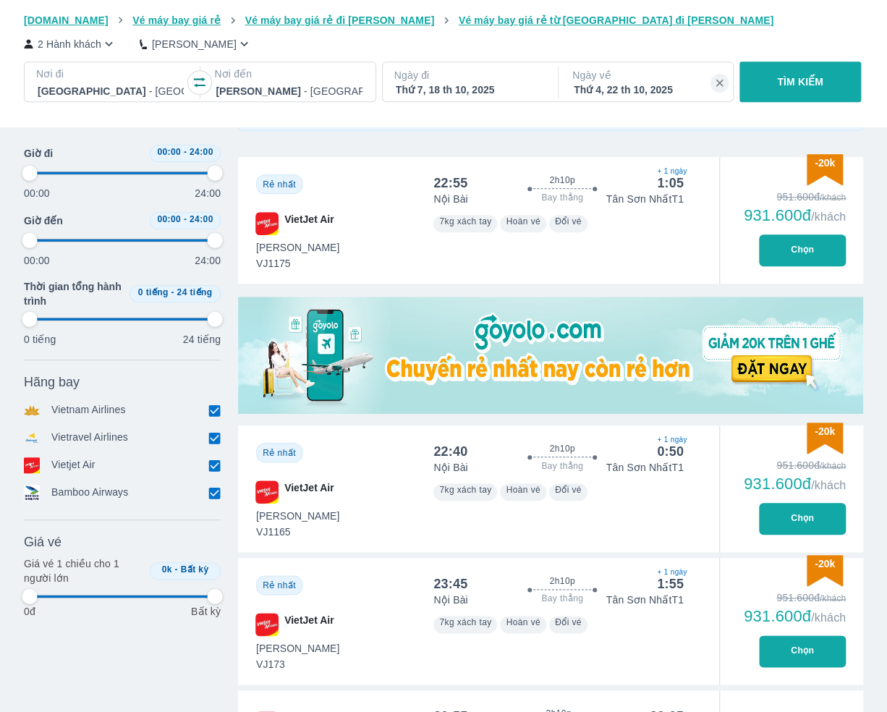
scroll to position [289, 0]
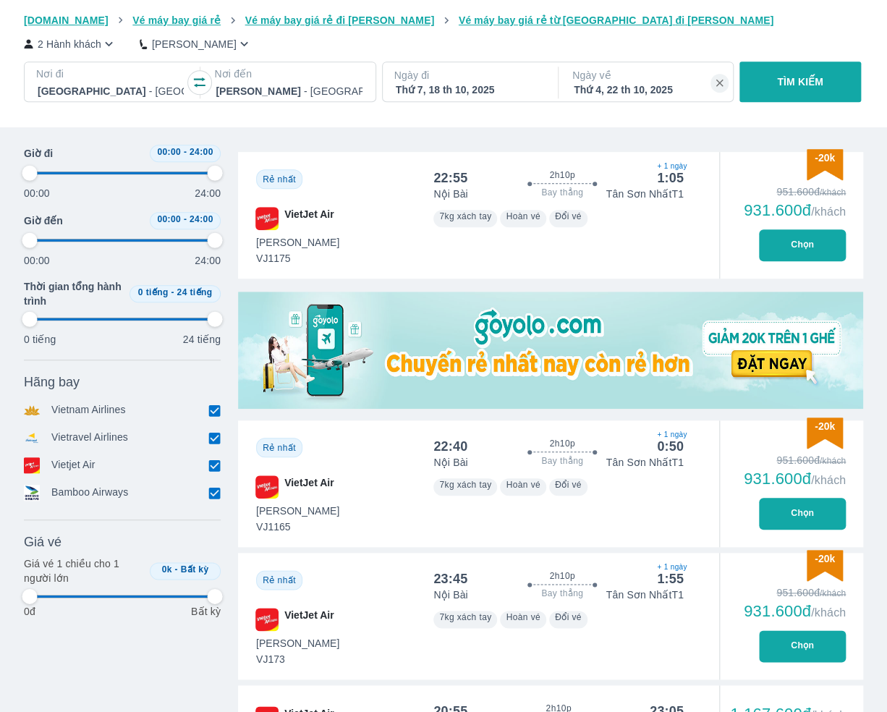
type input "97.9166666666667"
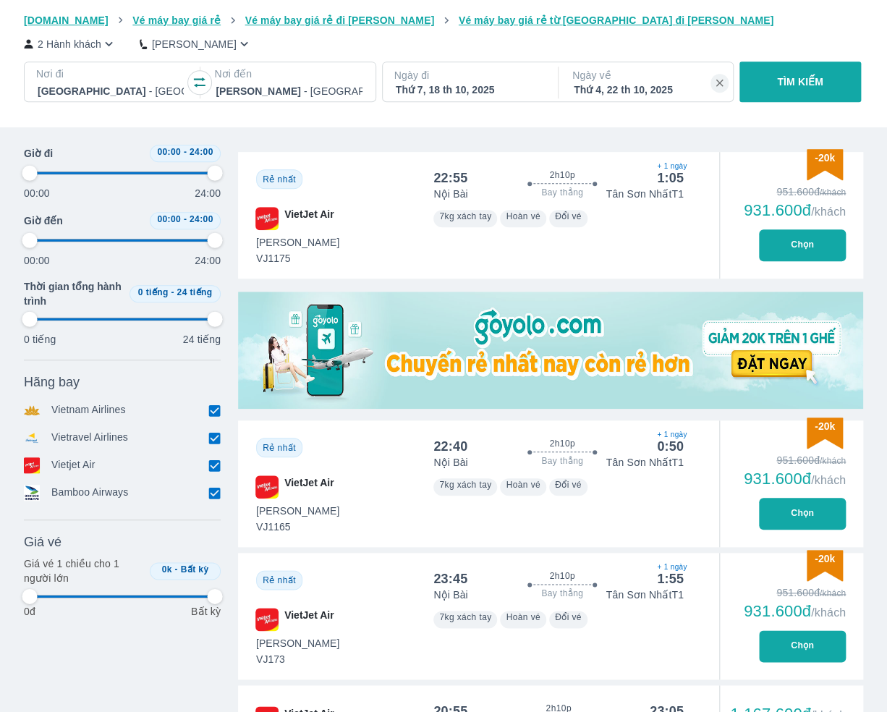
type input "97.9166666666667"
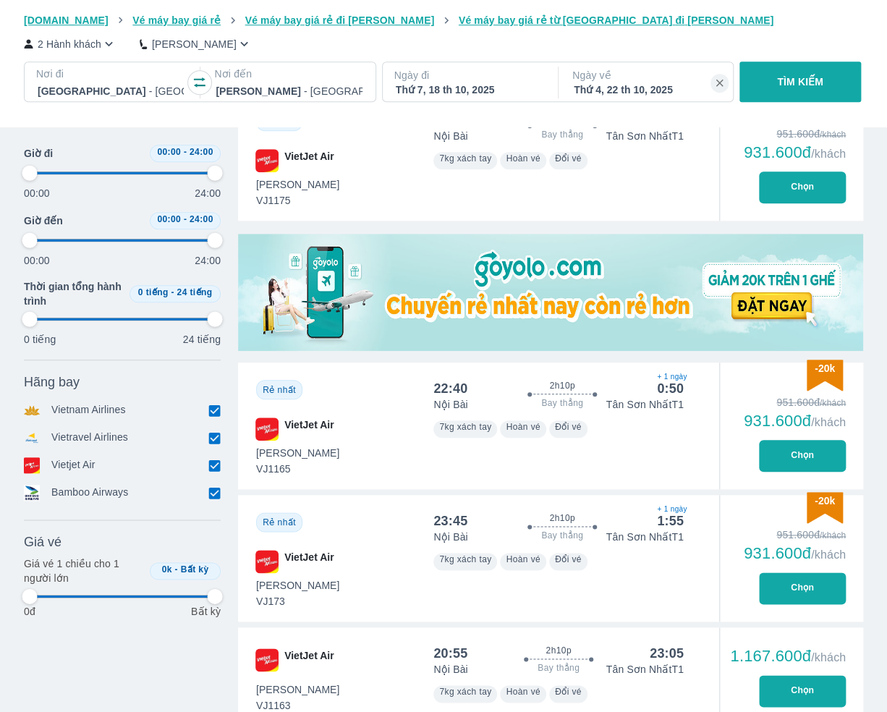
type input "97.9166666666667"
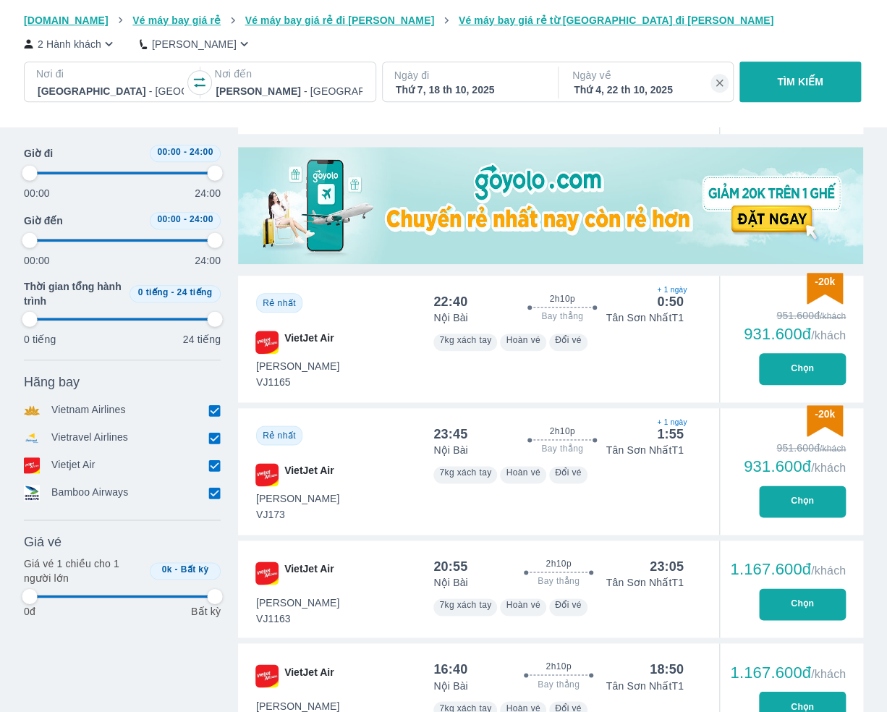
type input "97.9166666666667"
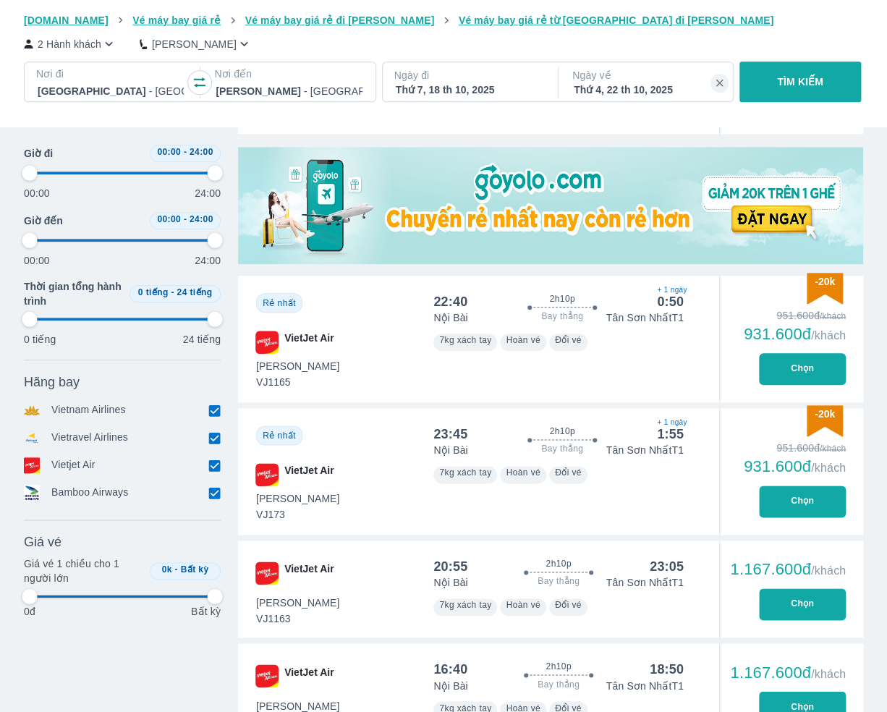
type input "97.9166666666667"
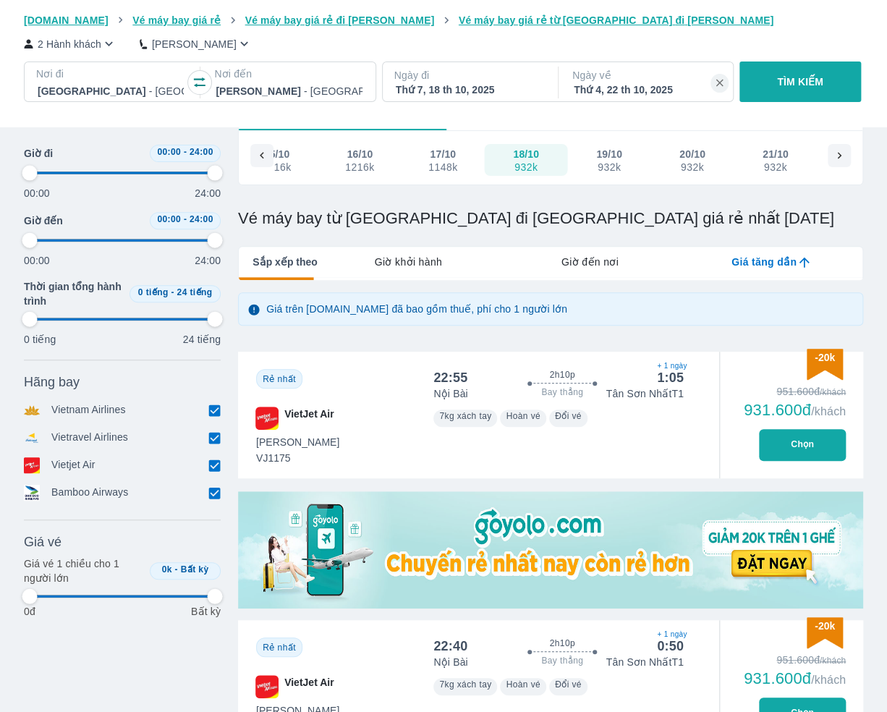
scroll to position [145, 0]
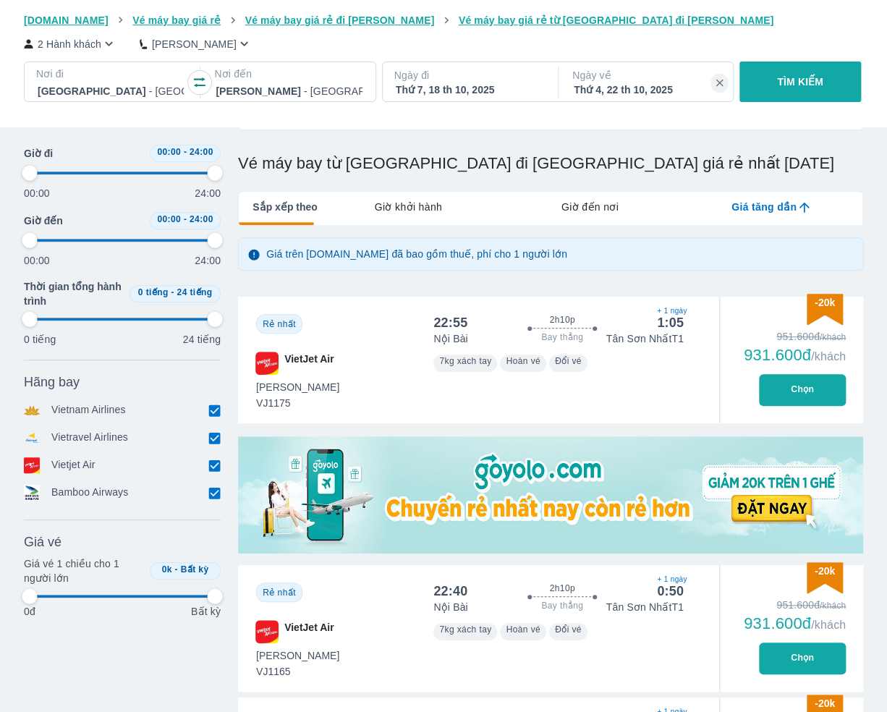
type input "97.9166666666667"
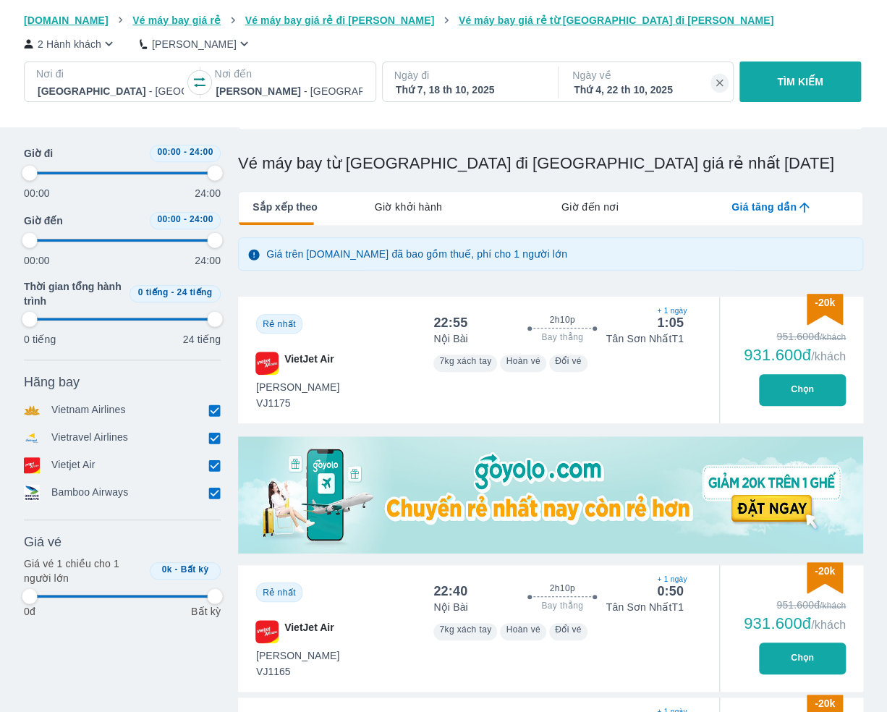
type input "97.9166666666667"
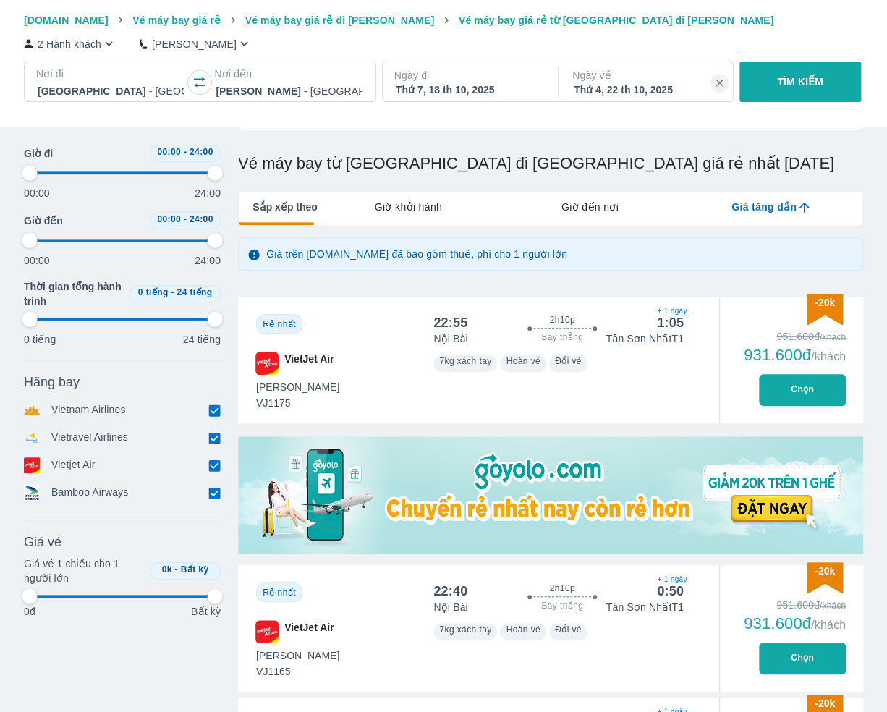
type input "97.9166666666667"
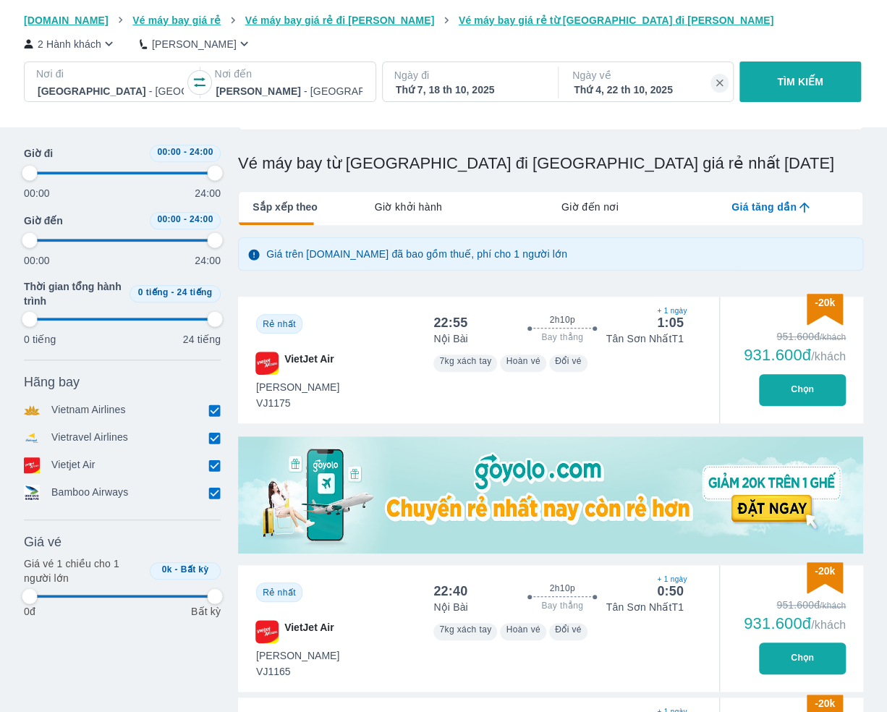
type input "97.9166666666667"
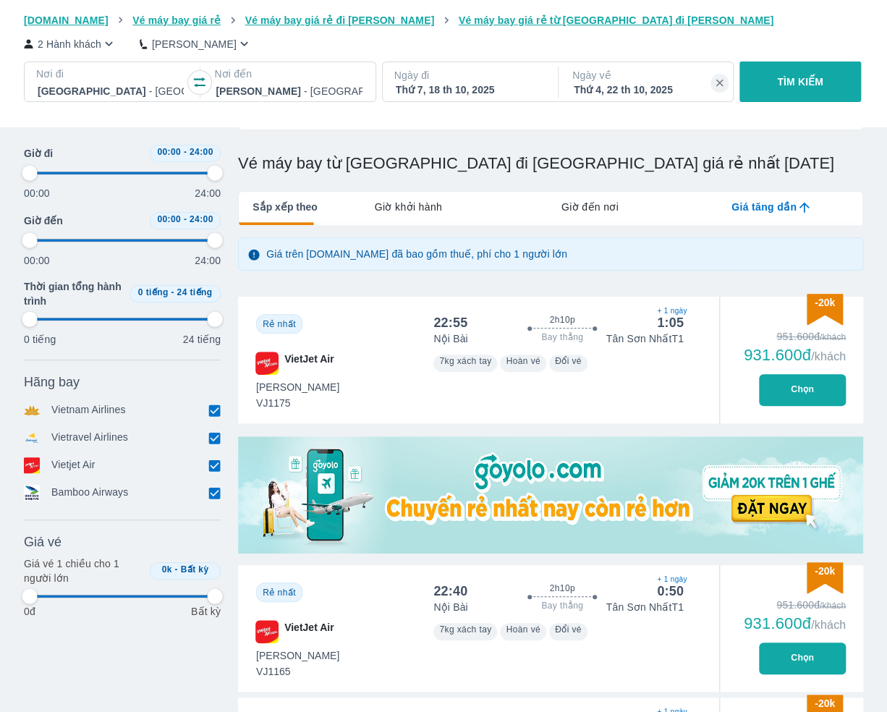
type input "97.9166666666667"
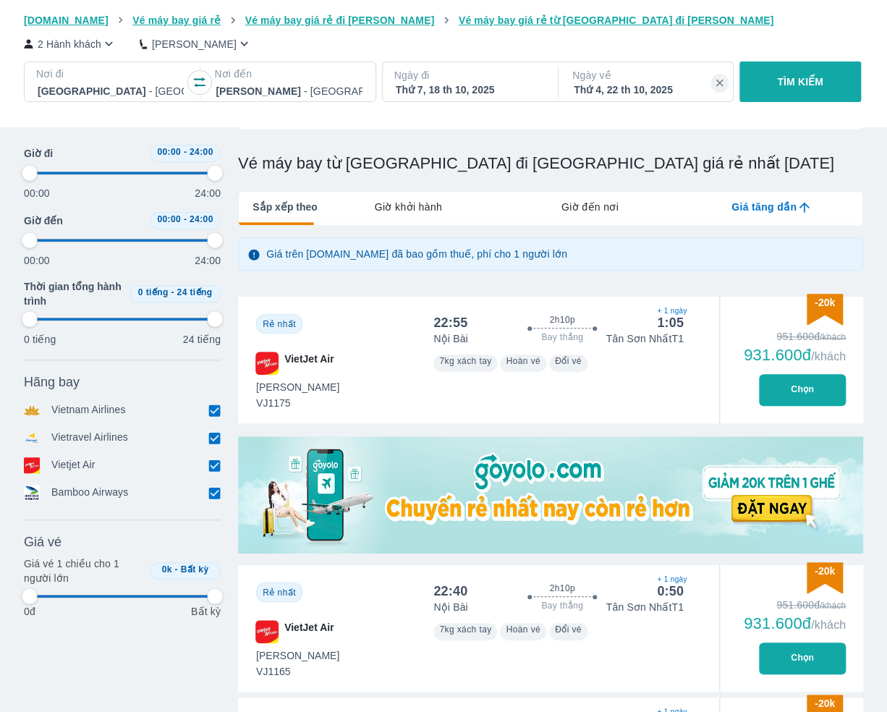
type input "97.9166666666667"
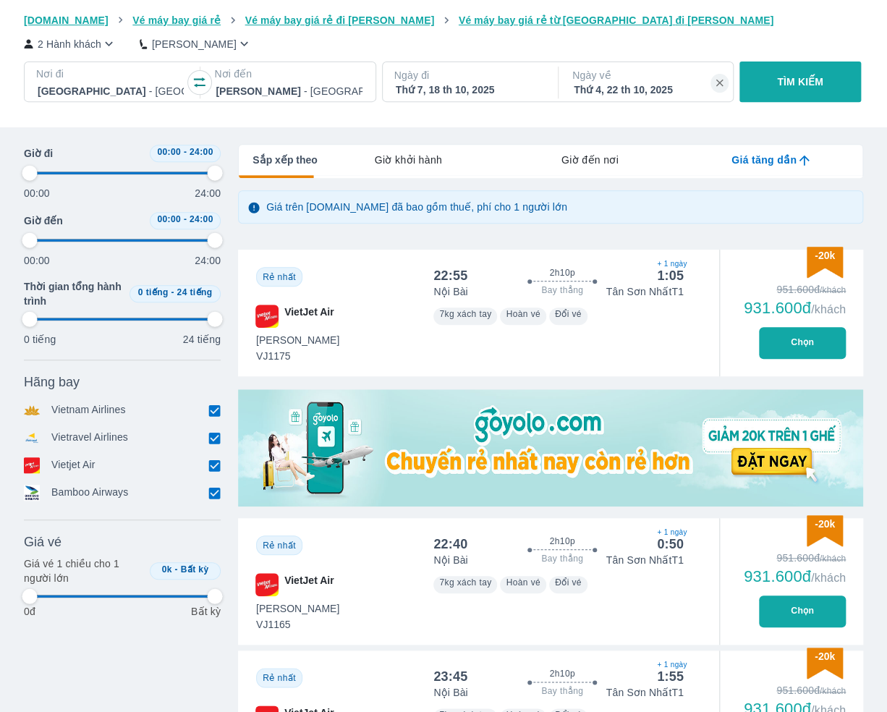
scroll to position [217, 0]
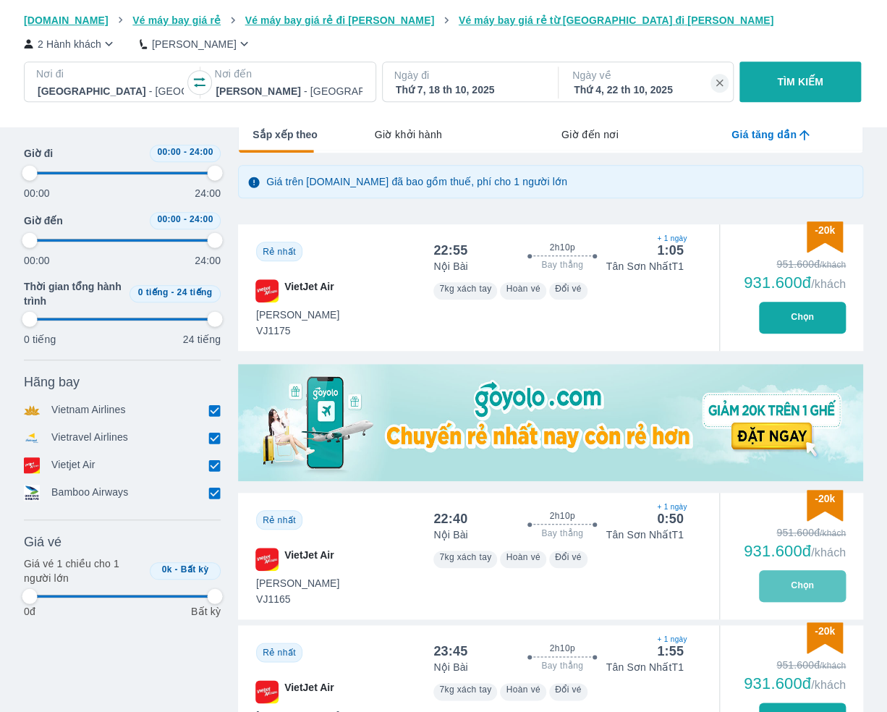
click at [778, 586] on button "Chọn" at bounding box center [802, 586] width 87 height 32
type input "97.9166666666667"
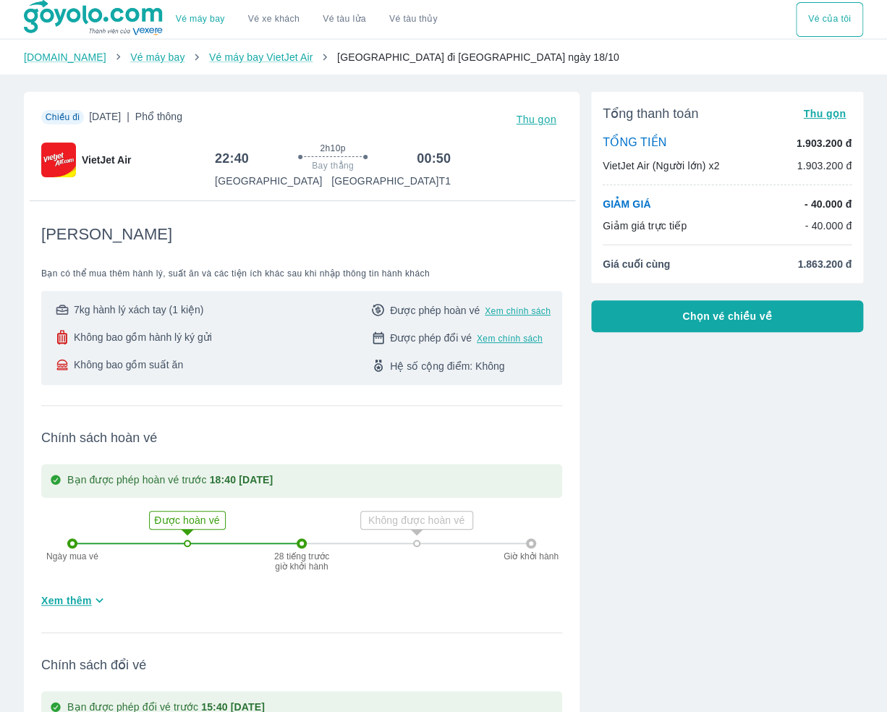
click at [648, 319] on button "Chọn vé chiều về" at bounding box center [727, 316] width 272 height 32
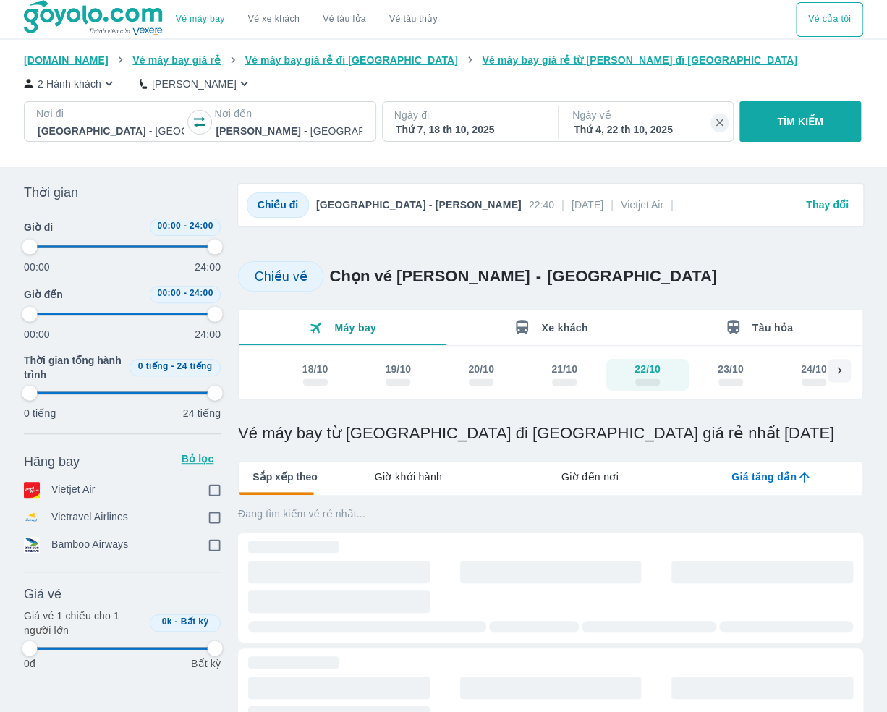
type input "97.9166666666667"
checkbox input "true"
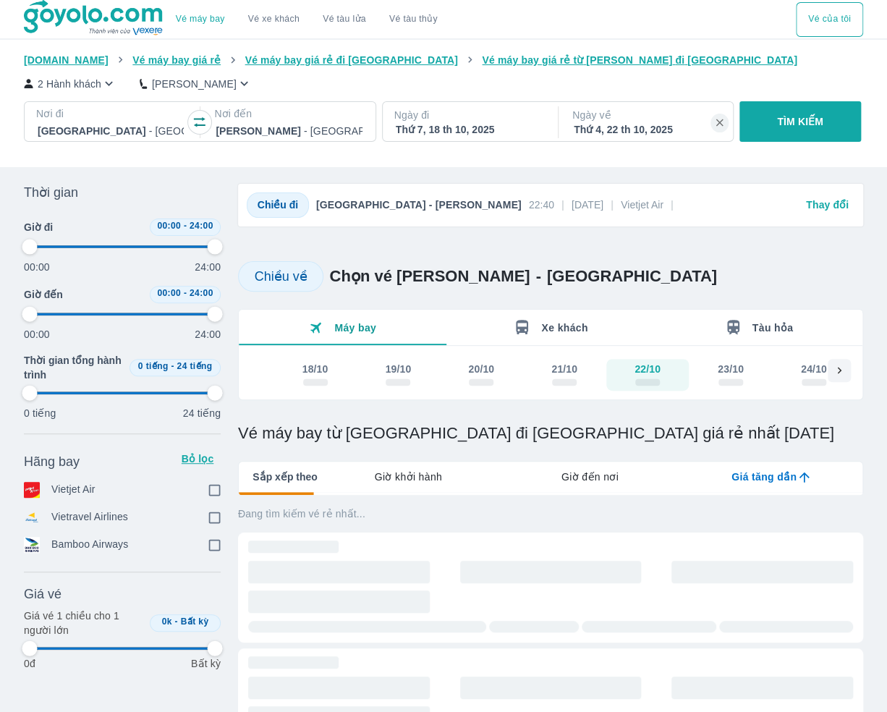
checkbox input "true"
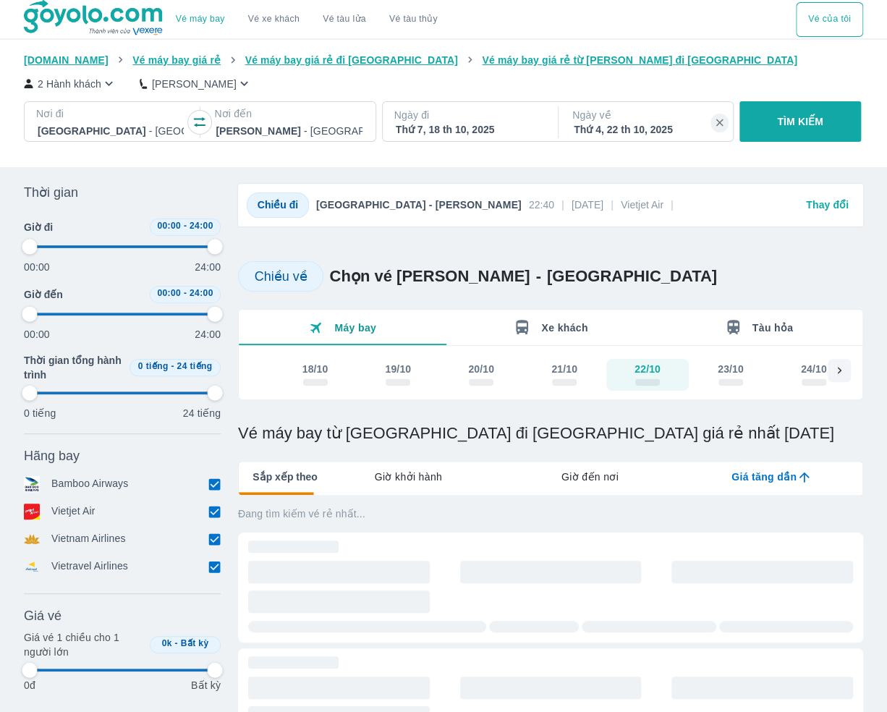
type input "97.9166666666667"
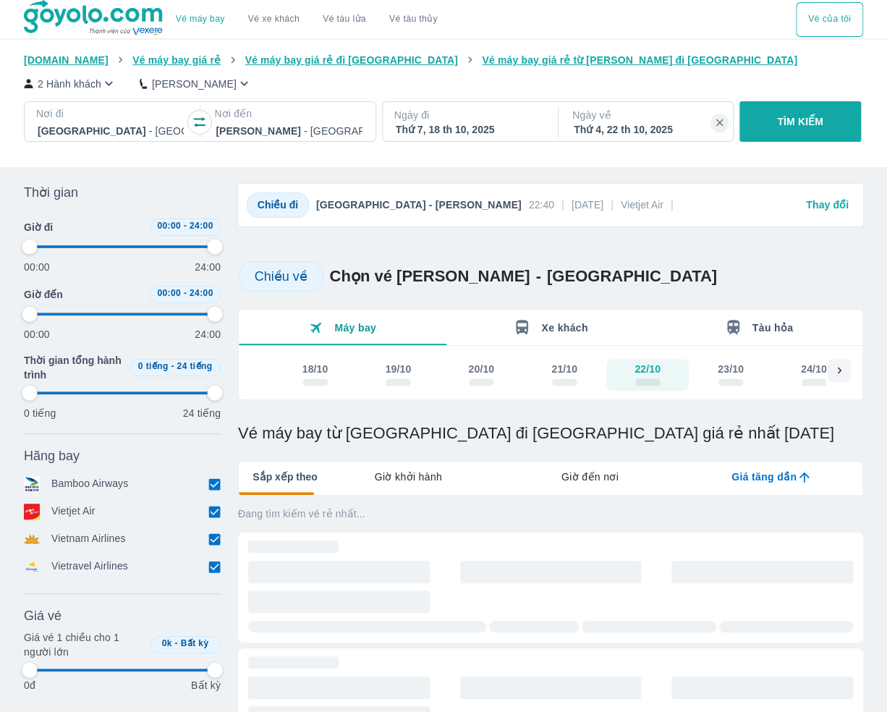
type input "97.9166666666667"
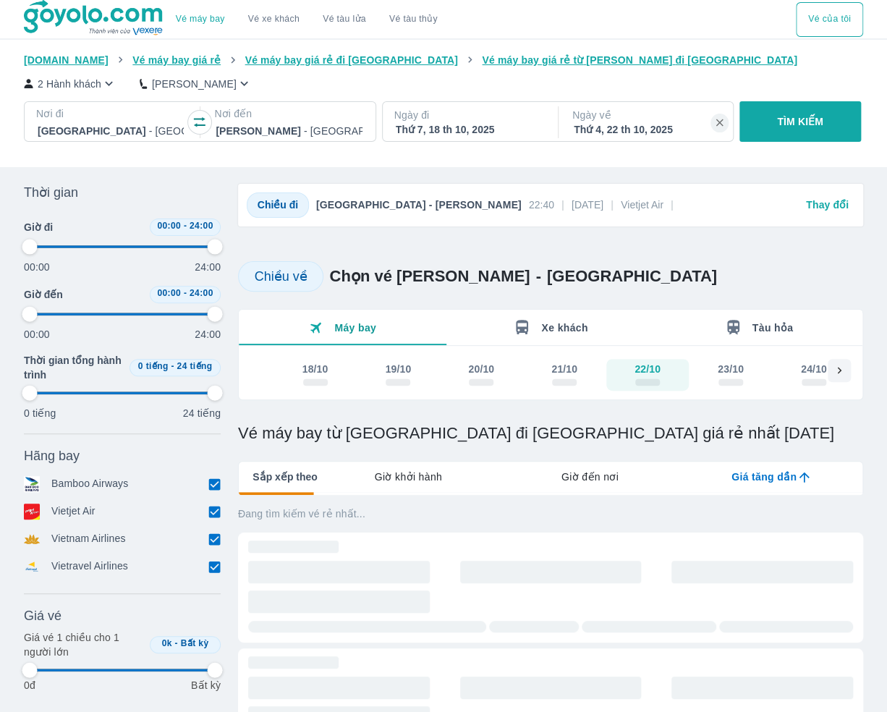
type input "97.9166666666667"
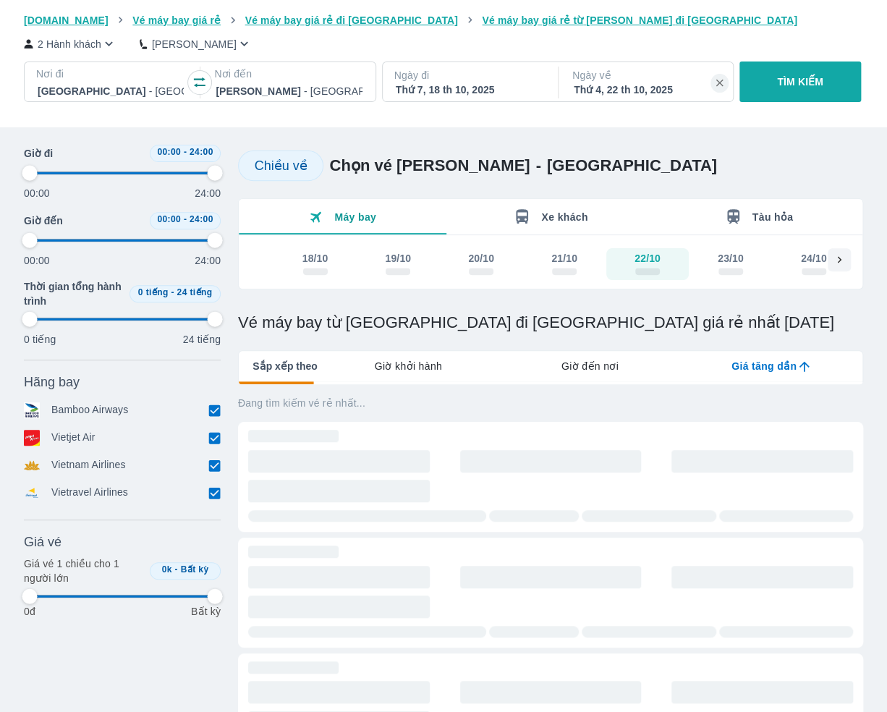
scroll to position [145, 0]
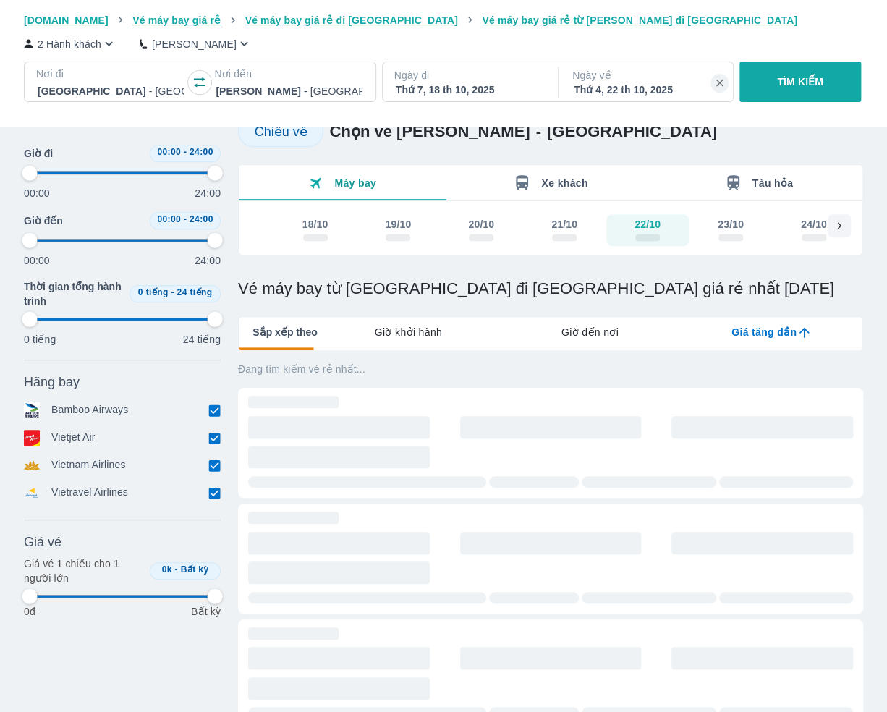
type input "97.9166666666667"
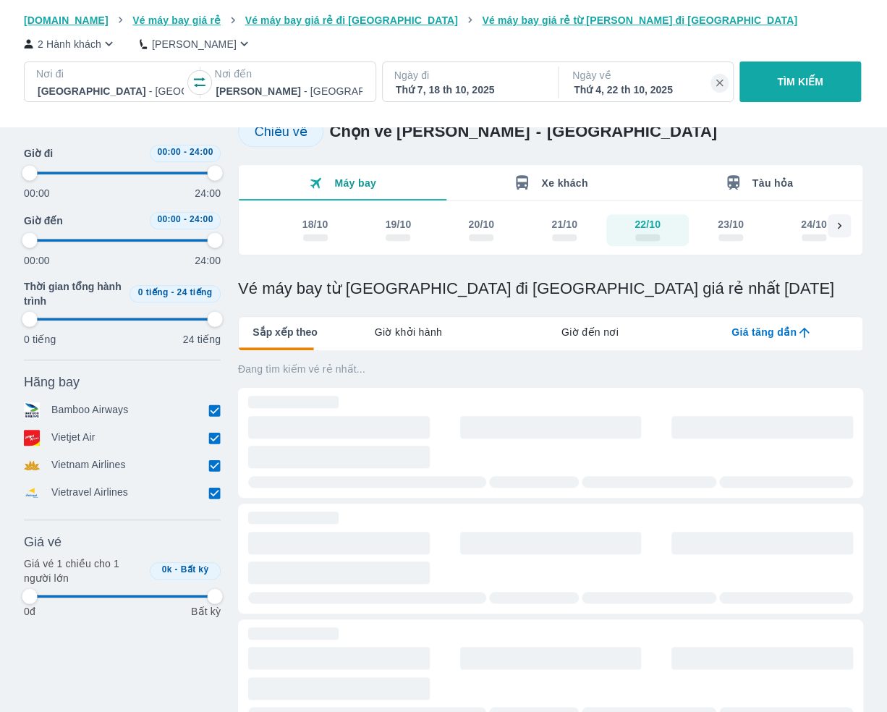
type input "97.9166666666667"
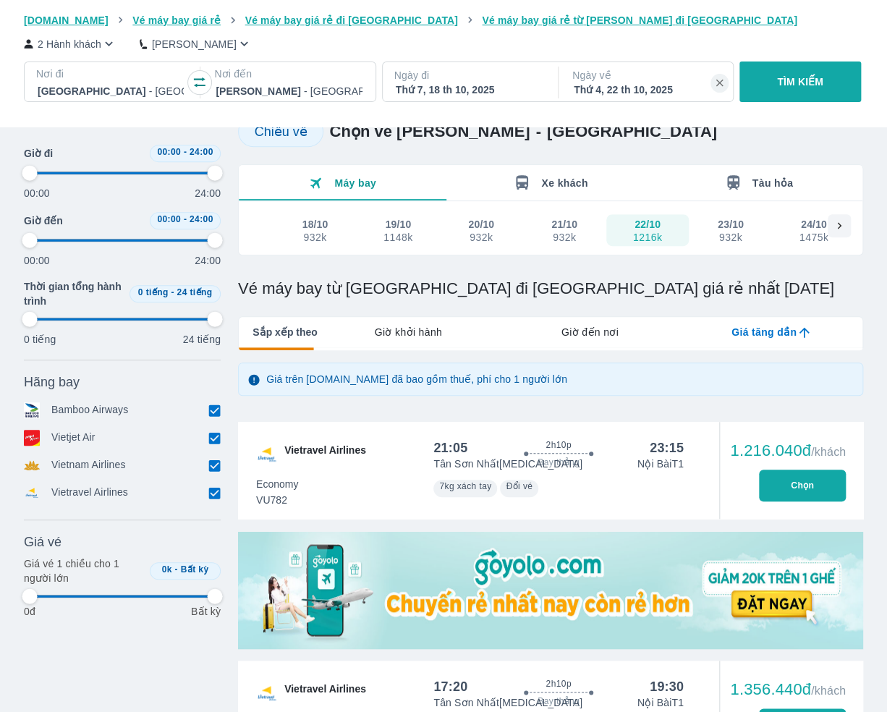
type input "97.9166666666667"
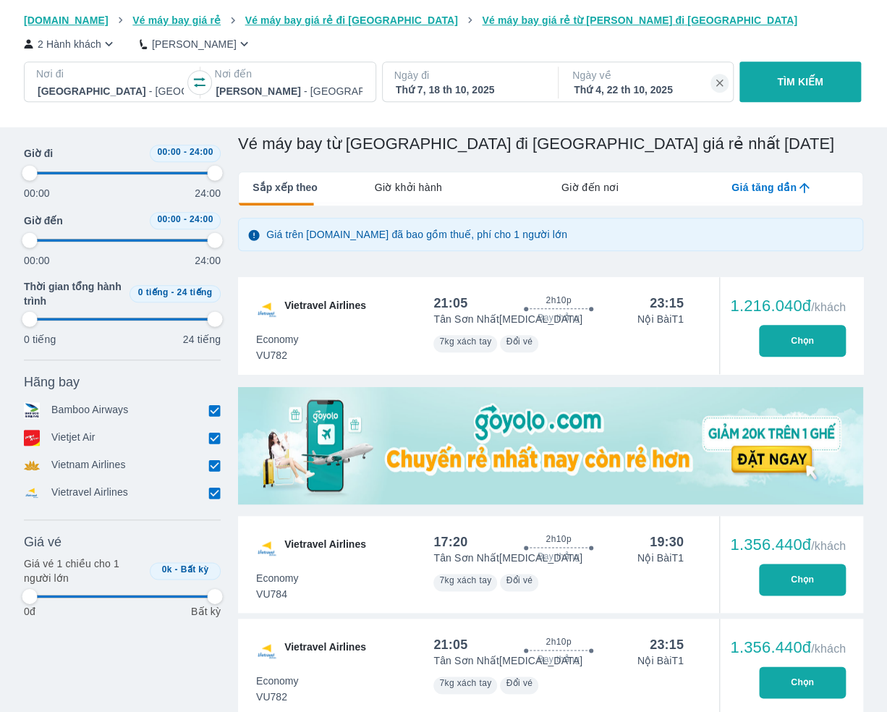
type input "97.9166666666667"
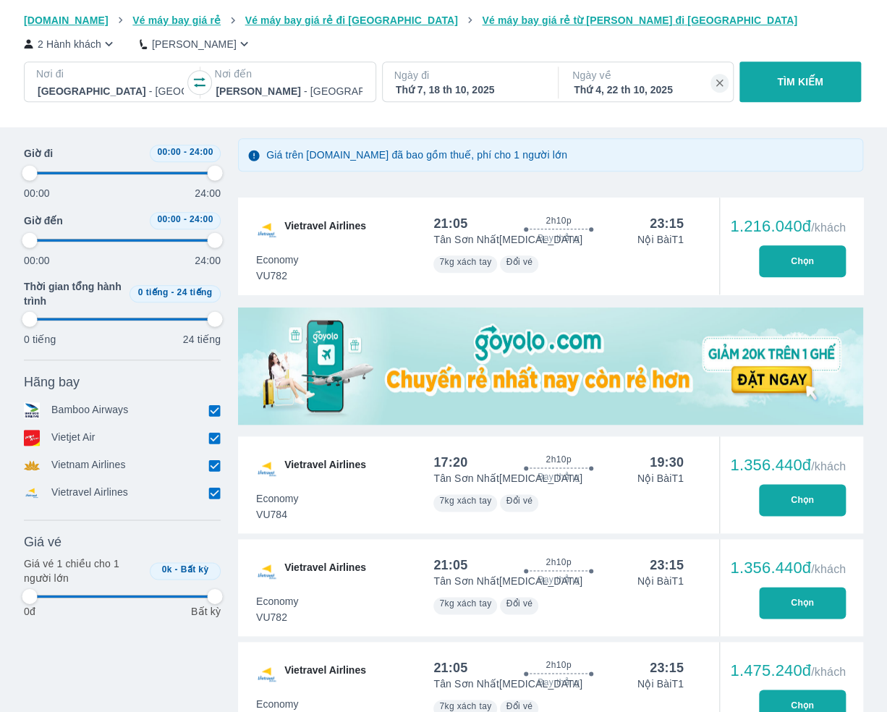
type input "97.9166666666667"
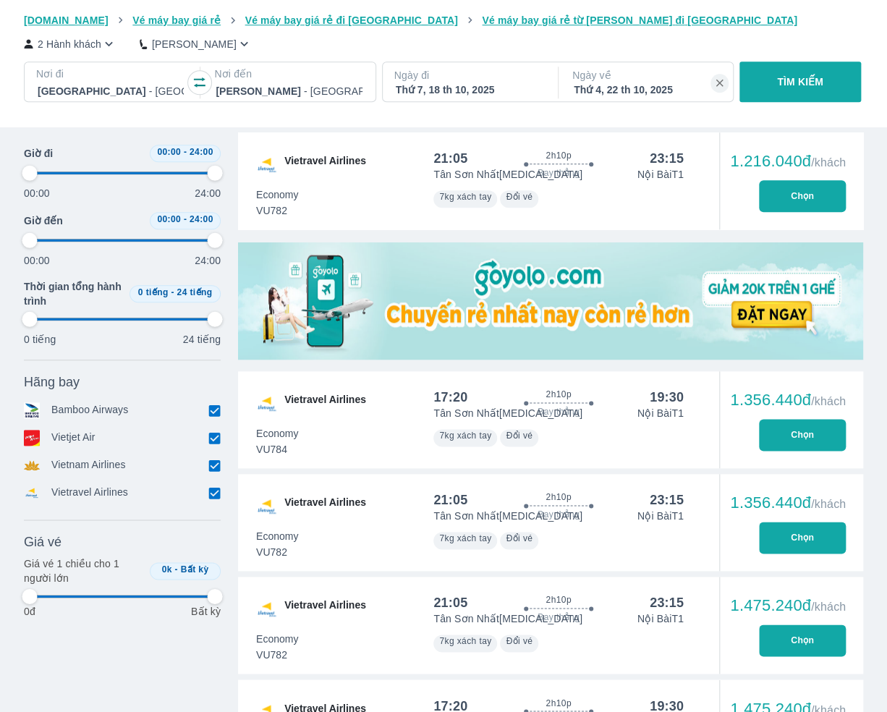
type input "97.9166666666667"
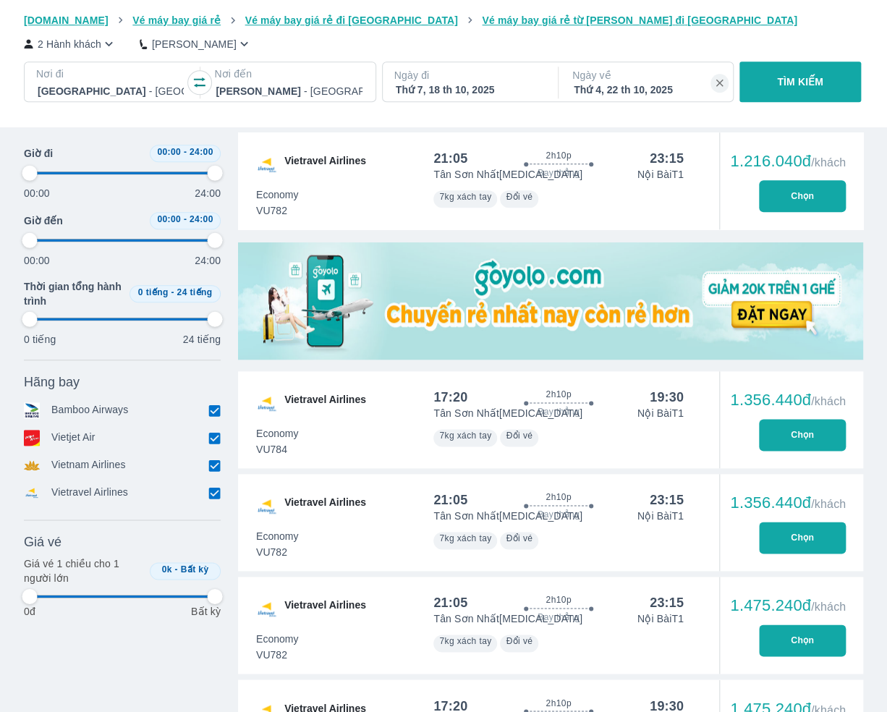
type input "97.9166666666667"
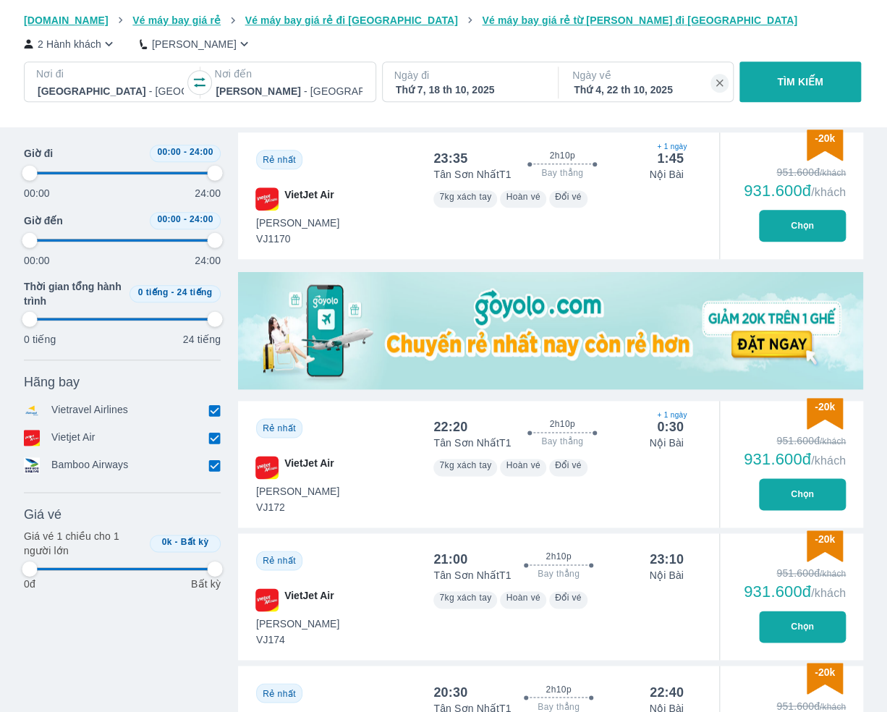
scroll to position [362, 0]
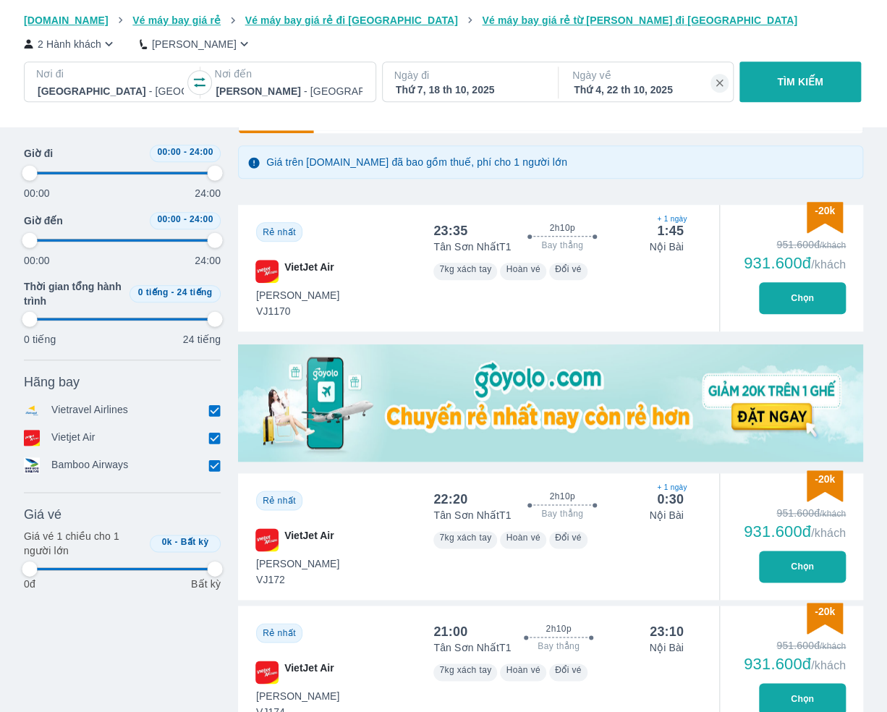
type input "97.9166666666667"
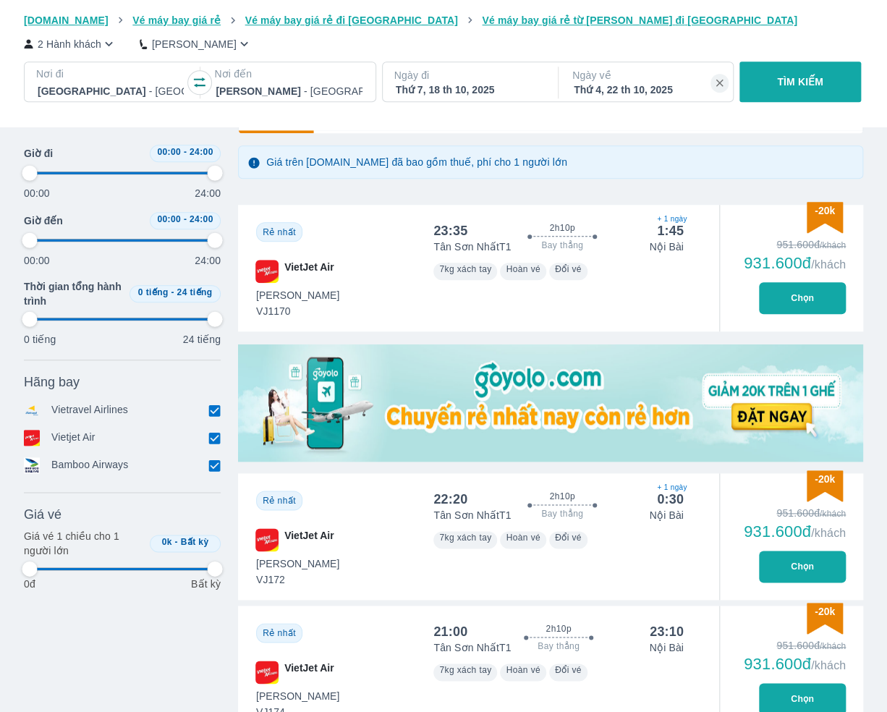
type input "97.9166666666667"
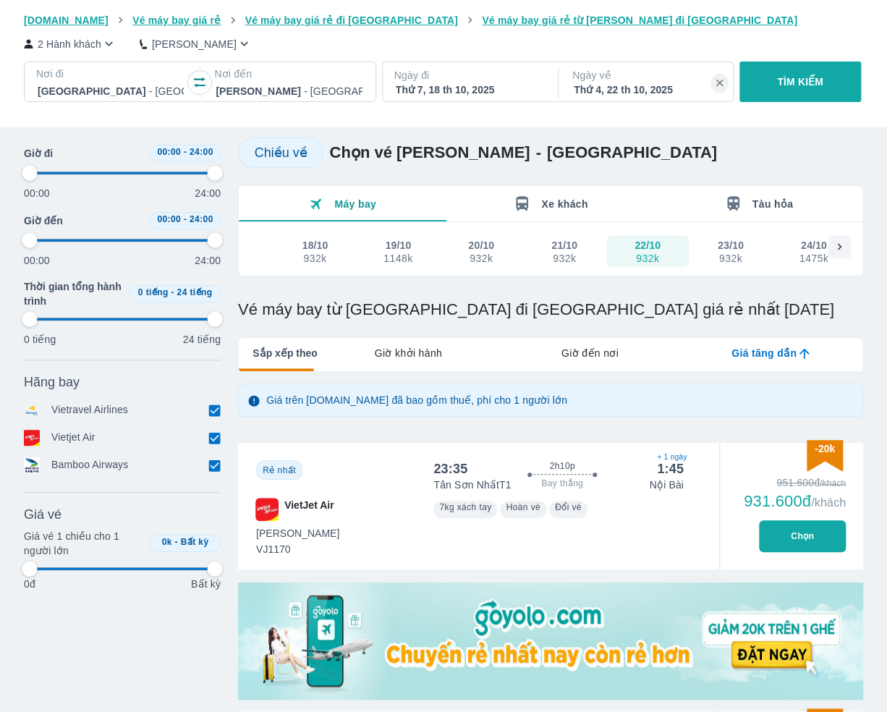
scroll to position [217, 0]
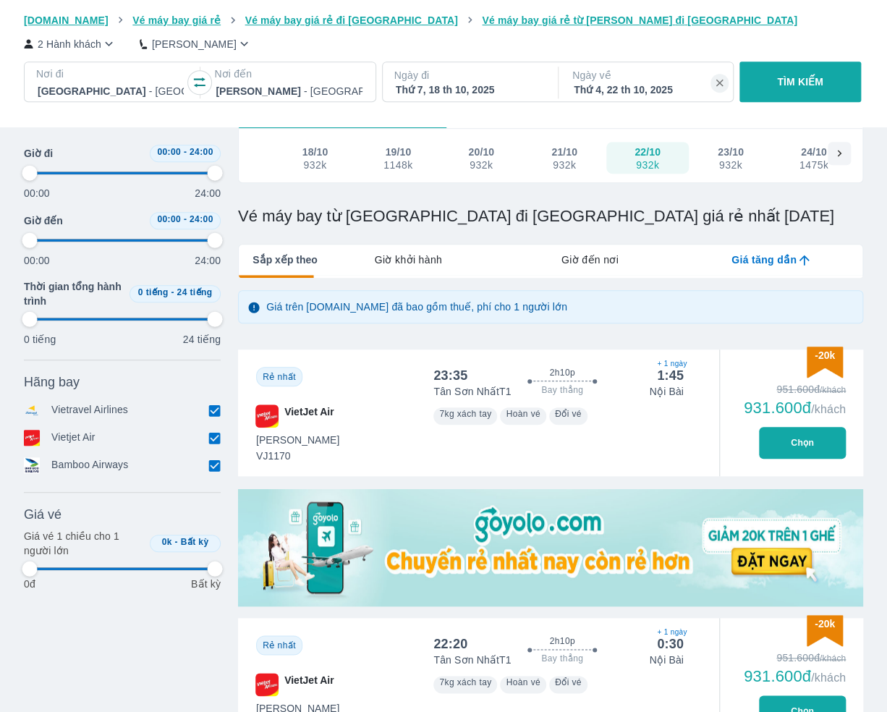
type input "97.9166666666667"
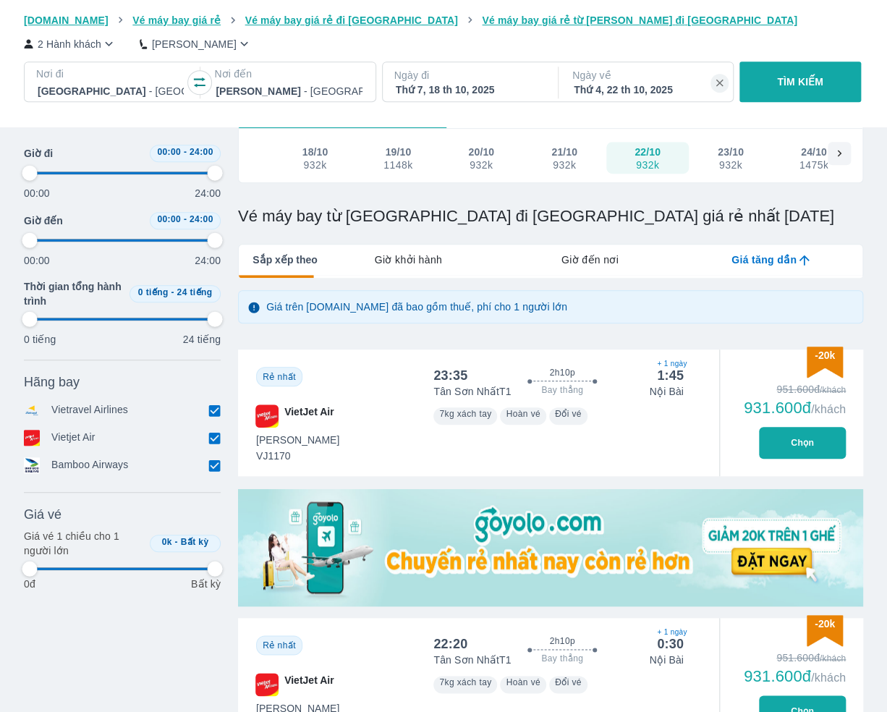
type input "97.9166666666667"
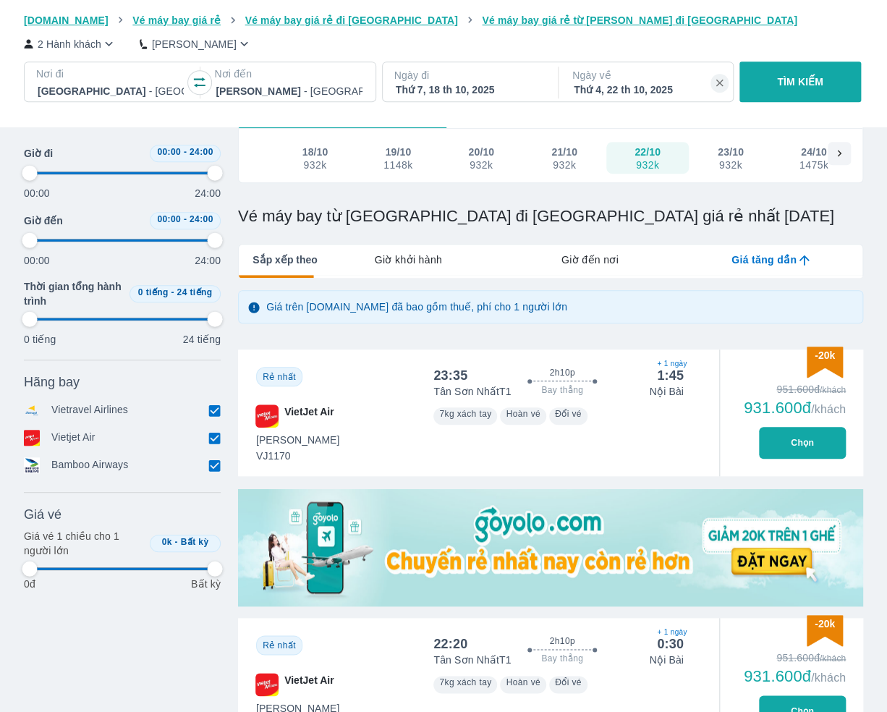
type input "97.9166666666667"
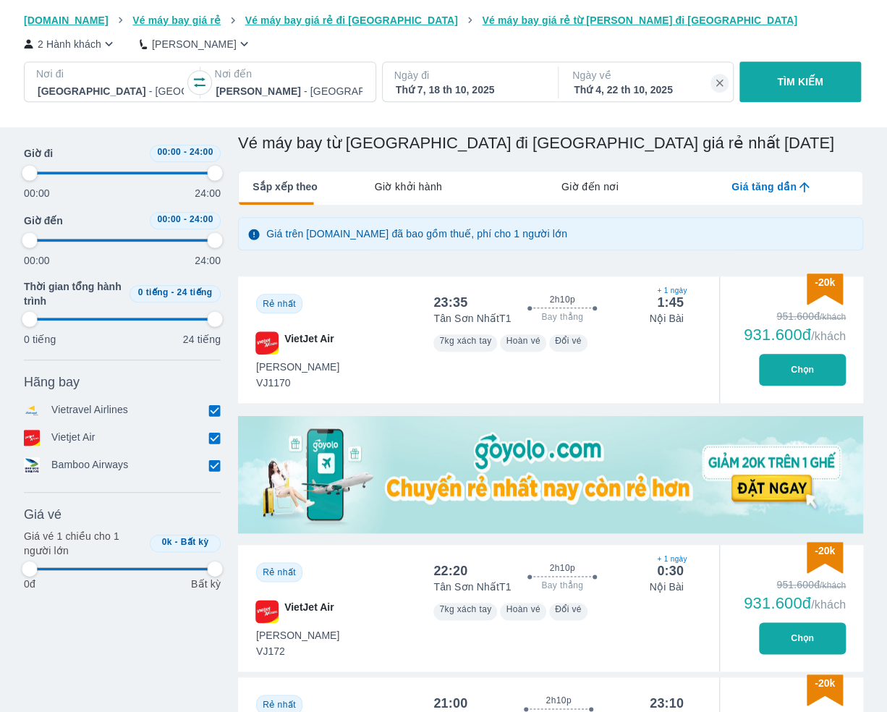
type input "97.9166666666667"
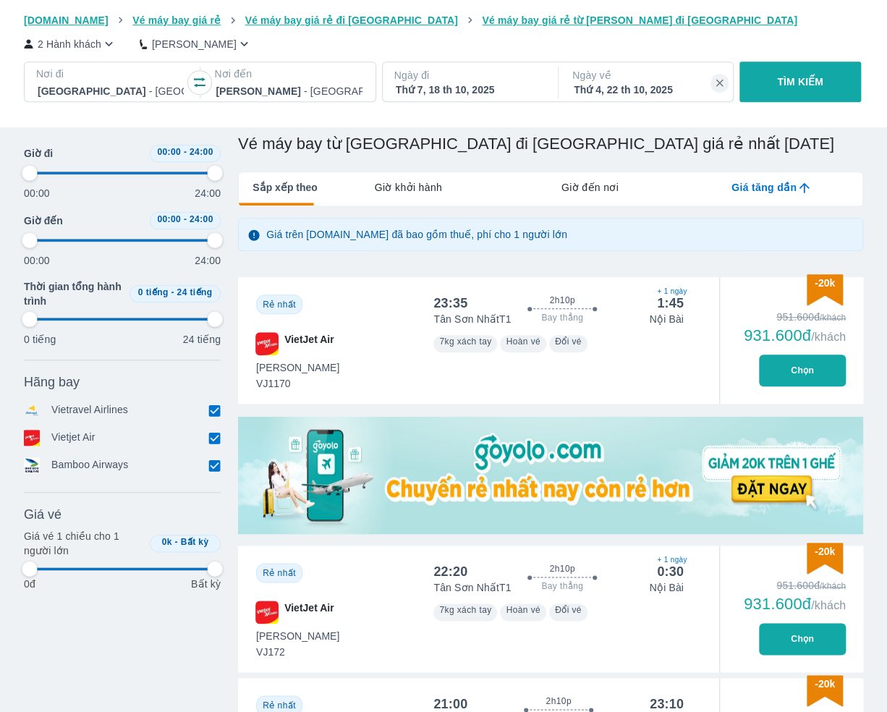
type input "97.9166666666667"
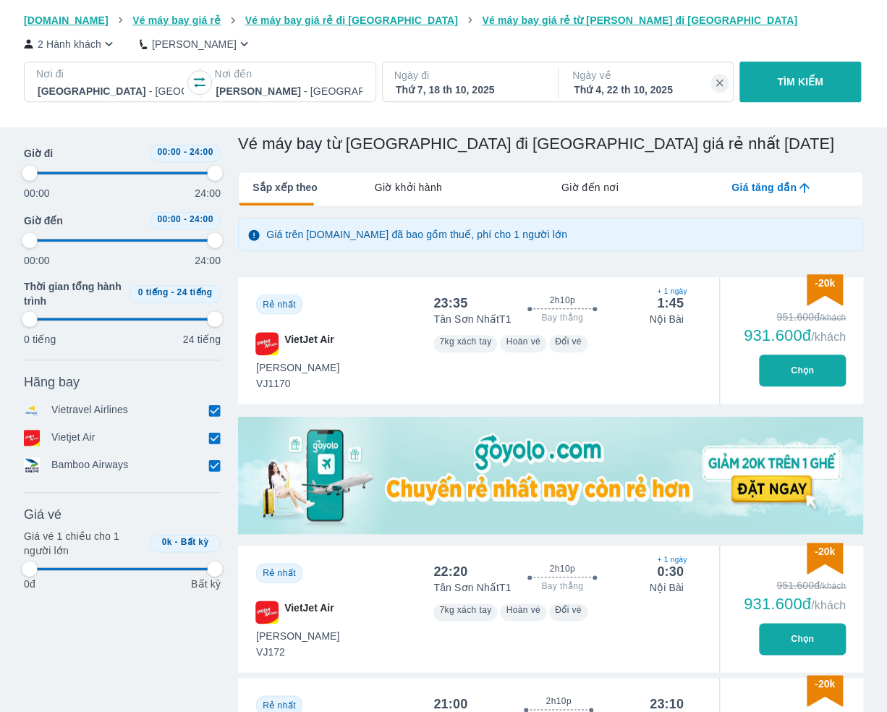
type input "97.9166666666667"
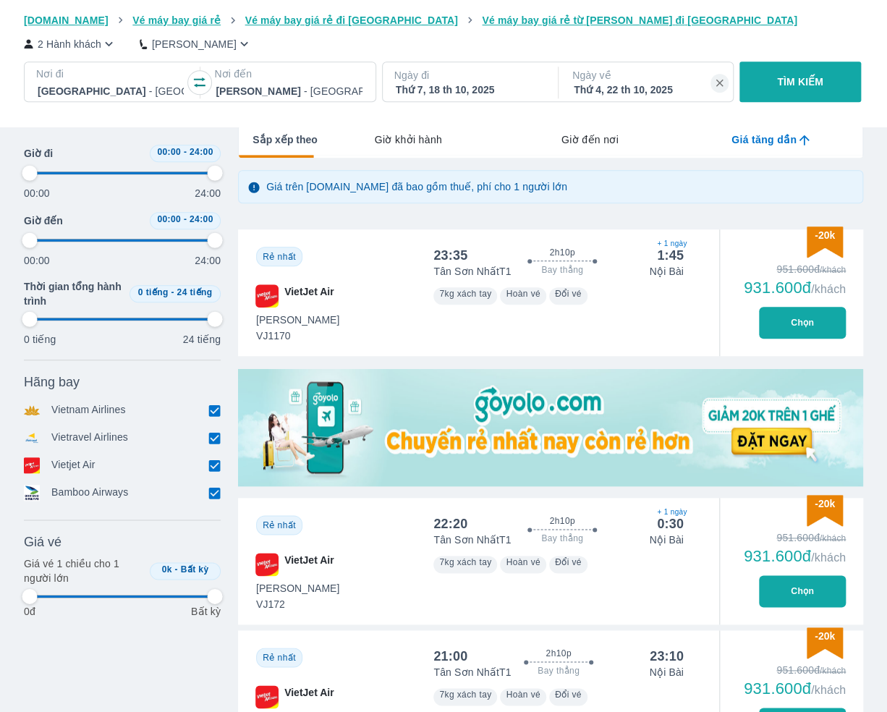
scroll to position [362, 0]
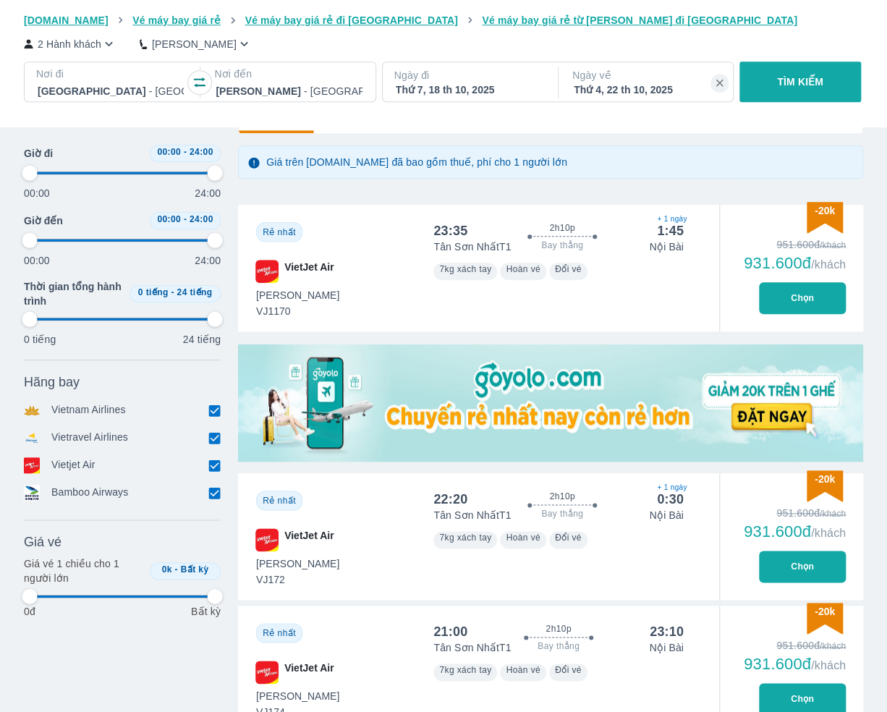
type input "97.9166666666667"
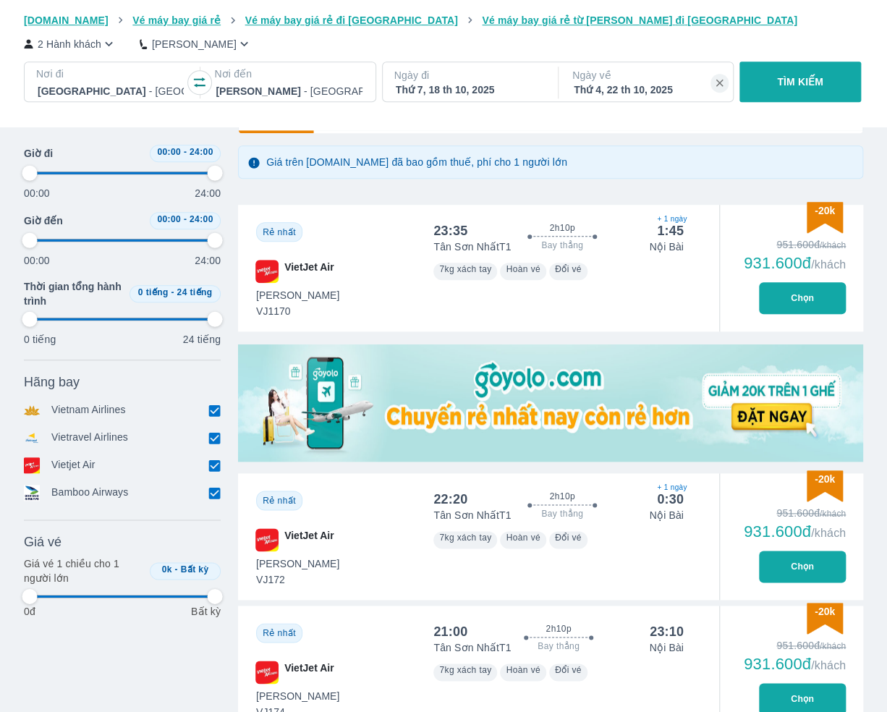
type input "97.9166666666667"
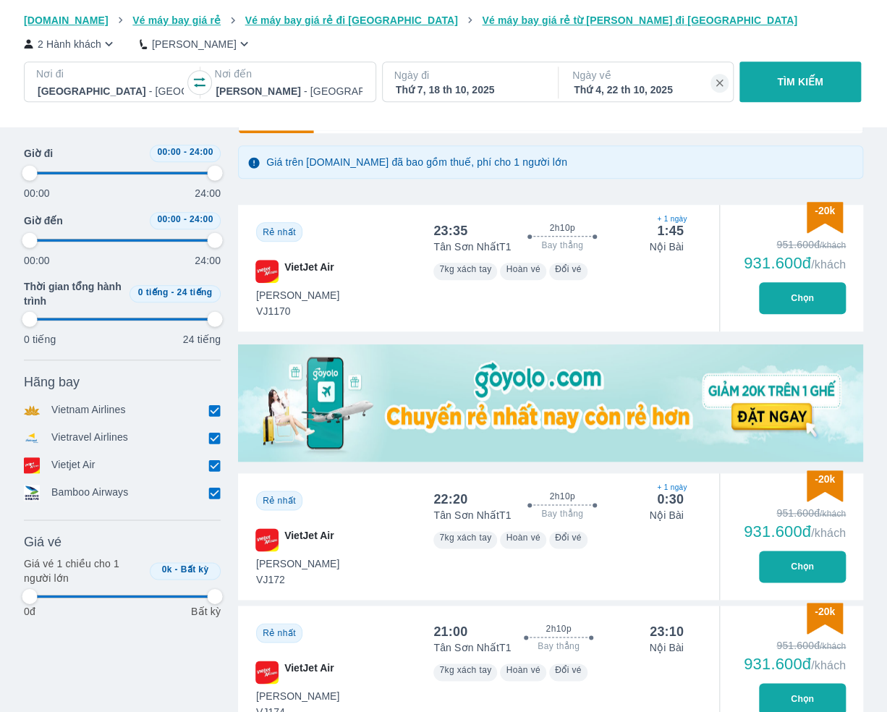
type input "97.9166666666667"
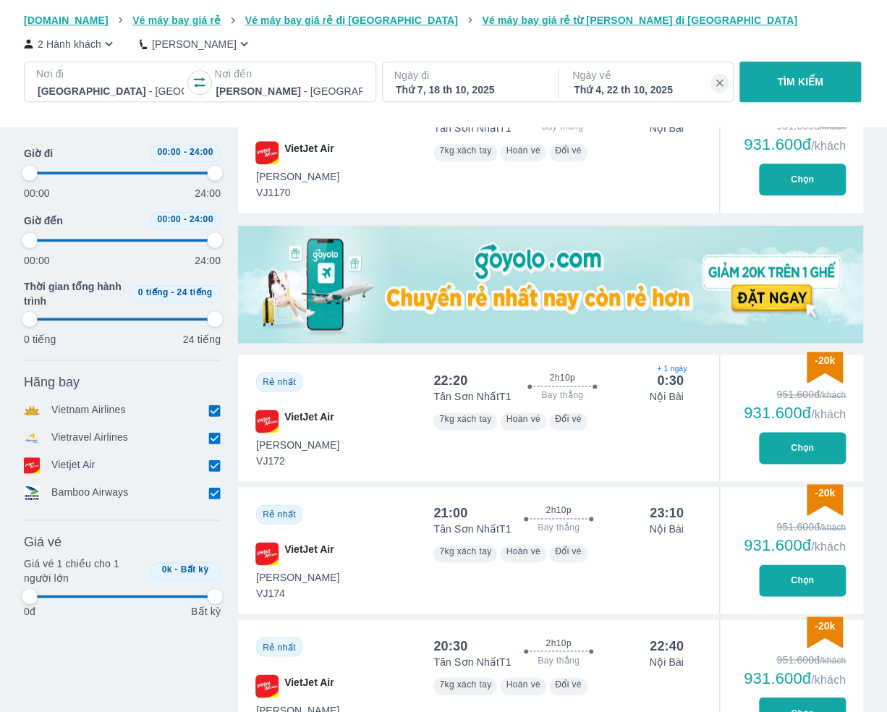
scroll to position [506, 0]
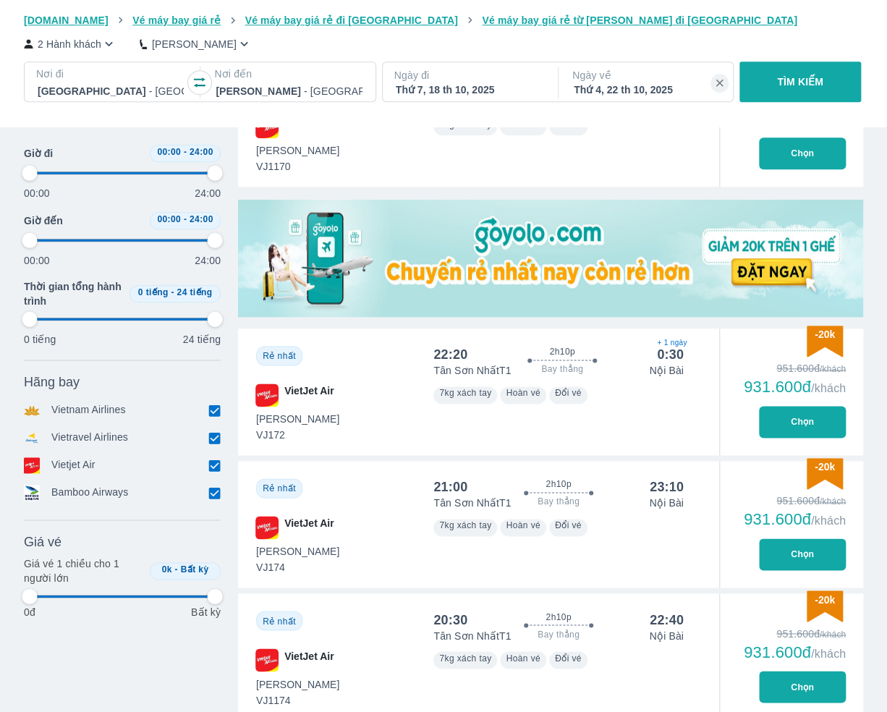
type input "97.9166666666667"
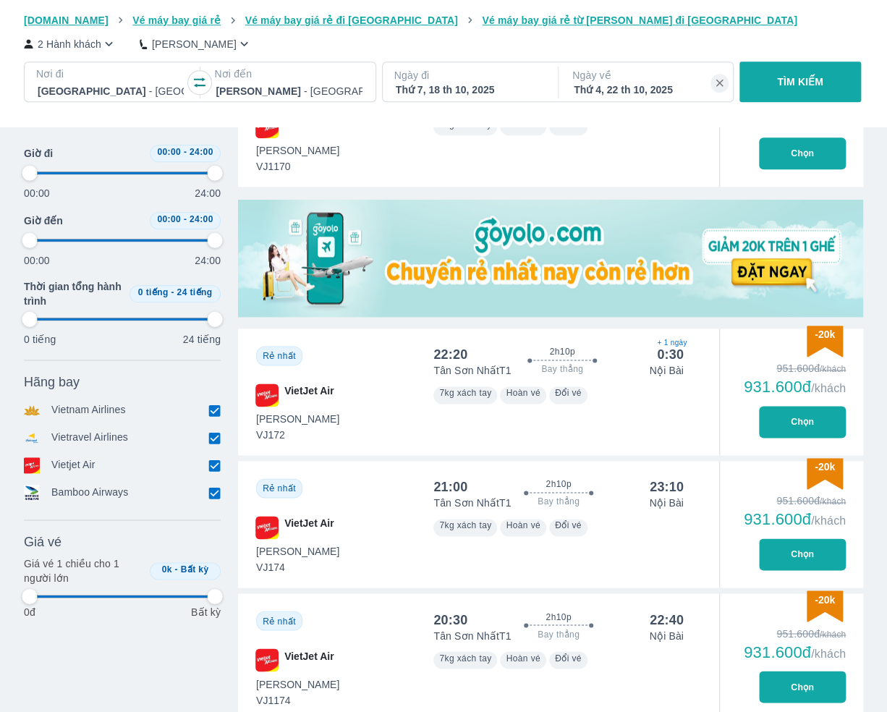
type input "97.9166666666667"
click at [798, 415] on button "Chọn" at bounding box center [802, 422] width 87 height 32
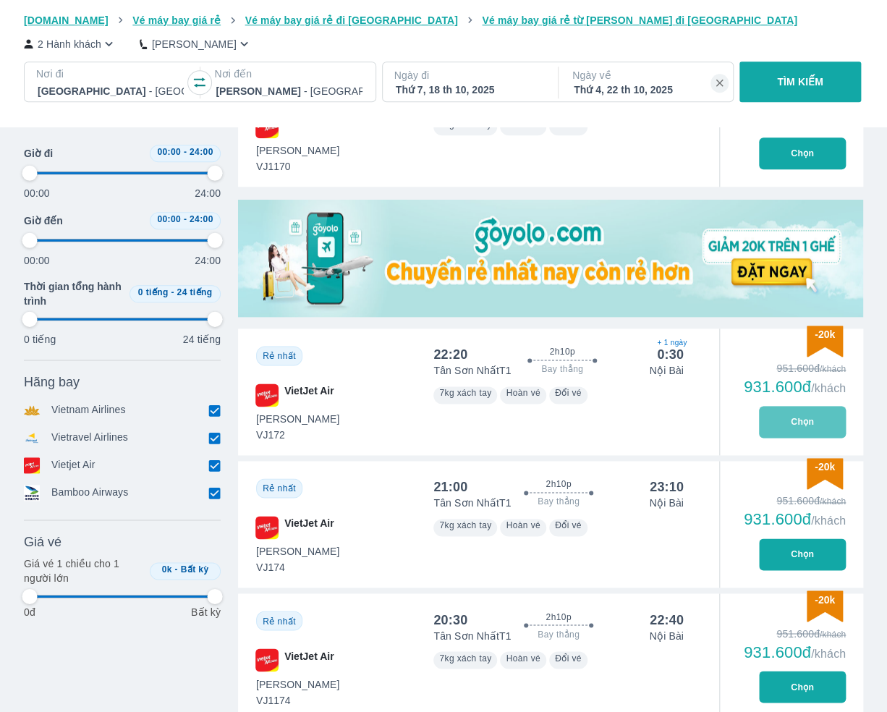
type input "97.9166666666667"
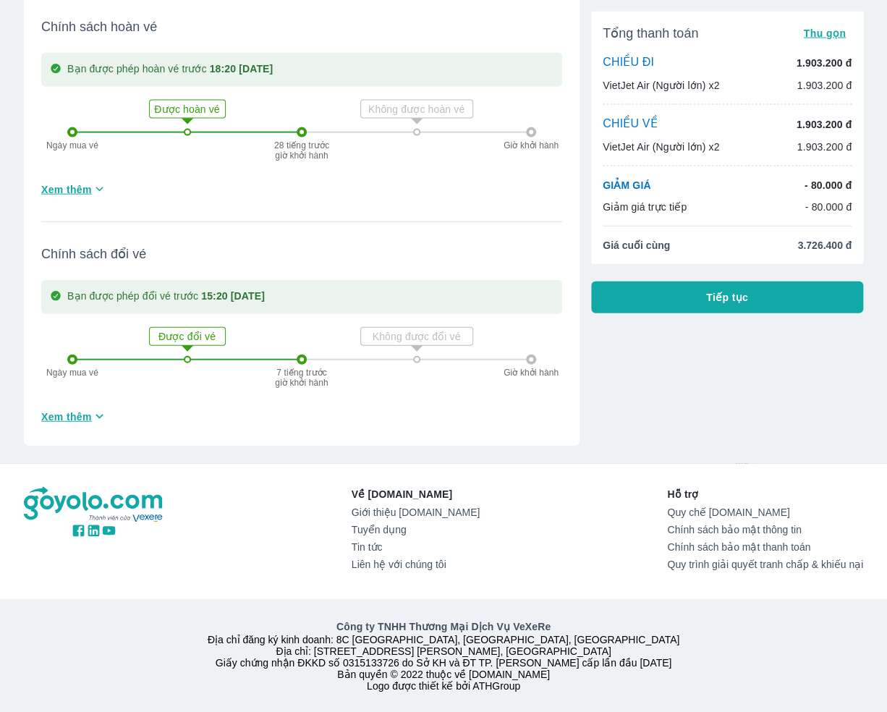
scroll to position [1202, 0]
